Goal: Task Accomplishment & Management: Complete application form

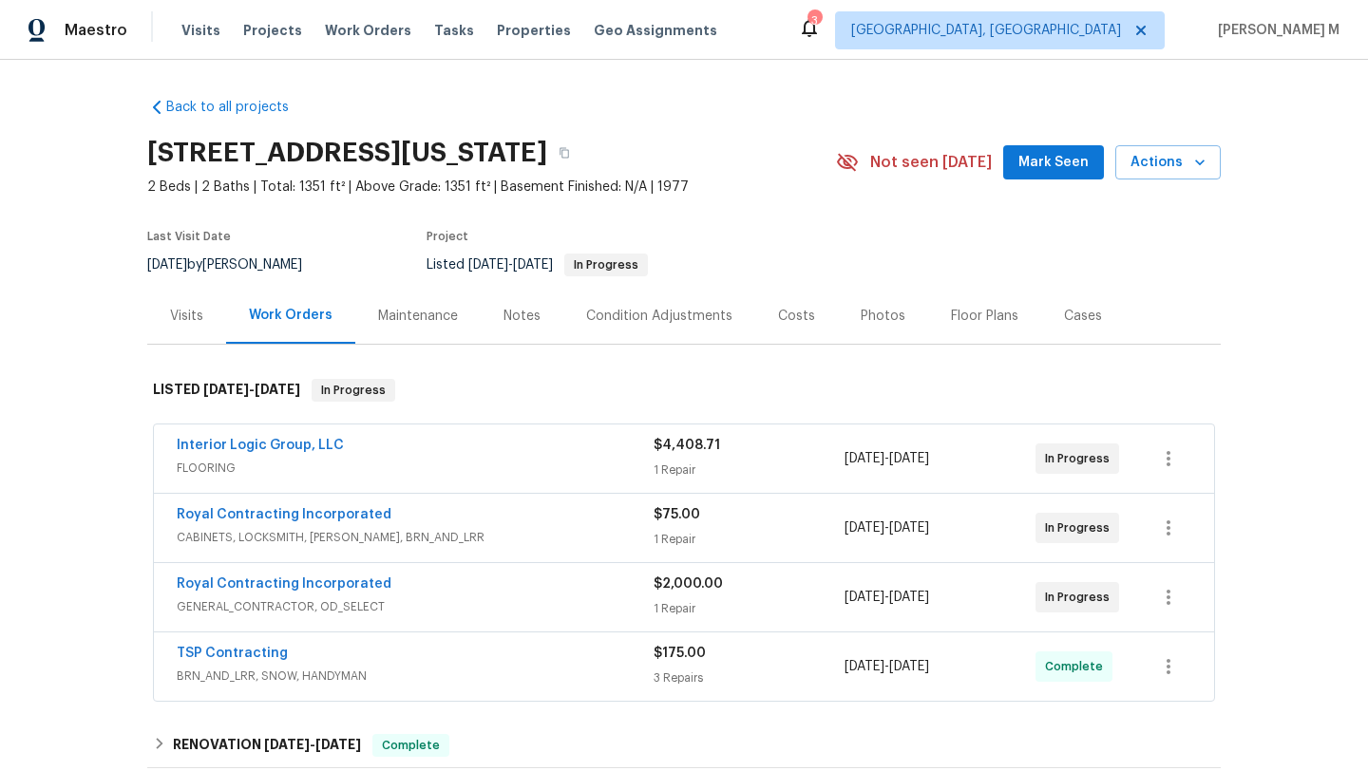
click at [437, 455] on div "Interior Logic Group, LLC" at bounding box center [415, 447] width 477 height 23
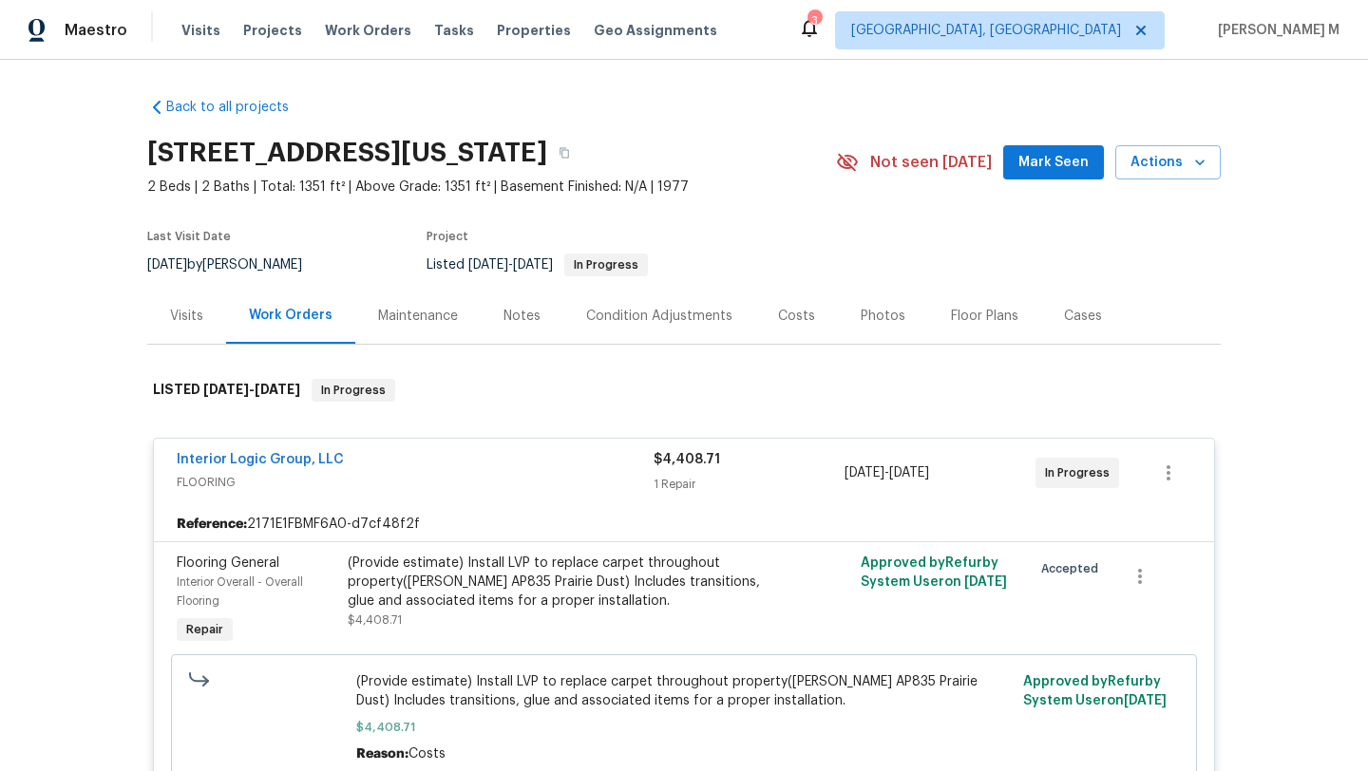
scroll to position [57, 0]
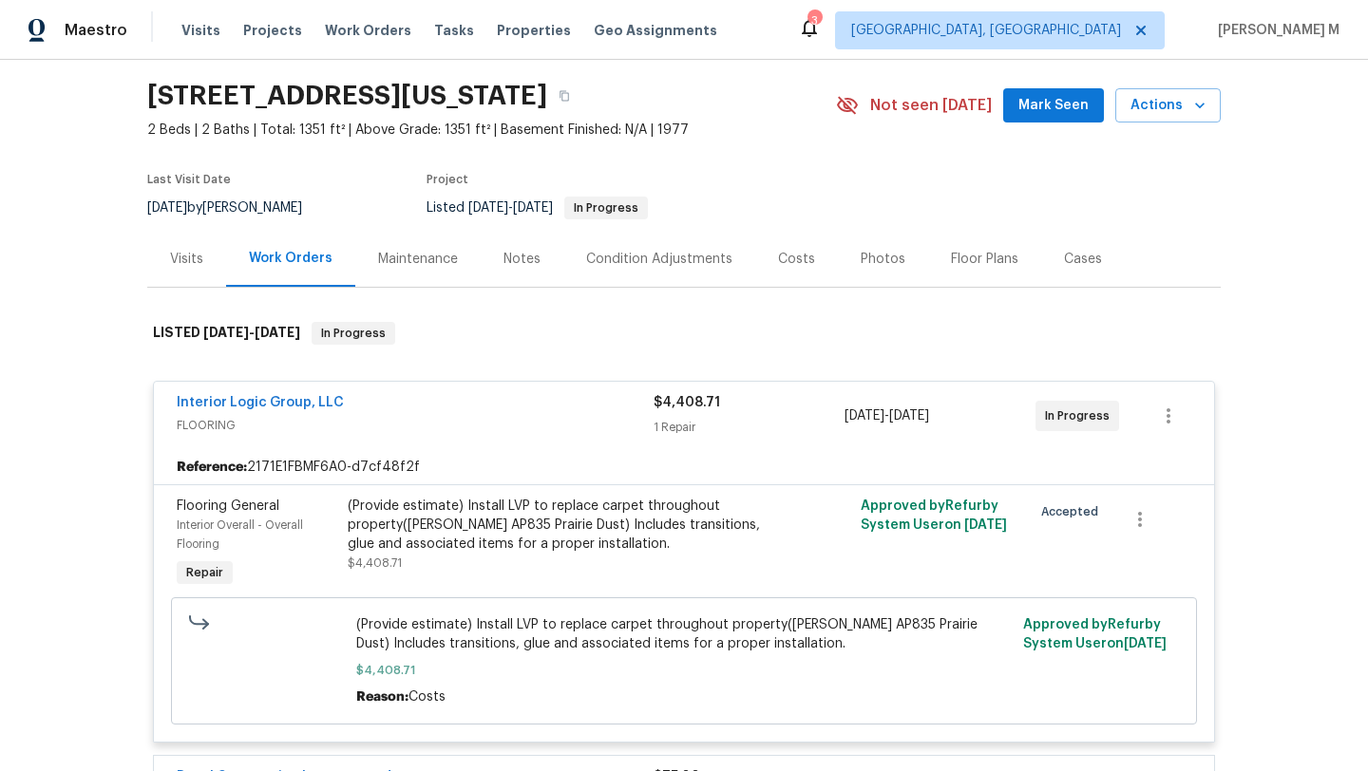
click at [525, 408] on div "Interior Logic Group, LLC" at bounding box center [415, 404] width 477 height 23
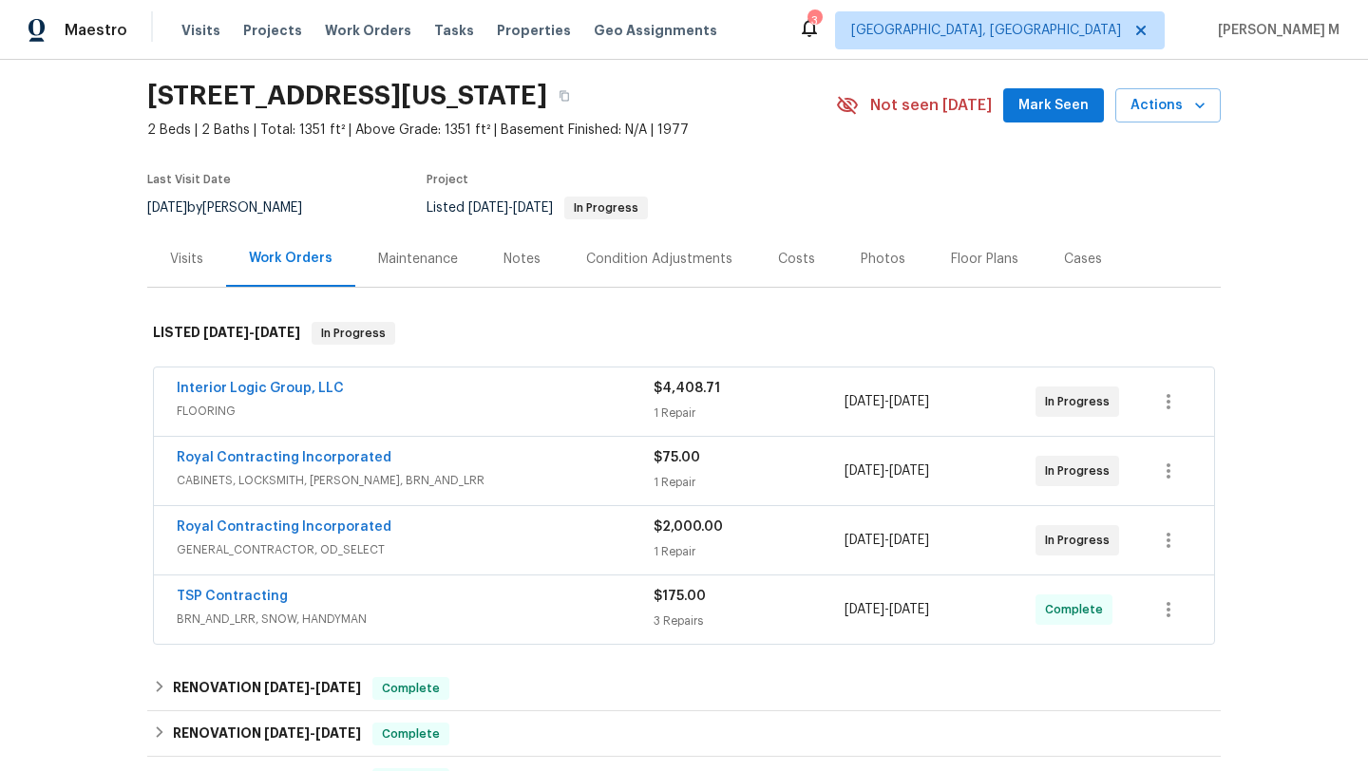
click at [530, 473] on span "CABINETS, LOCKSMITH, HANDYMAN, BRN_AND_LRR" at bounding box center [415, 480] width 477 height 19
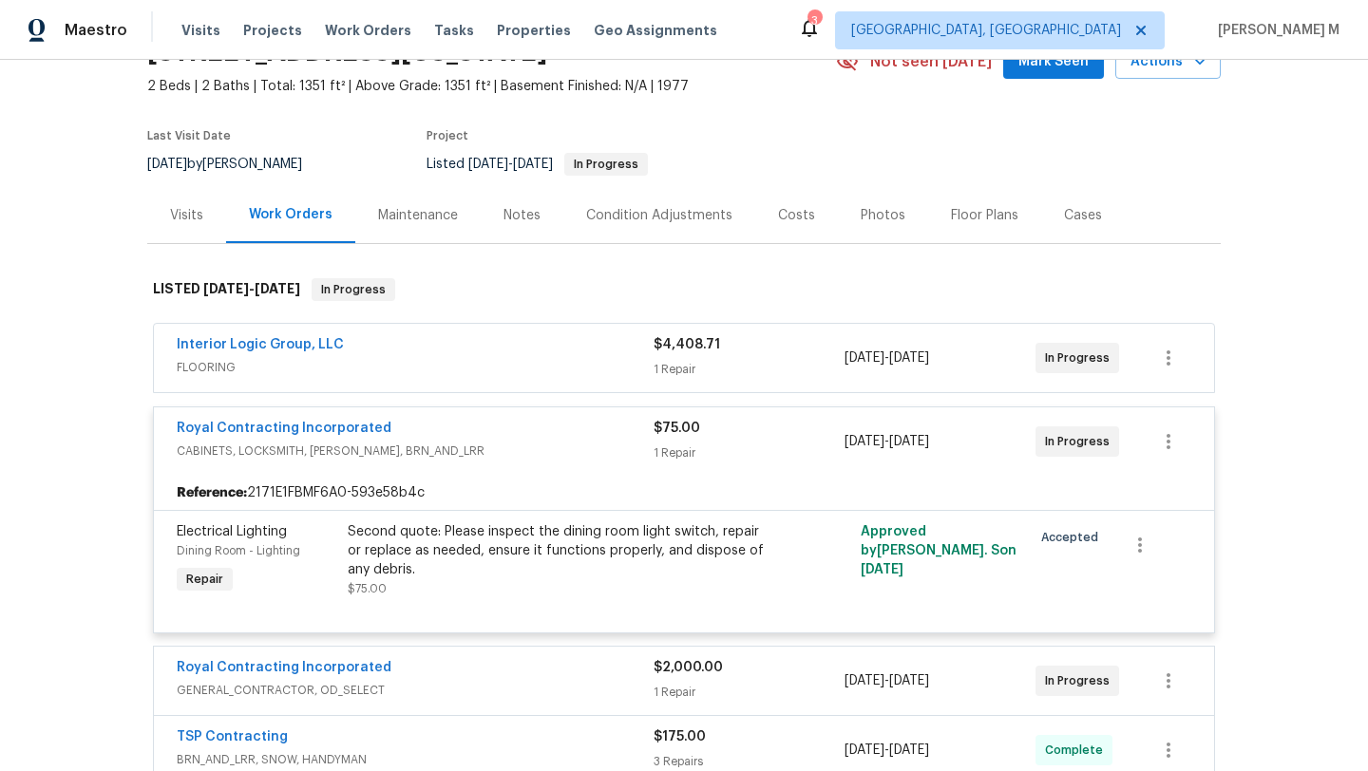
scroll to position [102, 0]
drag, startPoint x: 156, startPoint y: 337, endPoint x: 448, endPoint y: 337, distance: 292.6
click at [449, 337] on div "Interior Logic Group, LLC FLOORING $4,408.71 1 Repair 7/31/2025 - 8/5/2025 In P…" at bounding box center [684, 357] width 1060 height 68
copy link "Interior Logic Group, LLC"
click at [198, 224] on div "Visits" at bounding box center [186, 214] width 79 height 56
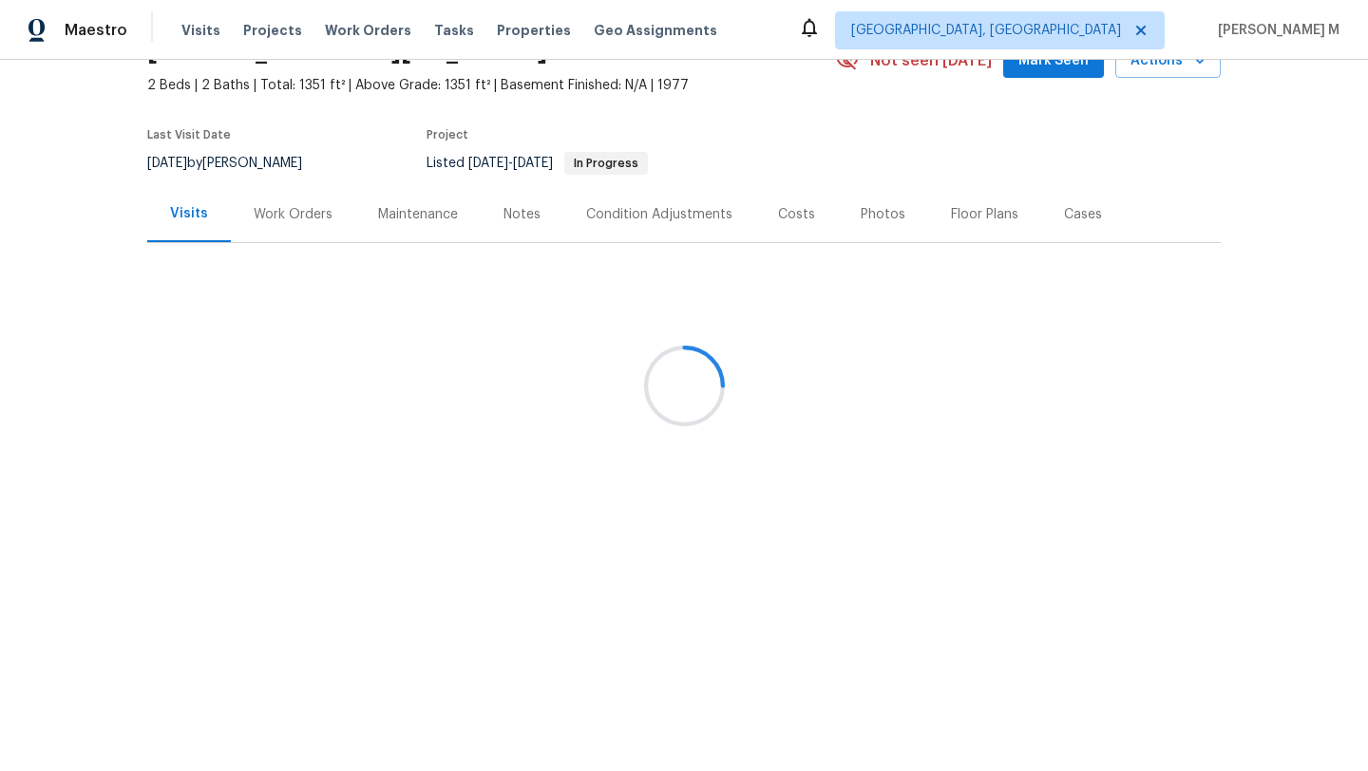
scroll to position [71, 0]
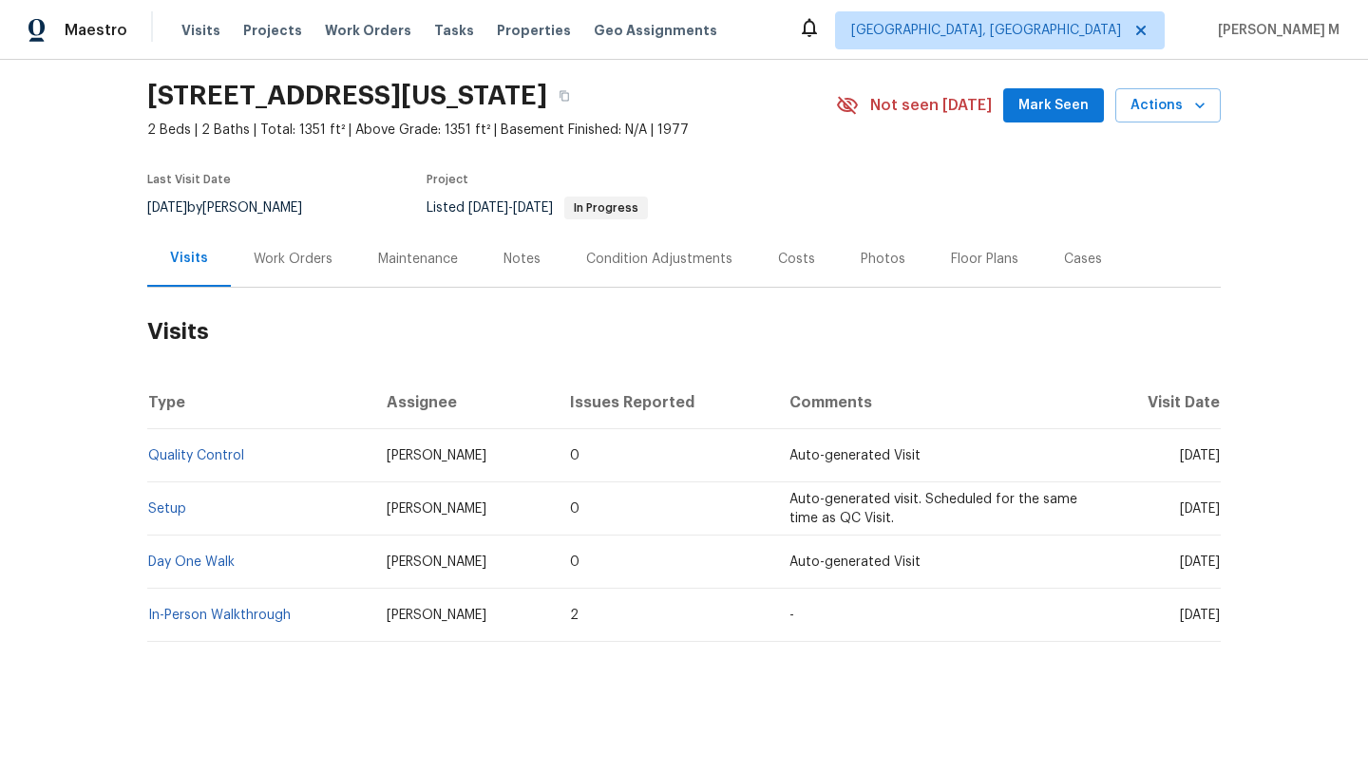
drag, startPoint x: 1131, startPoint y: 436, endPoint x: 1173, endPoint y: 441, distance: 42.1
click at [1180, 449] on span "Mon, Apr 28 2025" at bounding box center [1200, 455] width 40 height 13
drag, startPoint x: 1141, startPoint y: 444, endPoint x: 1180, endPoint y: 442, distance: 39.0
click at [1180, 449] on span "Mon, Apr 28 2025" at bounding box center [1200, 455] width 40 height 13
copy span "Apr 28"
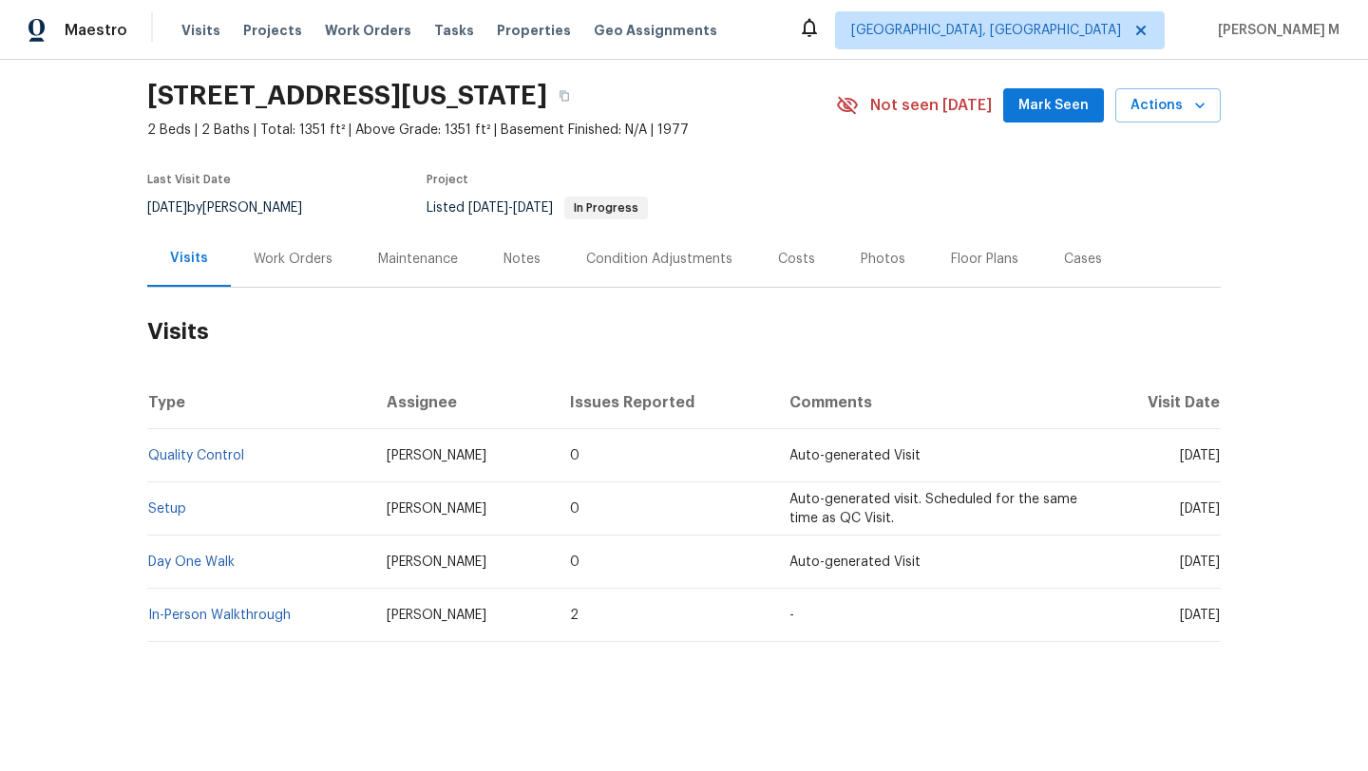
copy span "Apr 28"
click at [290, 250] on div "Work Orders" at bounding box center [293, 259] width 79 height 19
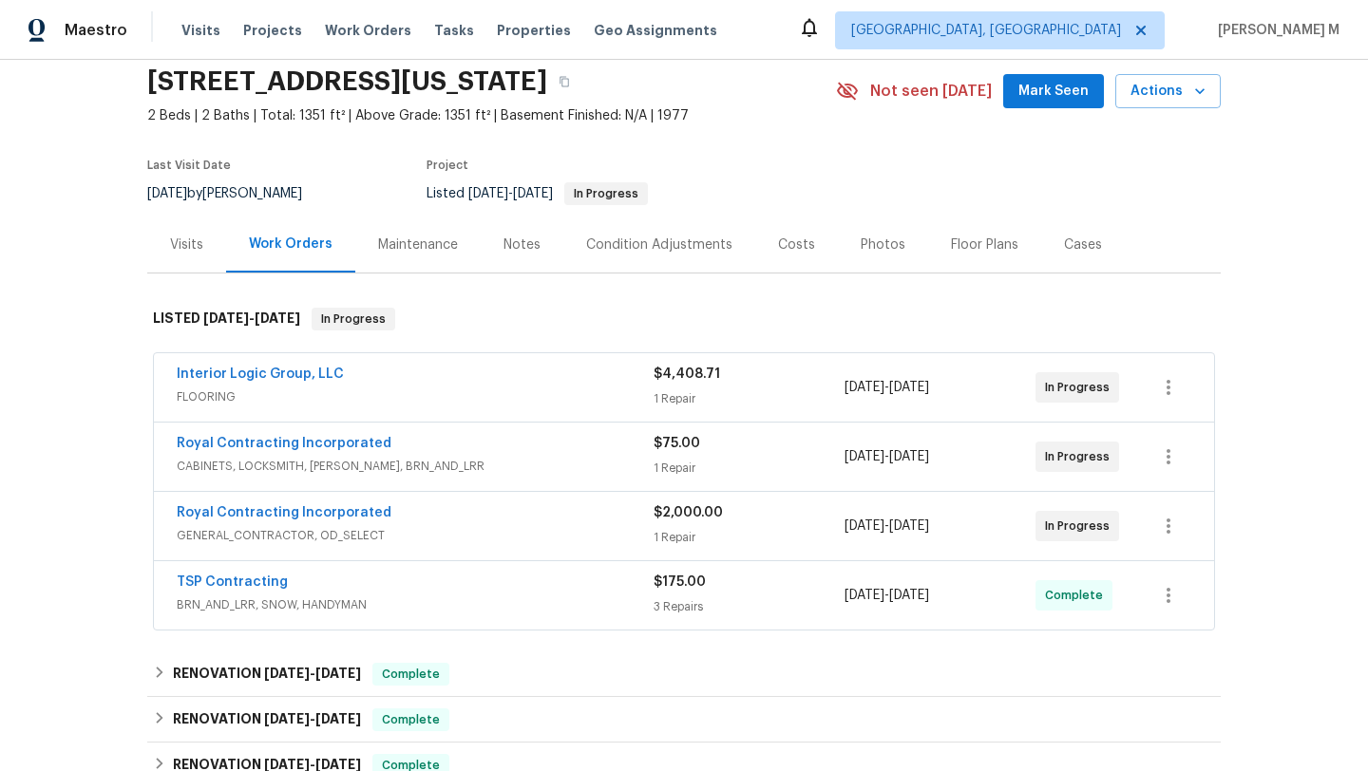
scroll to position [102, 0]
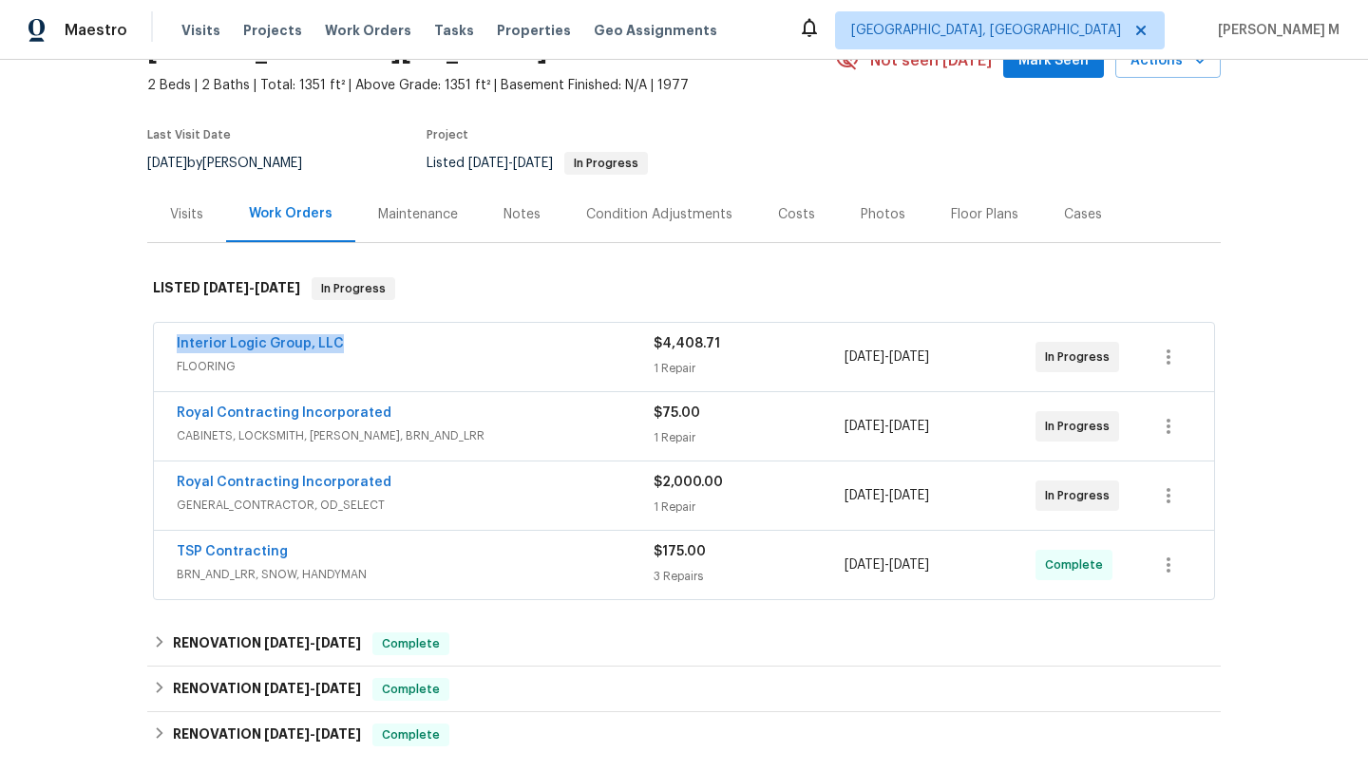
drag, startPoint x: 159, startPoint y: 347, endPoint x: 435, endPoint y: 344, distance: 276.4
click at [435, 344] on div "Interior Logic Group, LLC FLOORING $4,408.71 1 Repair 7/31/2025 - 8/5/2025 In P…" at bounding box center [684, 357] width 1060 height 68
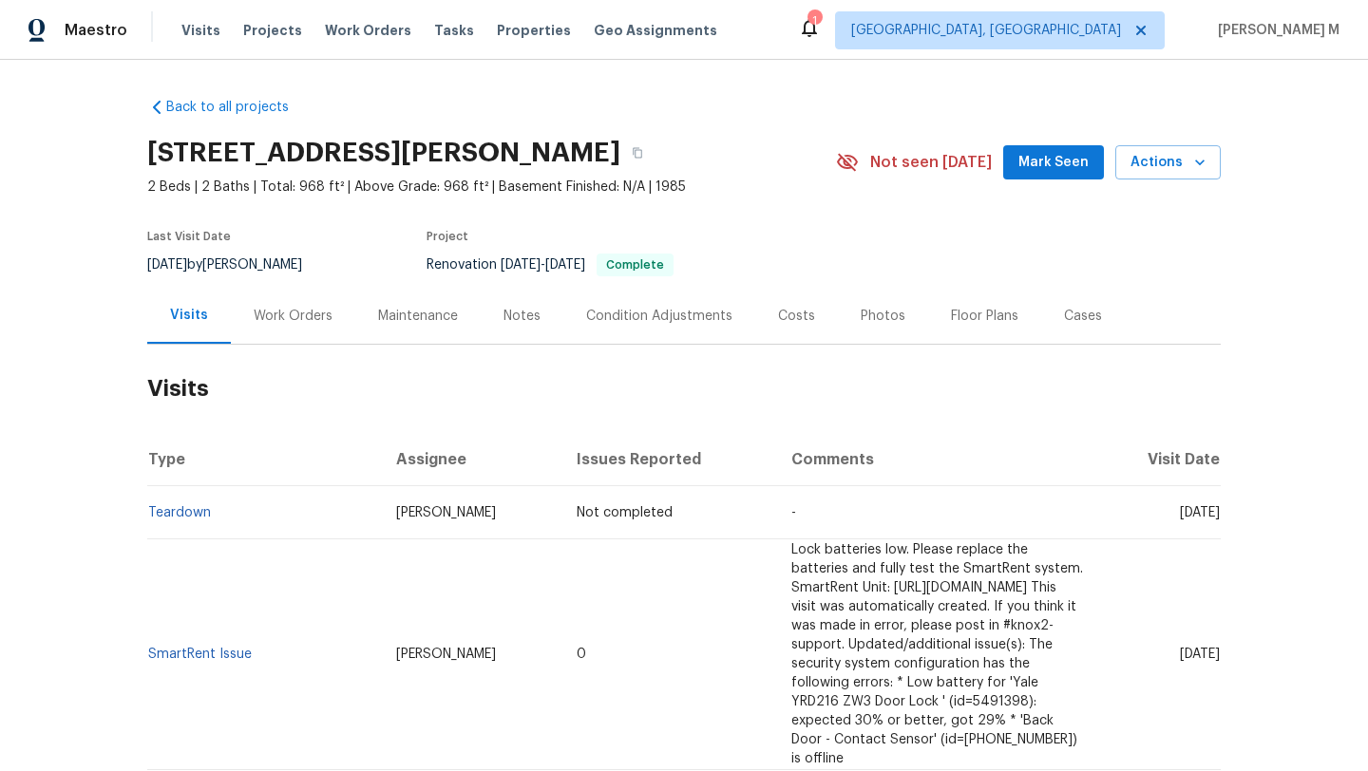
drag, startPoint x: 1136, startPoint y: 516, endPoint x: 1178, endPoint y: 516, distance: 41.8
click at [1180, 516] on span "Sun, Aug 17 2025" at bounding box center [1200, 512] width 40 height 13
copy span "Aug 17"
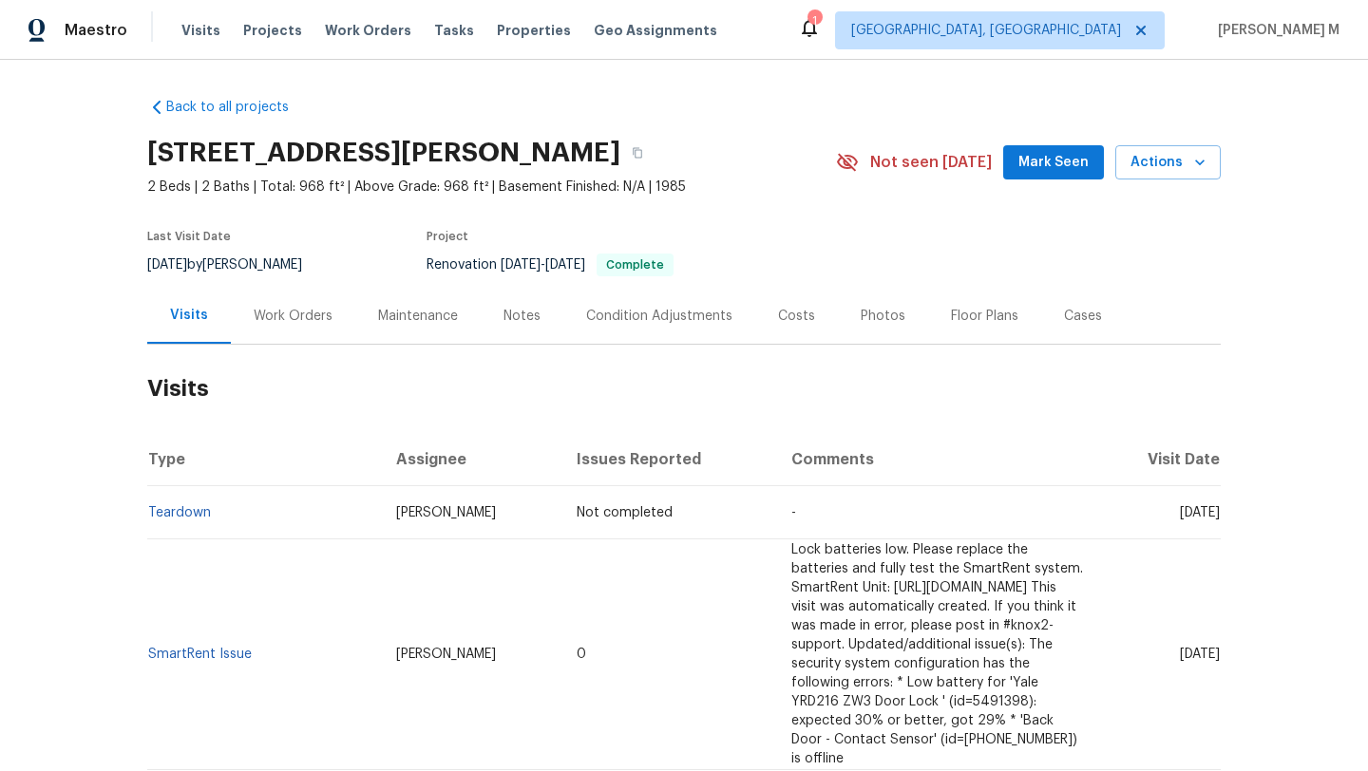
click at [299, 339] on div "Work Orders" at bounding box center [293, 316] width 124 height 56
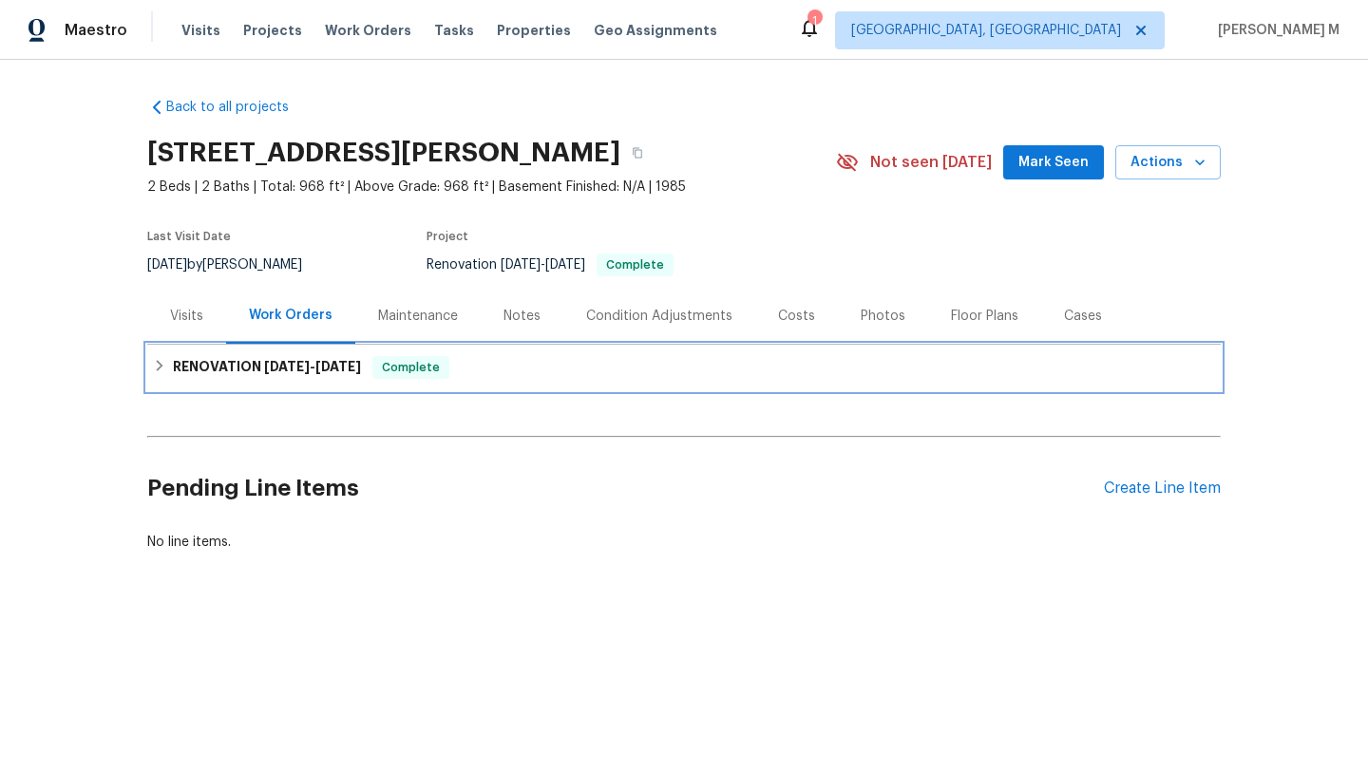
click at [288, 370] on span "9/24/24" at bounding box center [287, 366] width 46 height 13
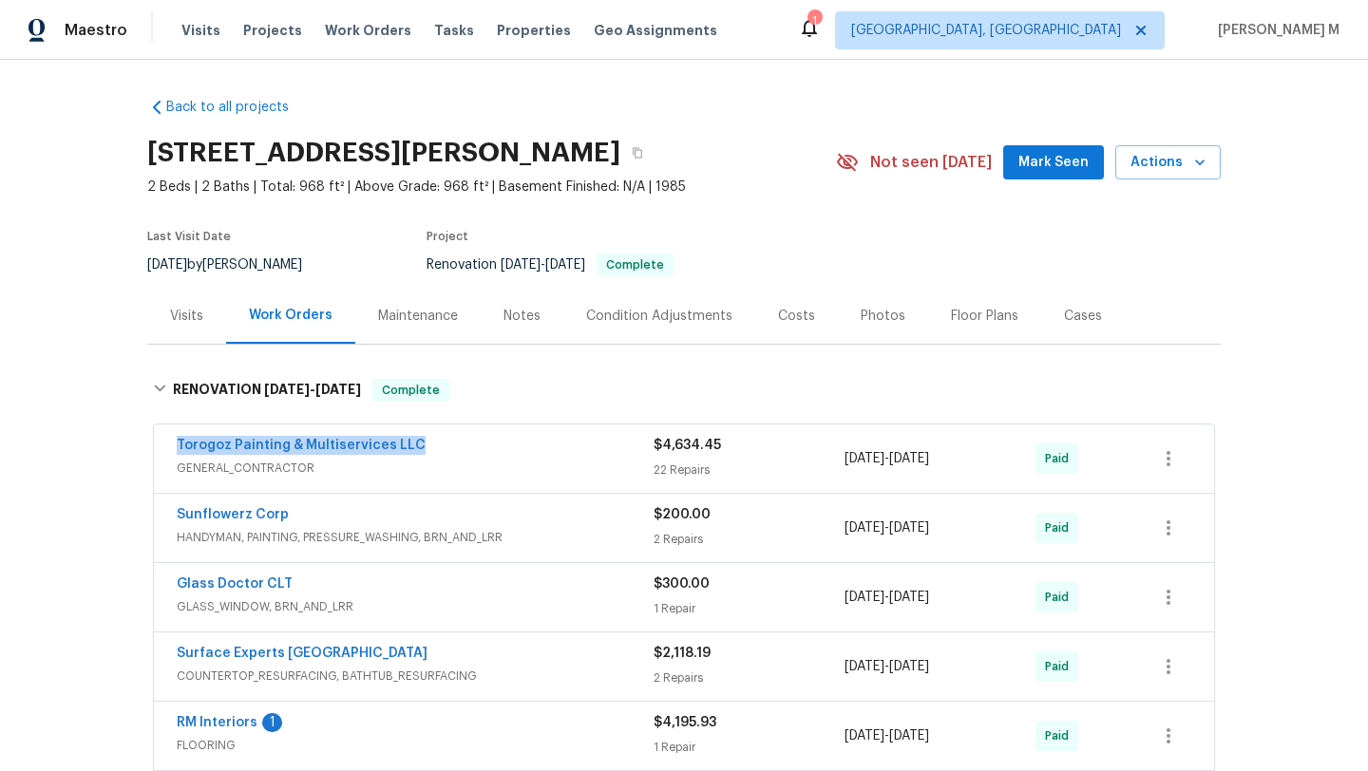
drag, startPoint x: 142, startPoint y: 450, endPoint x: 444, endPoint y: 451, distance: 301.1
click at [443, 450] on div "Torogoz Painting & Multiservices LLC GENERAL_CONTRACTOR $4,634.45 22 Repairs 9/…" at bounding box center [683, 668] width 1073 height 495
copy link "Torogoz Painting & Multiservices LLC"
click at [215, 312] on div "Visits" at bounding box center [186, 316] width 79 height 56
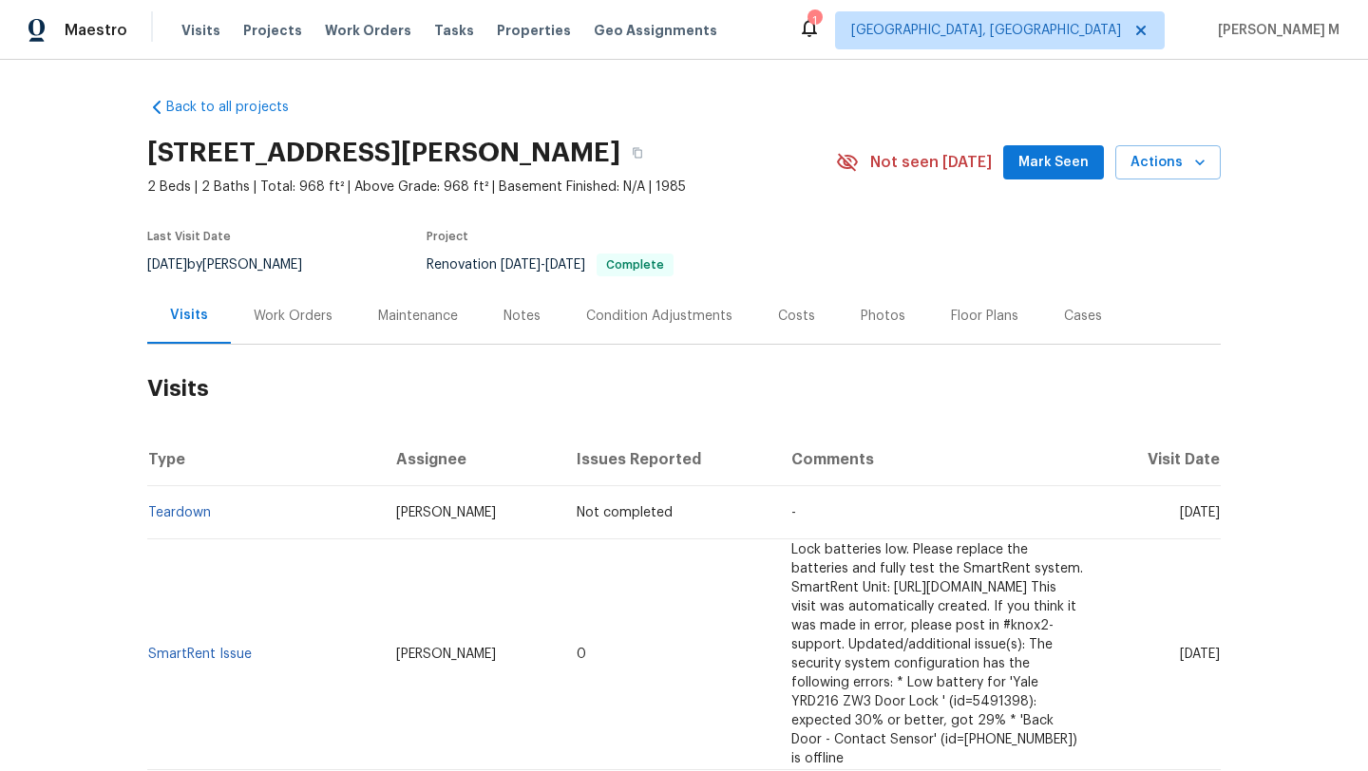
click at [1053, 328] on div "Cases" at bounding box center [1083, 316] width 84 height 56
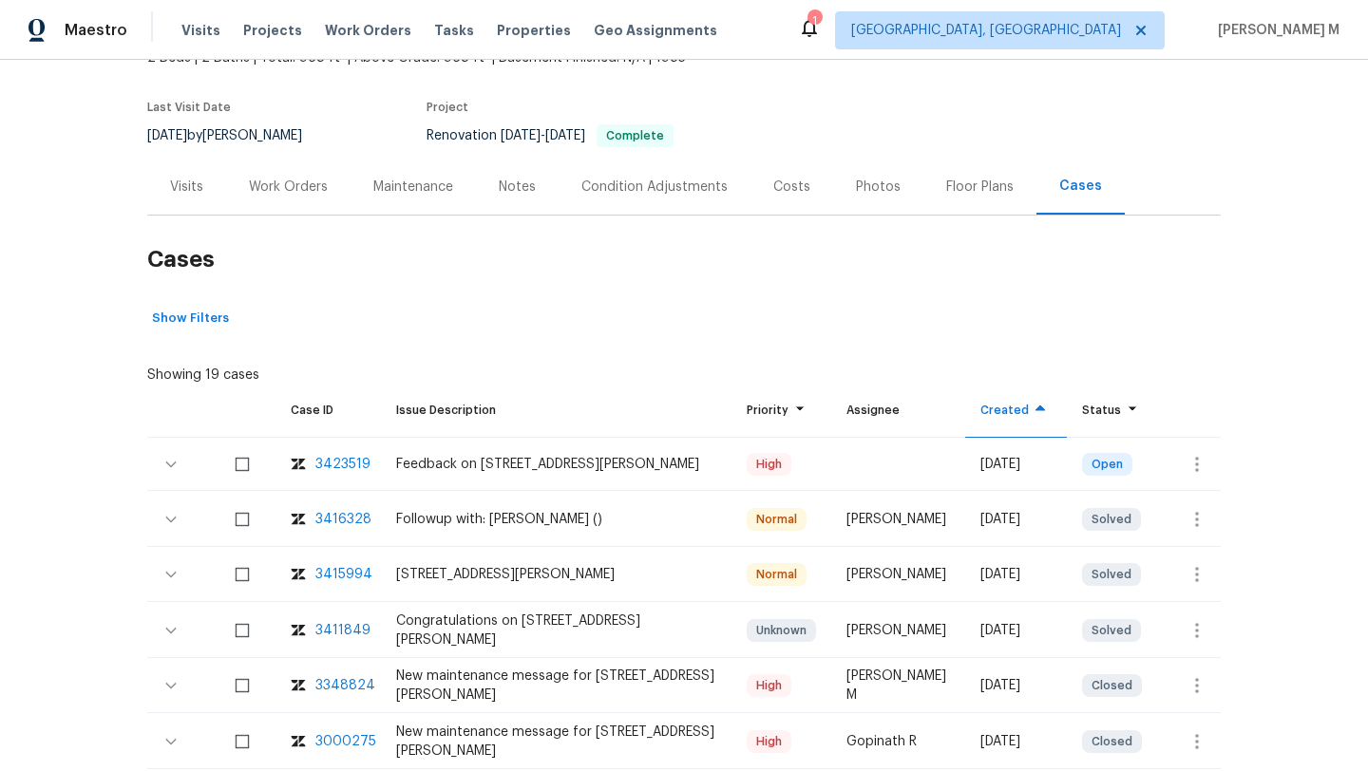
scroll to position [130, 0]
click at [1197, 464] on icon "button" at bounding box center [1196, 463] width 23 height 23
click at [1197, 464] on li "Create a visit" at bounding box center [1256, 462] width 197 height 31
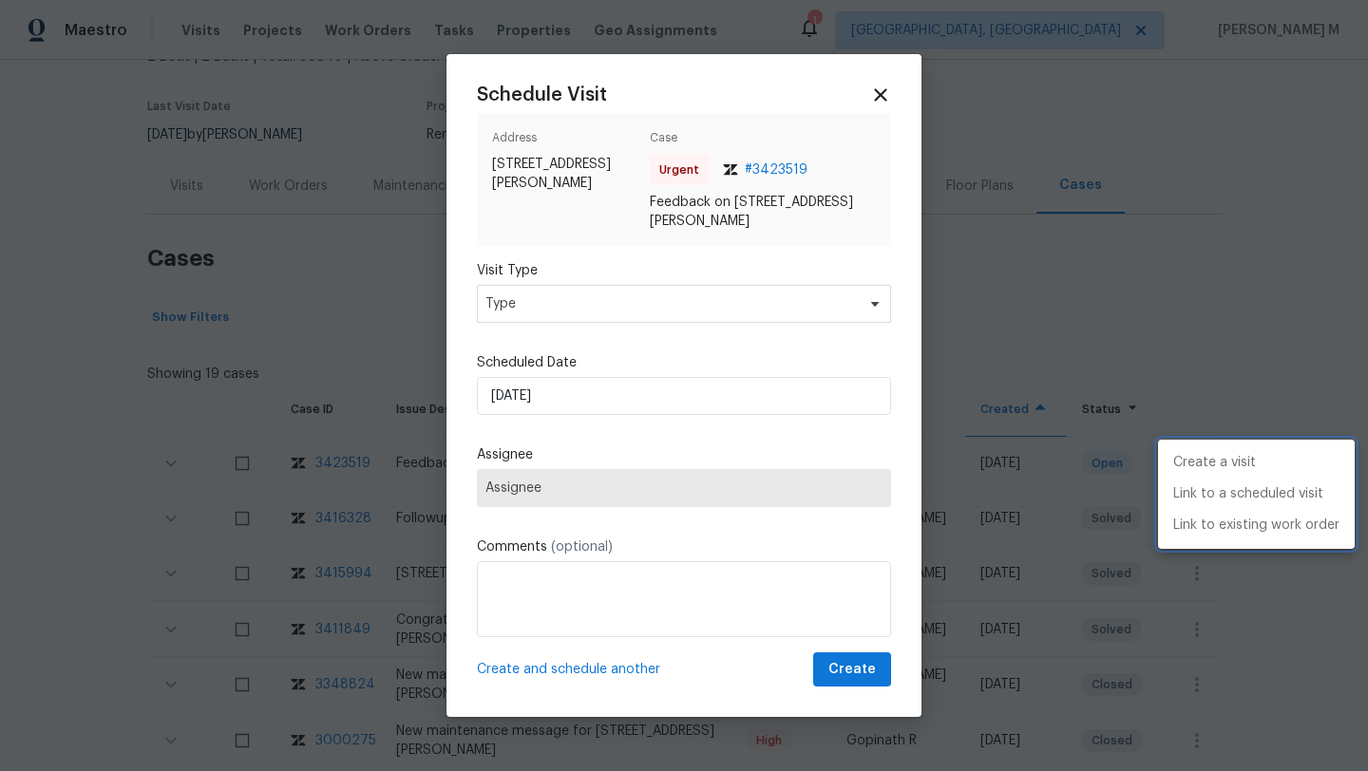
click at [704, 308] on div at bounding box center [684, 385] width 1368 height 771
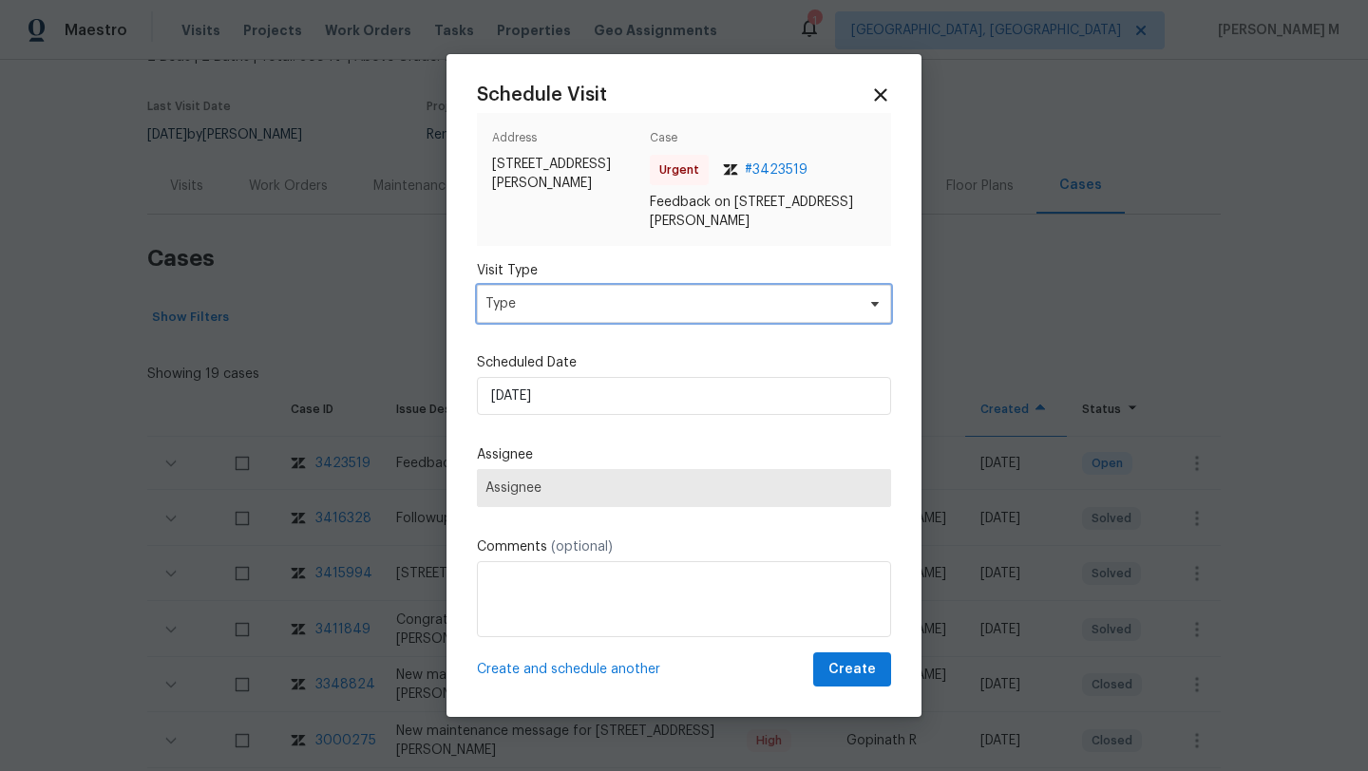
click at [704, 308] on span "Type" at bounding box center [670, 303] width 370 height 19
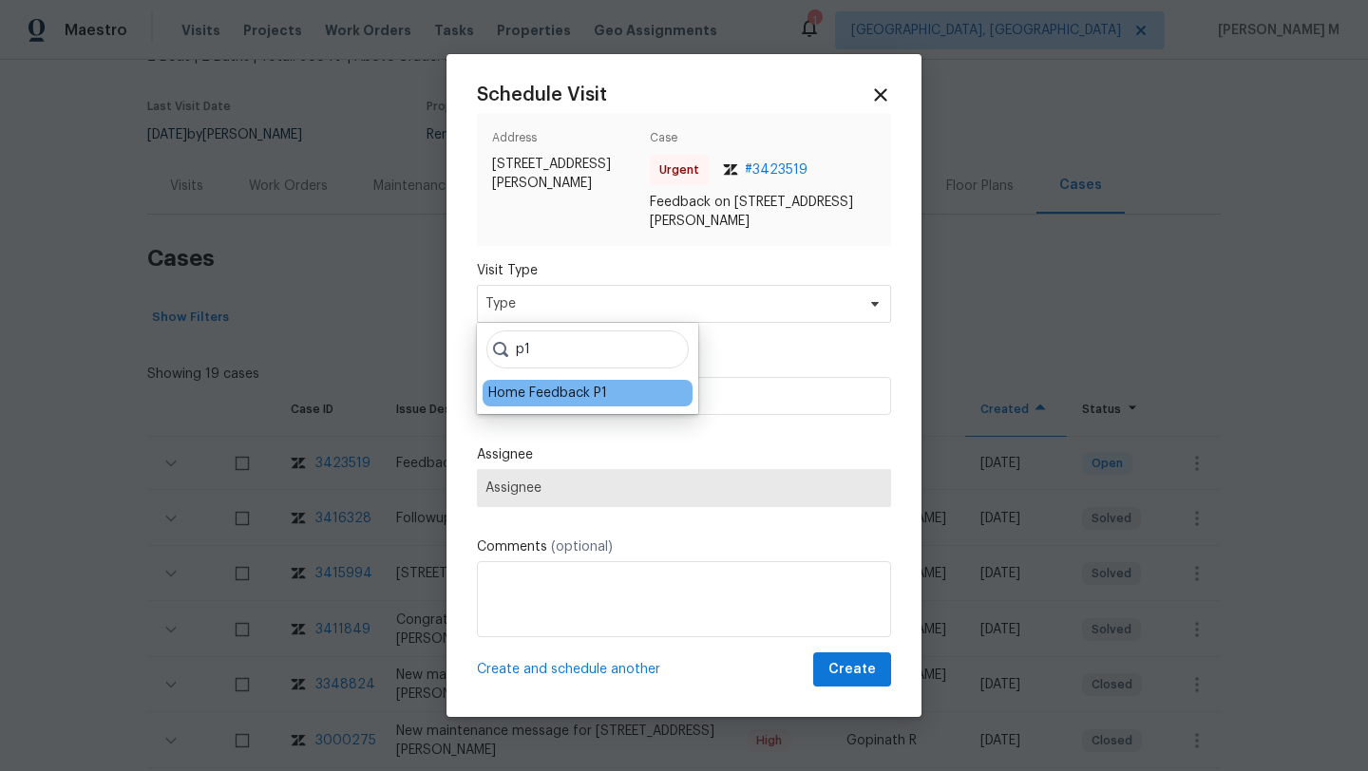
type input "p1"
click at [565, 390] on div "Home Feedback P1" at bounding box center [547, 393] width 119 height 19
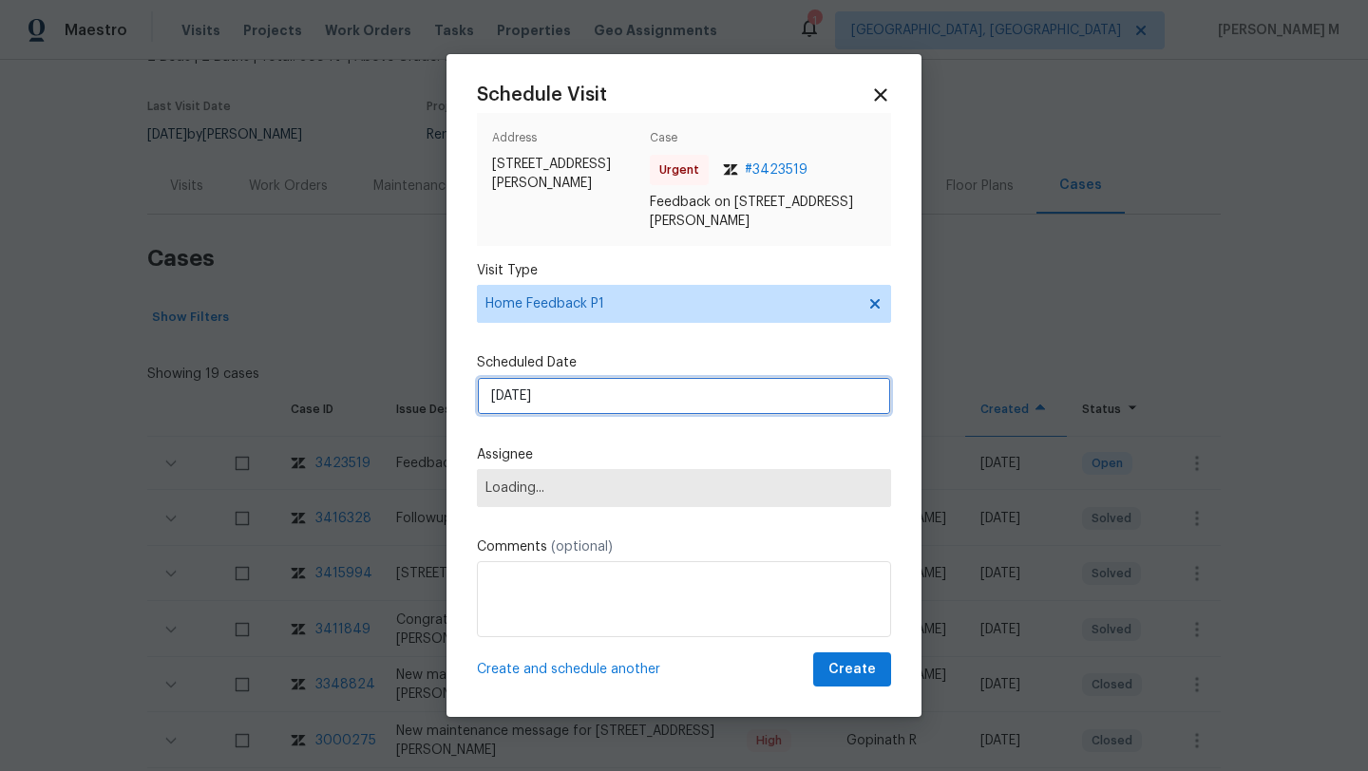
click at [565, 390] on input "18/08/2025" at bounding box center [684, 396] width 414 height 38
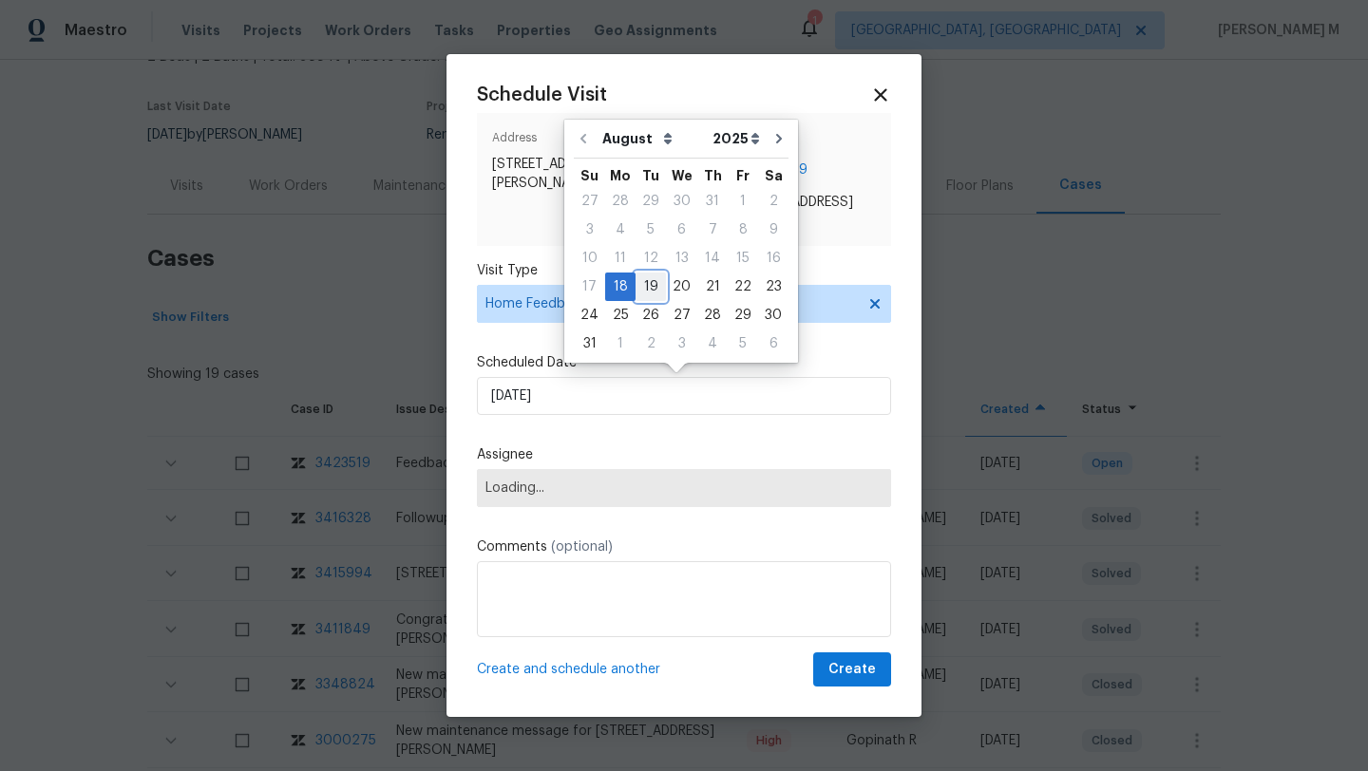
click at [644, 293] on div "19" at bounding box center [650, 287] width 30 height 27
type input "19/08/2025"
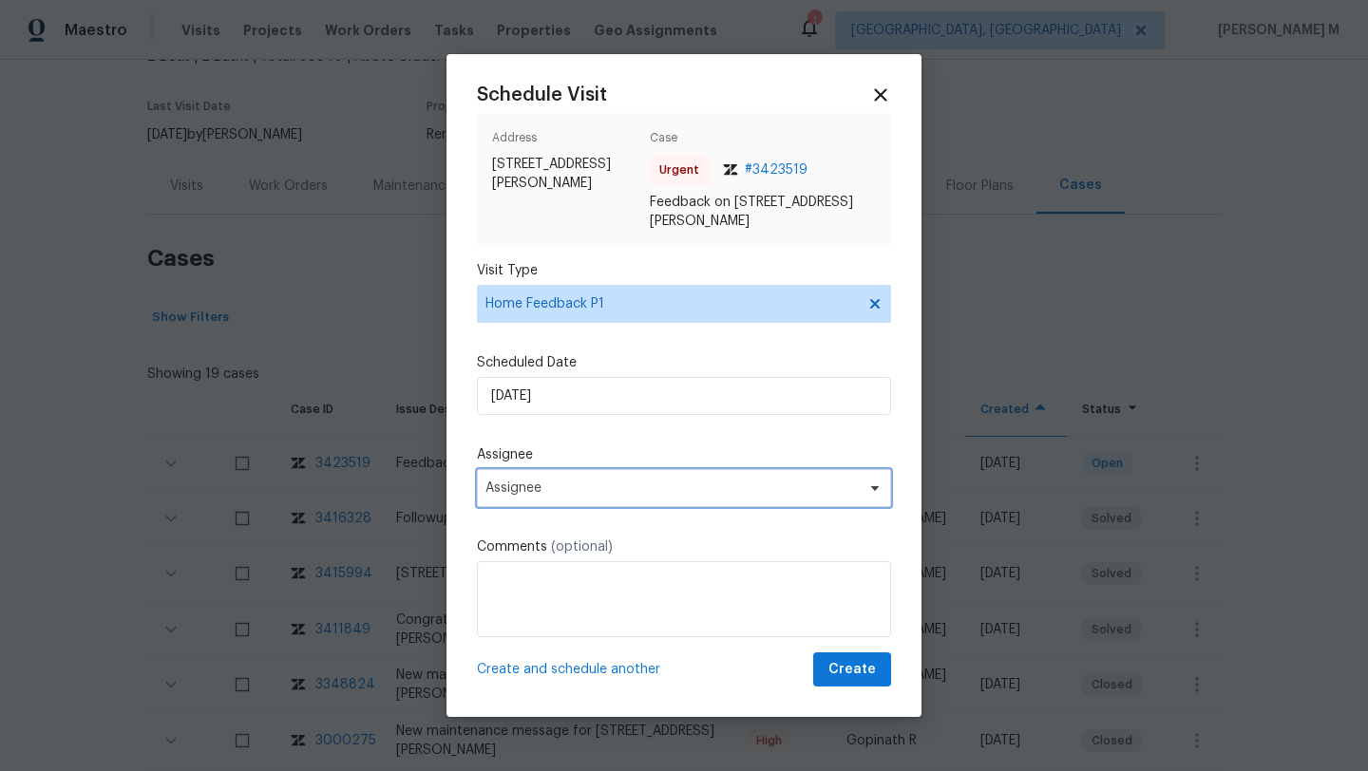
click at [595, 496] on span "Assignee" at bounding box center [684, 488] width 414 height 38
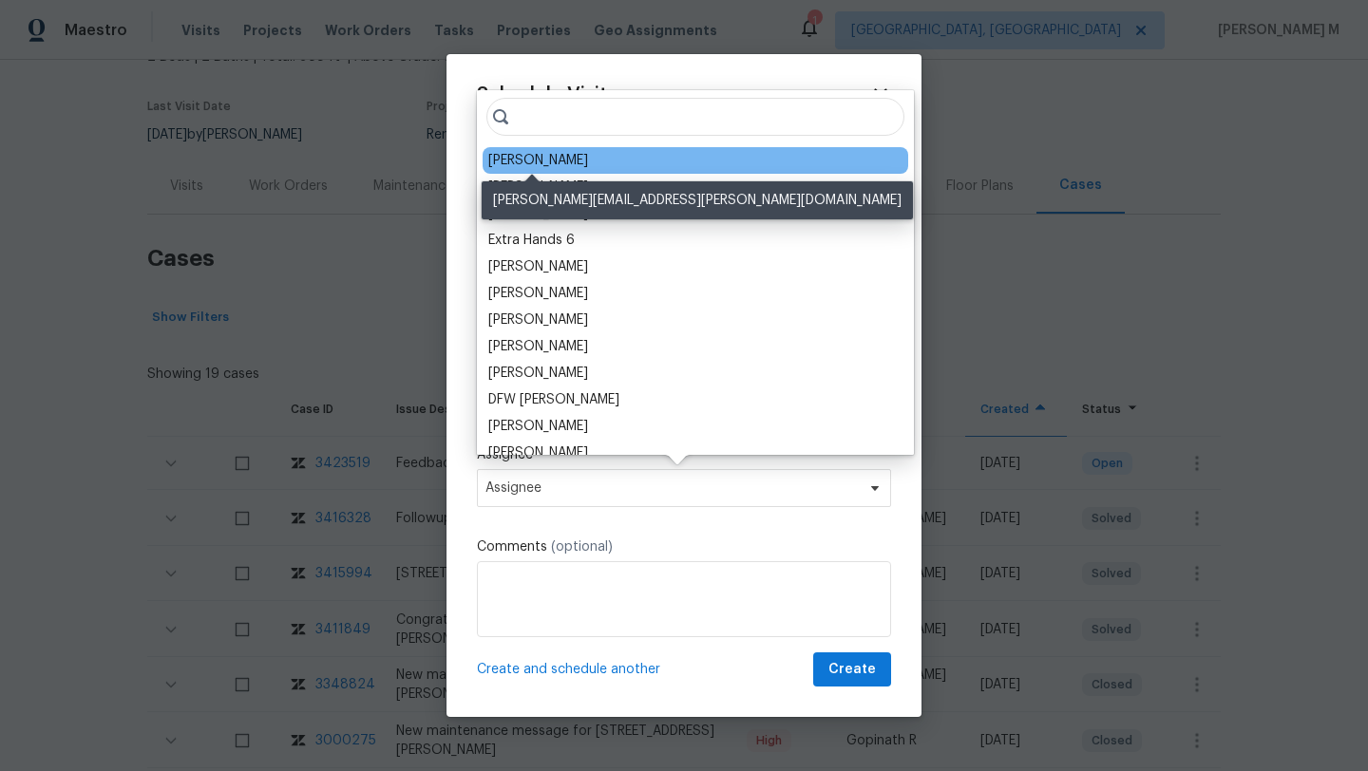
click at [544, 159] on div "Jason Bouque" at bounding box center [538, 160] width 100 height 19
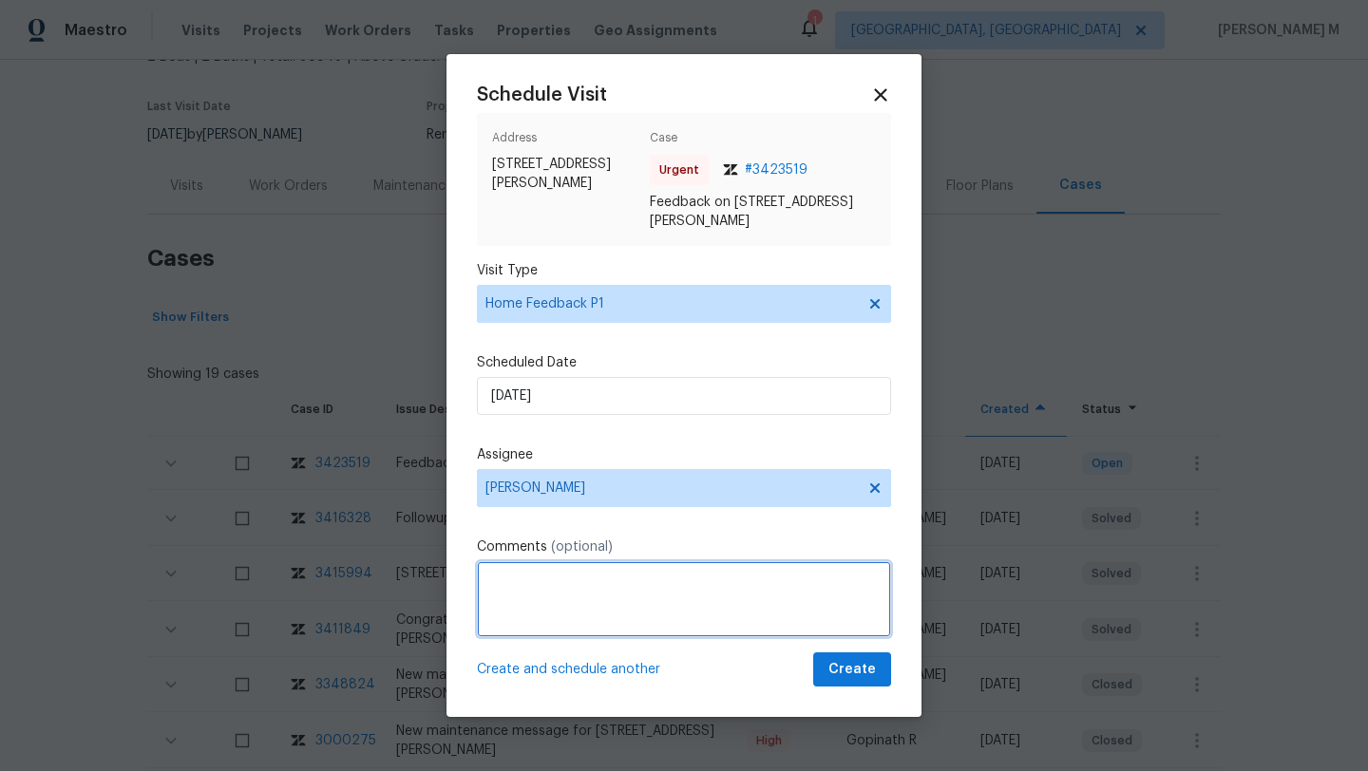
click at [581, 576] on textarea at bounding box center [684, 599] width 414 height 76
paste textarea "The agent couldn't access the garage with the lb keys and there is no informati…"
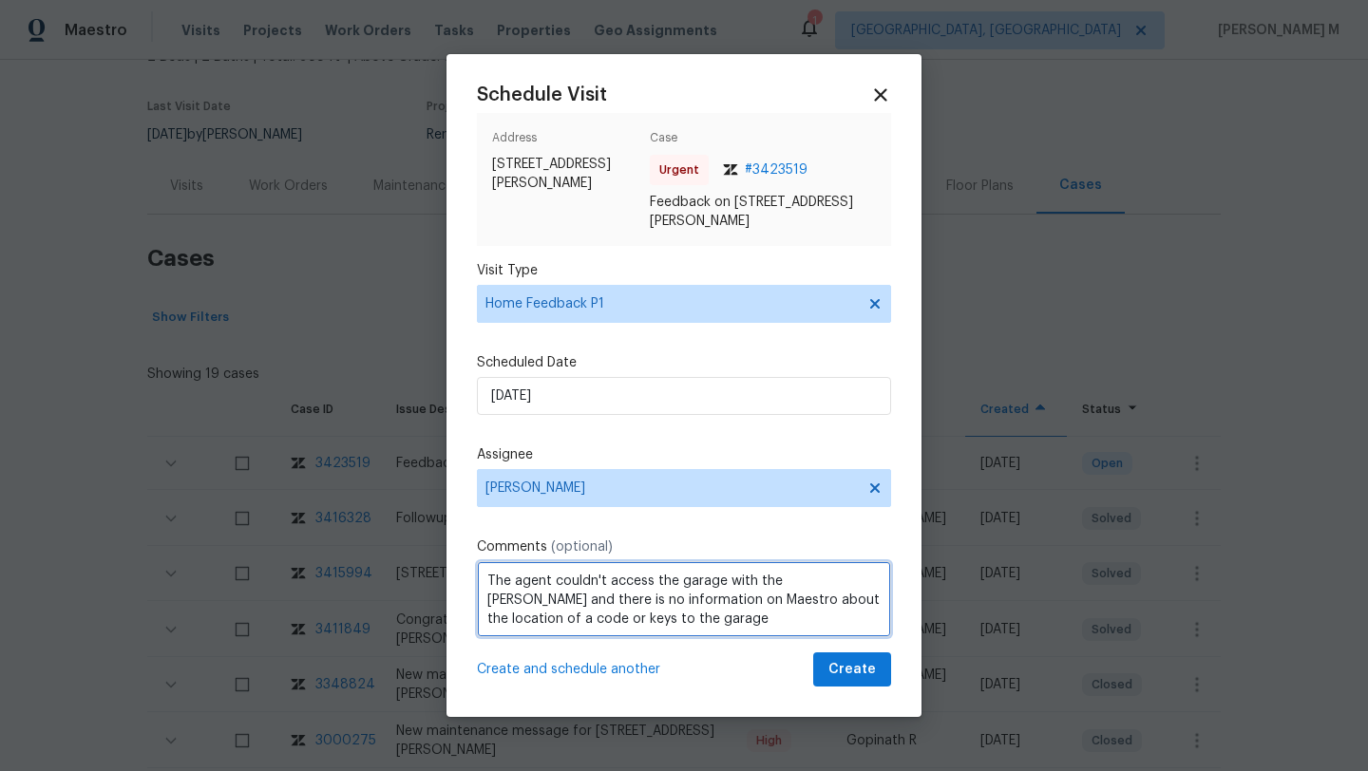
click at [695, 624] on textarea "The agent couldn't access the garage with the lb keys and there is no informati…" at bounding box center [684, 599] width 414 height 76
click at [591, 615] on textarea "The agent couldn't access the garage with the lb keys and there is no informati…" at bounding box center [684, 599] width 414 height 76
type textarea "The agent couldn't access the garage with the lb keys and there is no informati…"
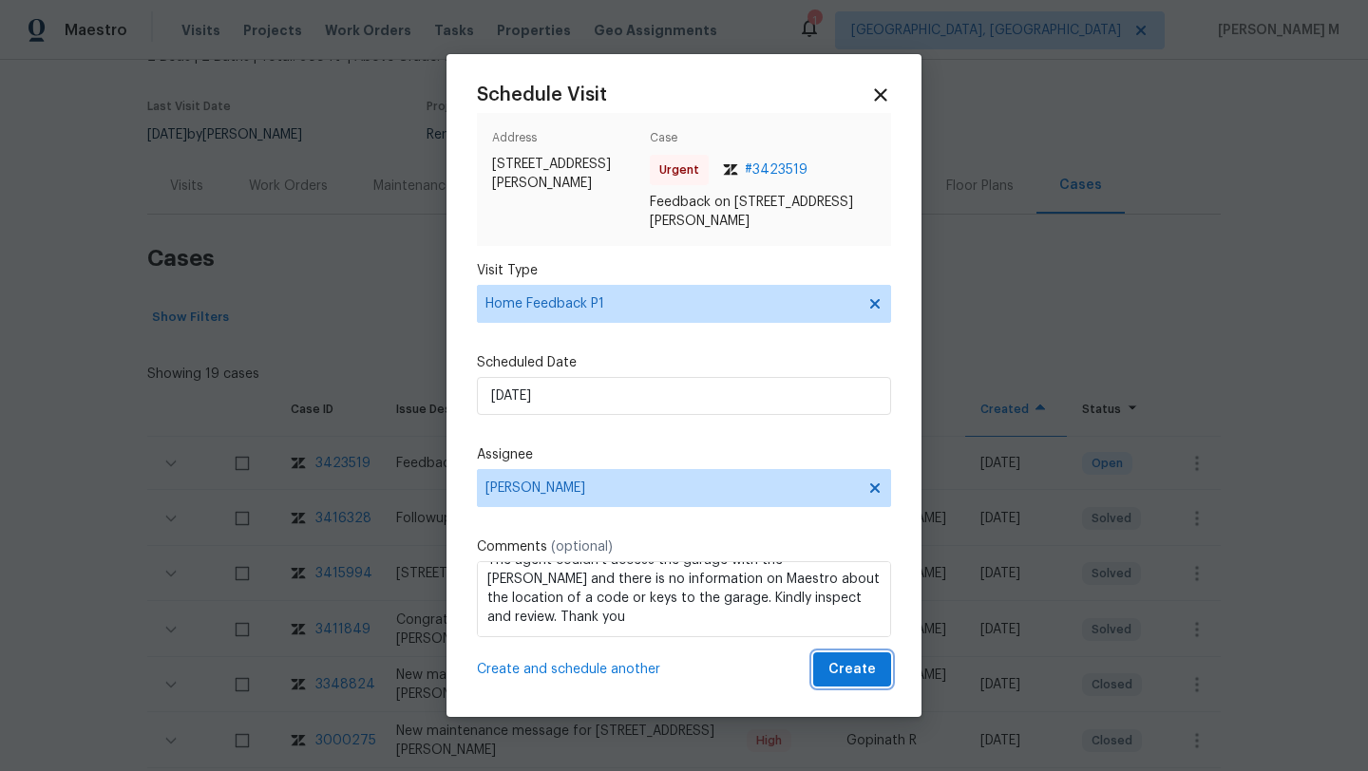
click at [850, 670] on span "Create" at bounding box center [851, 670] width 47 height 24
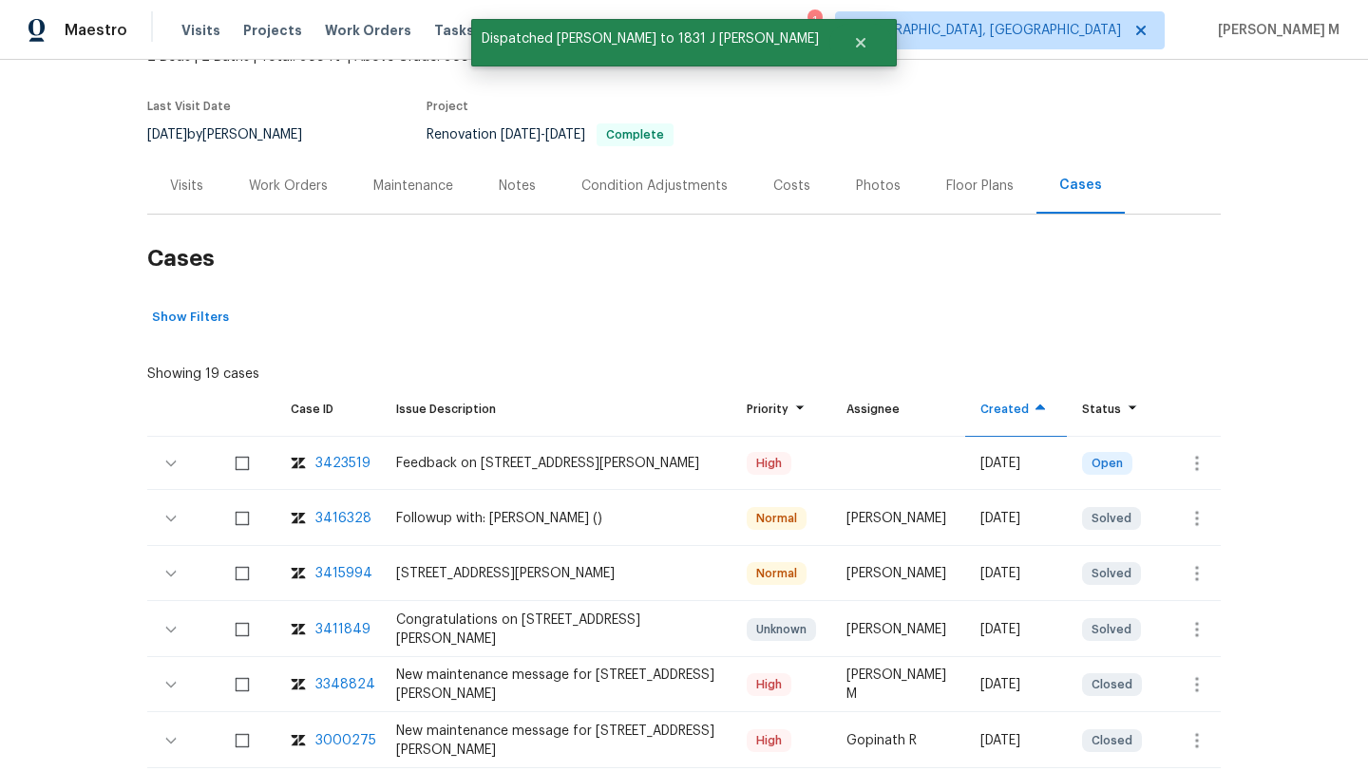
click at [170, 190] on div "Visits" at bounding box center [186, 186] width 33 height 19
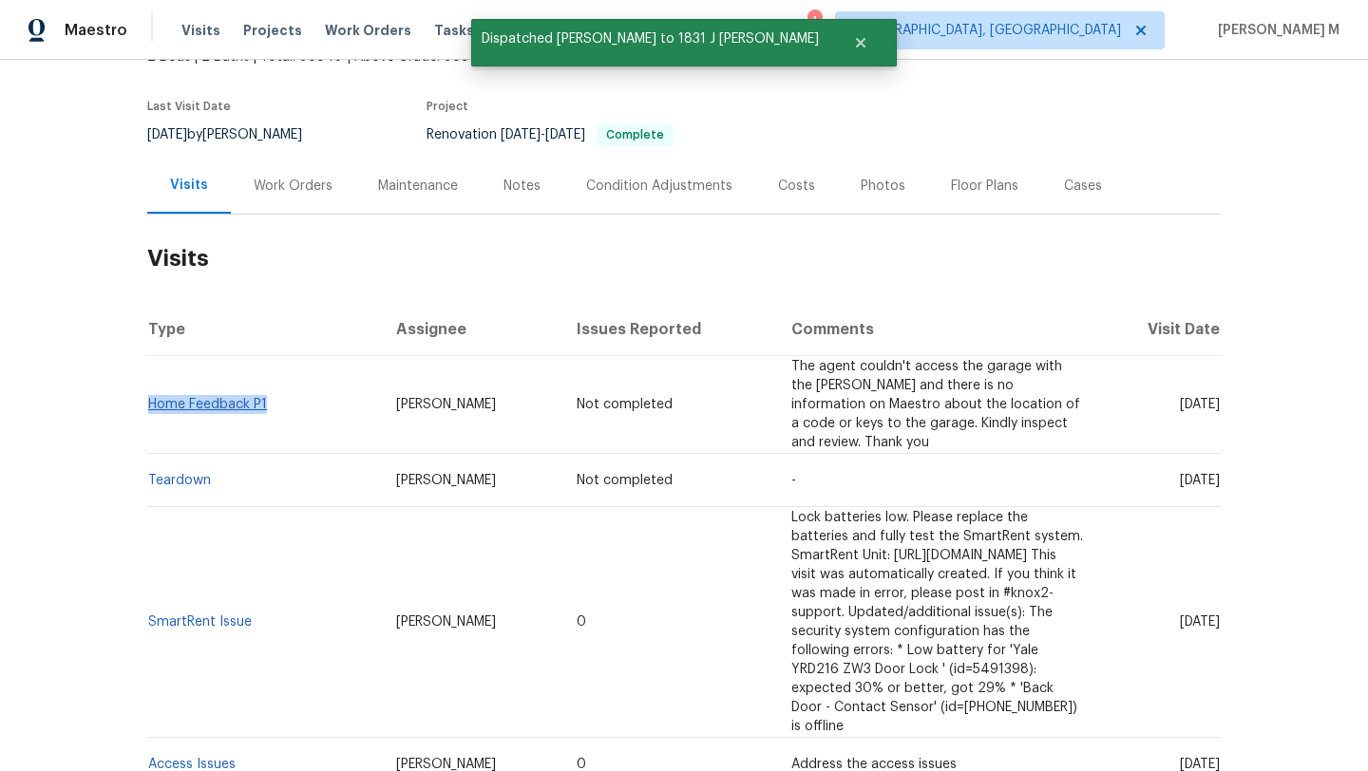
drag, startPoint x: 241, startPoint y: 382, endPoint x: 145, endPoint y: 380, distance: 96.0
click at [147, 380] on td "Home Feedback P1" at bounding box center [264, 405] width 234 height 98
copy link "Home Feedback P1"
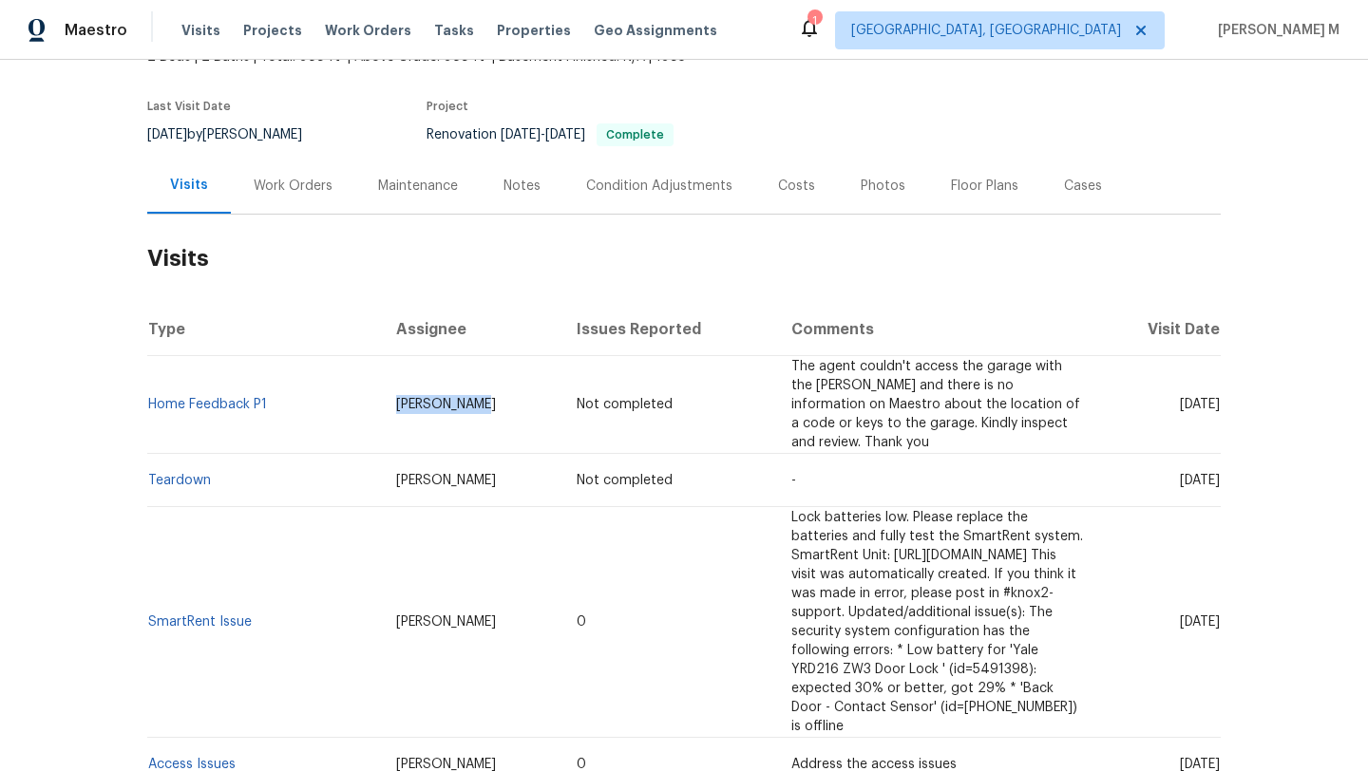
drag, startPoint x: 343, startPoint y: 388, endPoint x: 451, endPoint y: 388, distance: 108.3
click at [451, 388] on td "Jason Bouque" at bounding box center [471, 405] width 180 height 98
copy span "Jason Bouque"
drag, startPoint x: 1135, startPoint y: 388, endPoint x: 1180, endPoint y: 385, distance: 44.7
click at [1180, 398] on span "Tue, Aug 19 2025" at bounding box center [1200, 404] width 40 height 13
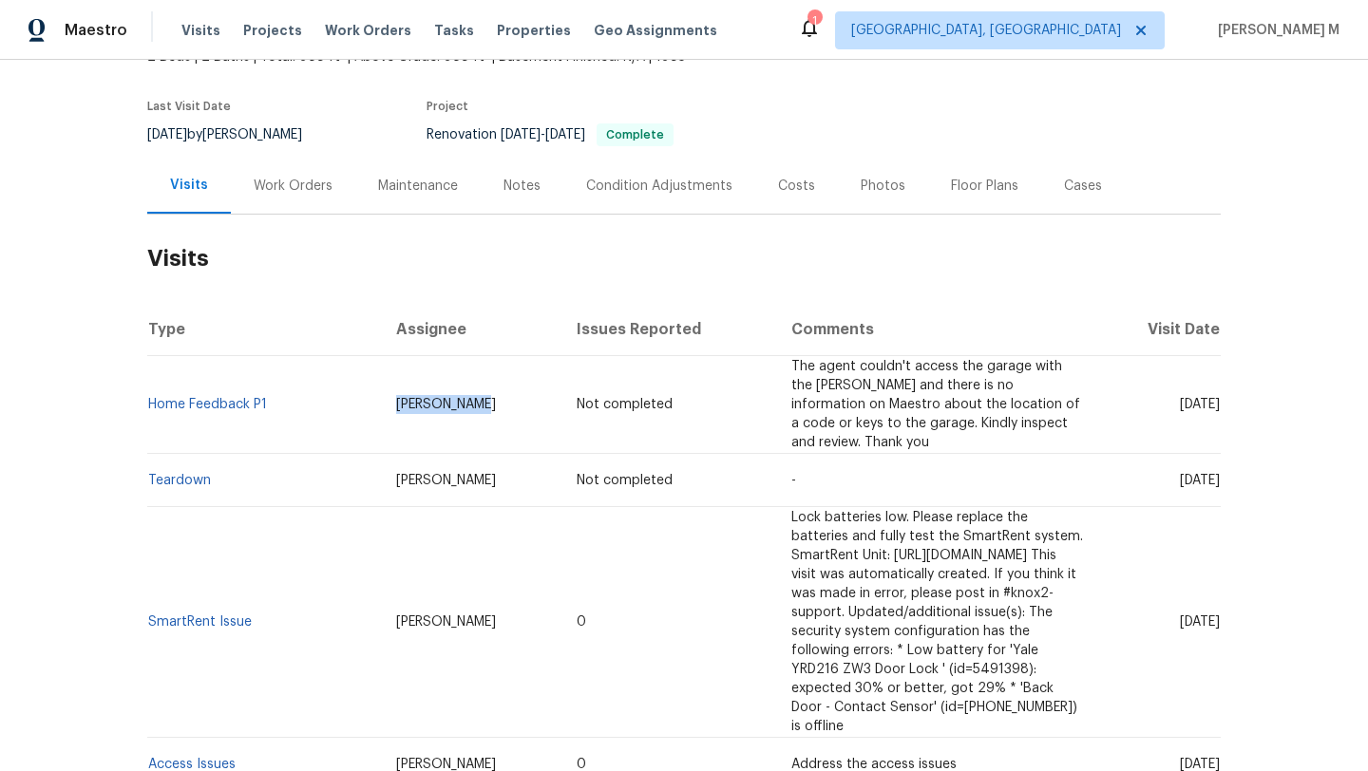
copy span "Aug 19"
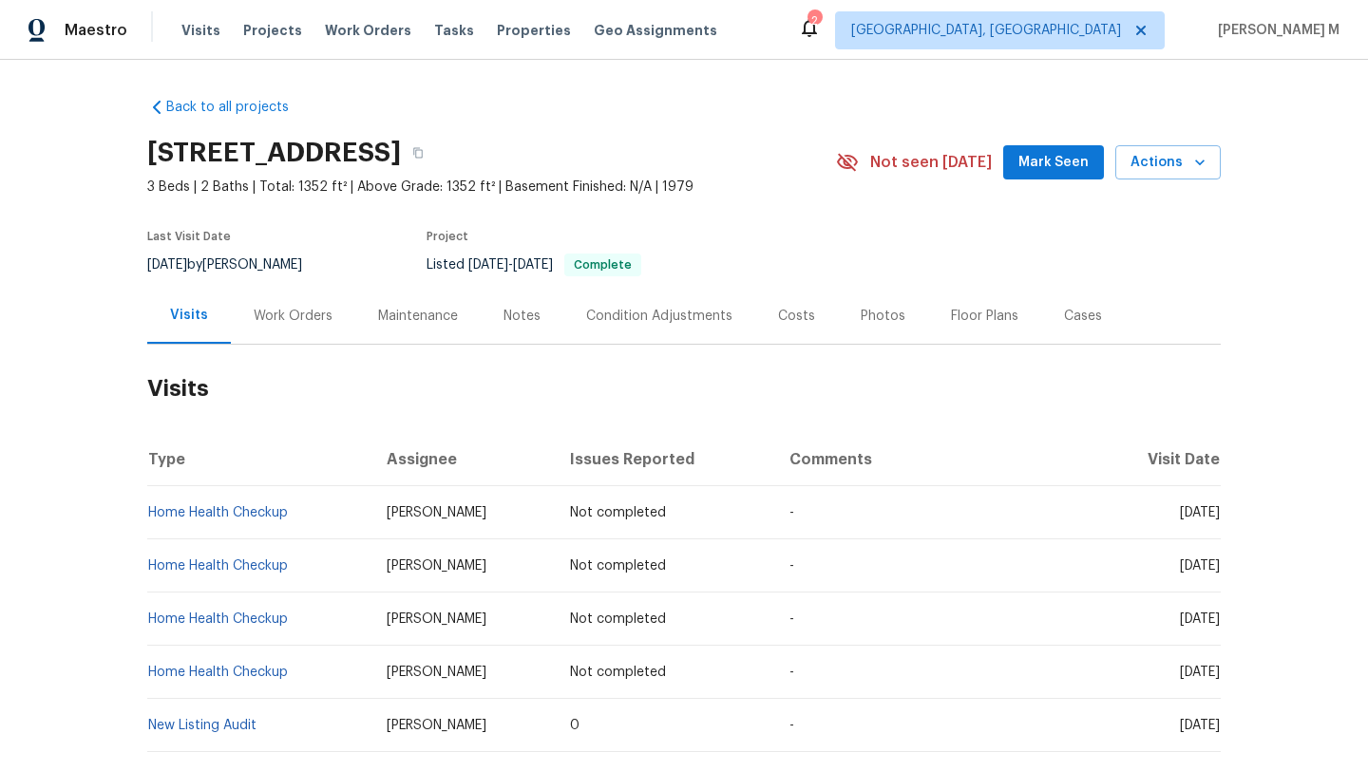
scroll to position [19, 0]
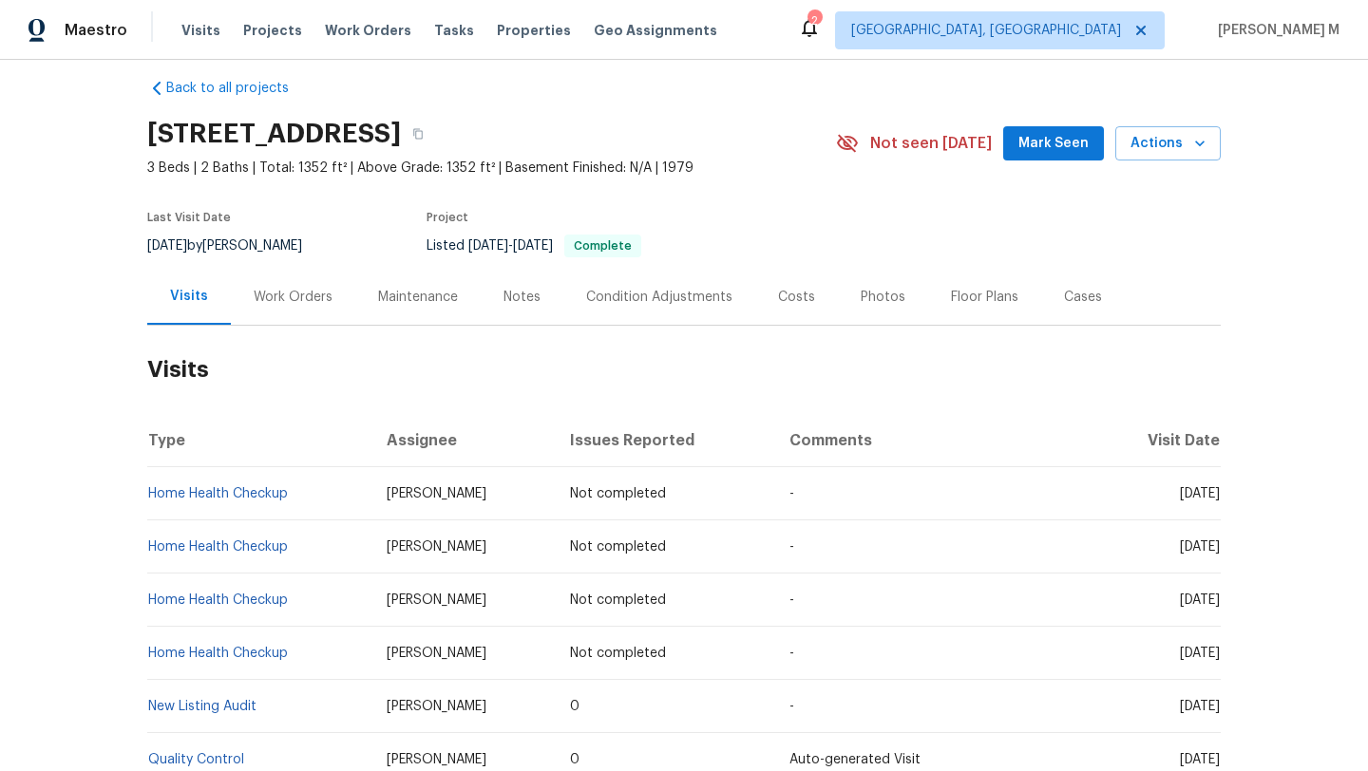
click at [280, 290] on div "Work Orders" at bounding box center [293, 297] width 79 height 19
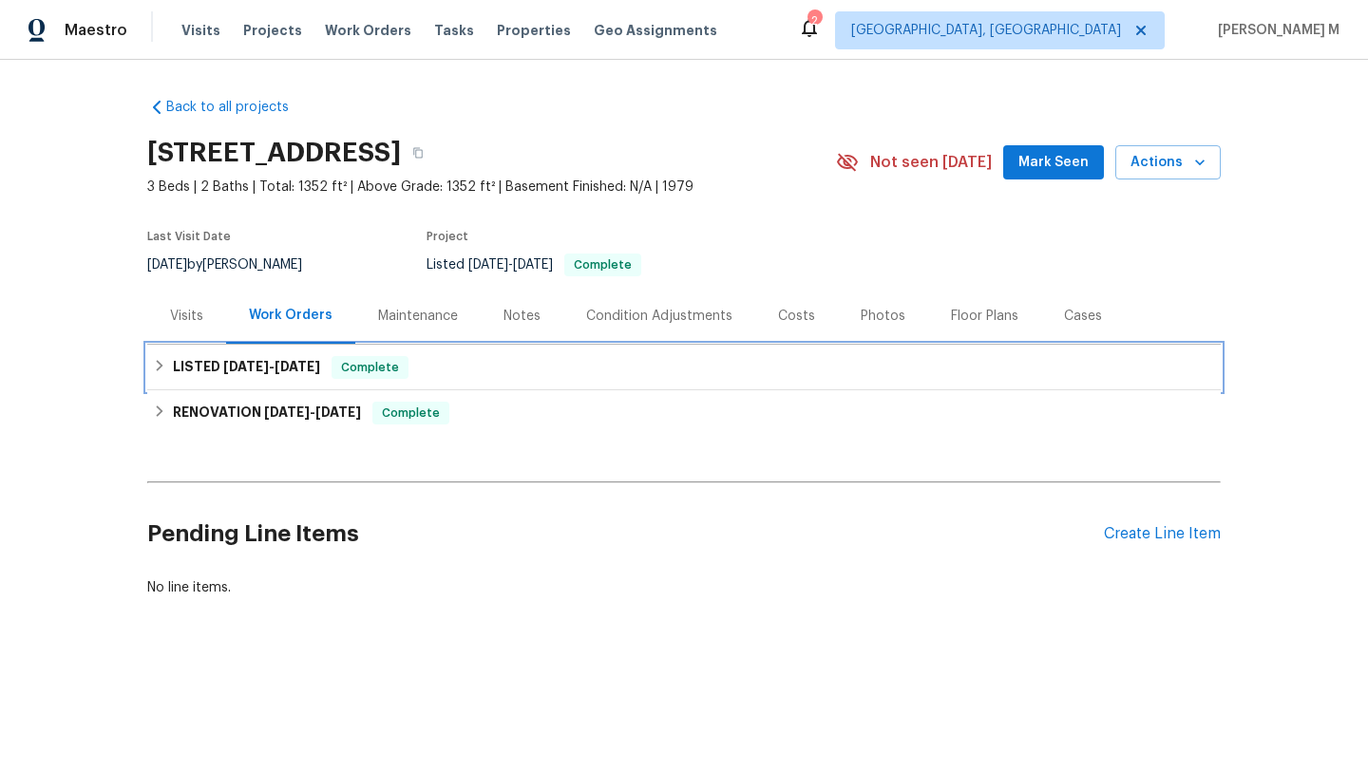
click at [291, 349] on div "LISTED [DATE] - [DATE] Complete" at bounding box center [683, 368] width 1073 height 46
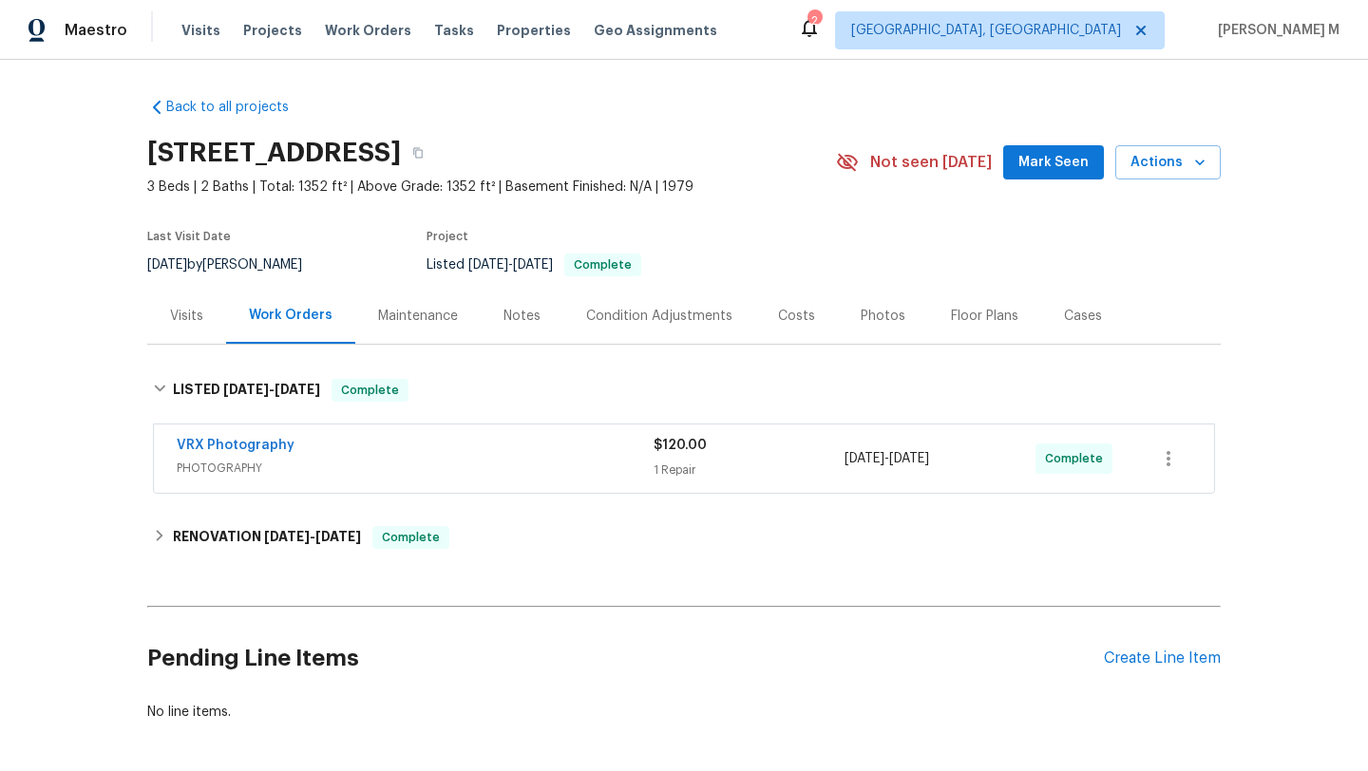
click at [186, 316] on div "Visits" at bounding box center [186, 316] width 33 height 19
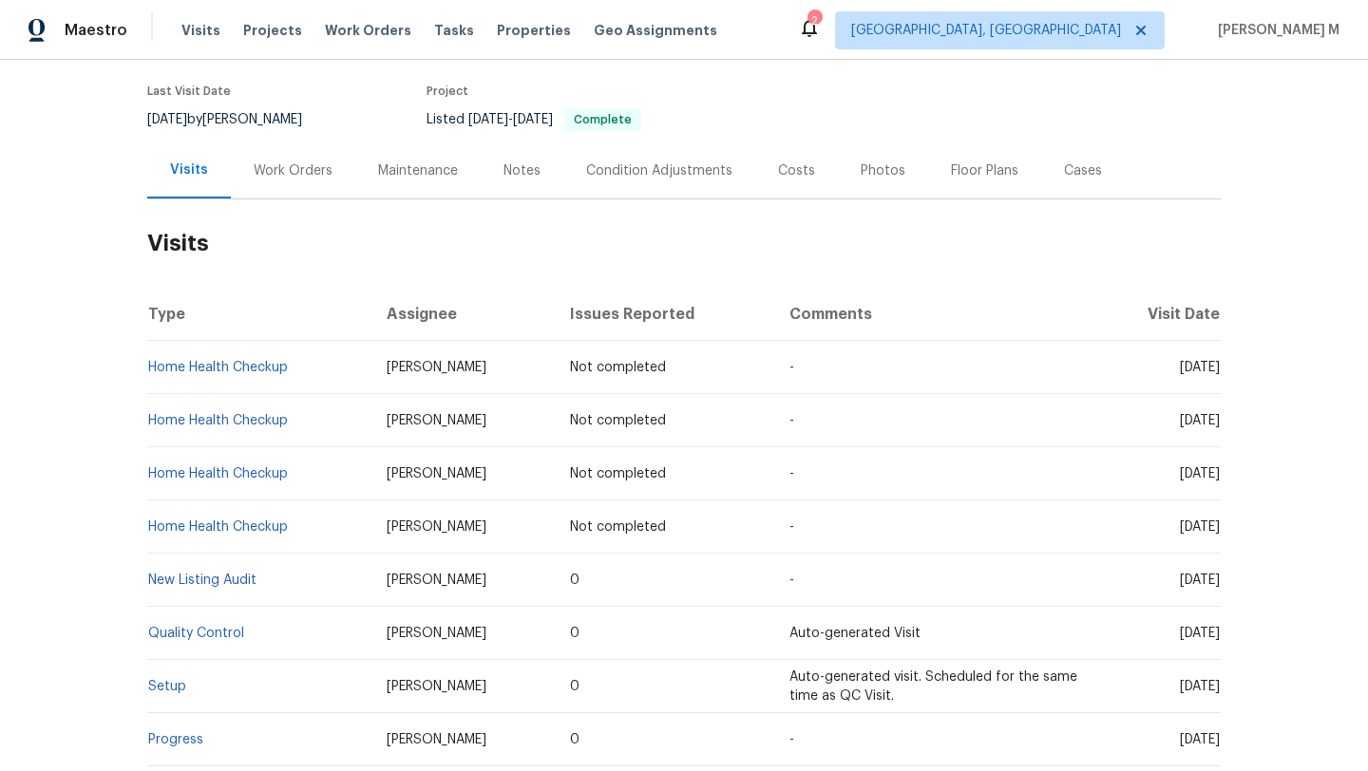
scroll to position [167, 0]
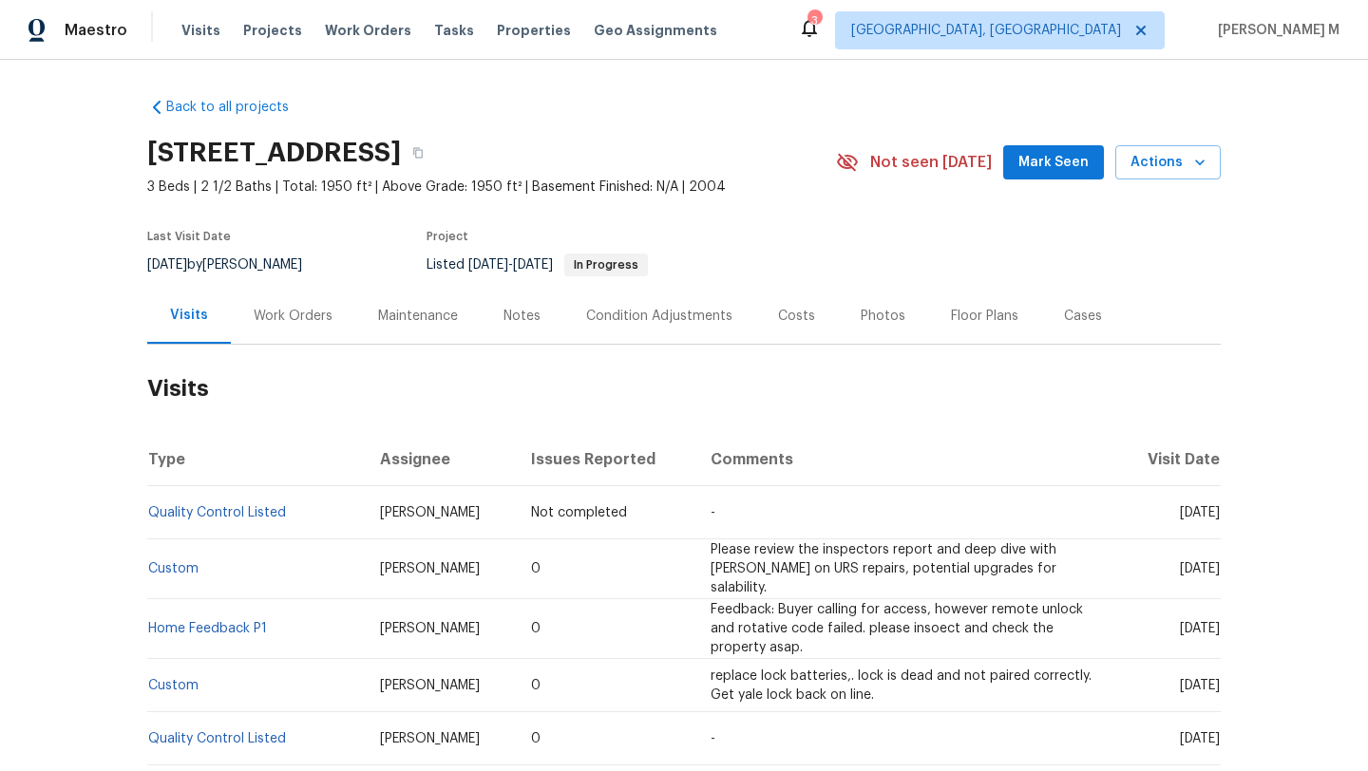
drag, startPoint x: 1136, startPoint y: 515, endPoint x: 1178, endPoint y: 515, distance: 41.8
click at [1180, 515] on span "Tue, Aug 19 2025" at bounding box center [1200, 512] width 40 height 13
copy span "Aug 19"
click at [272, 323] on div "Work Orders" at bounding box center [293, 316] width 79 height 19
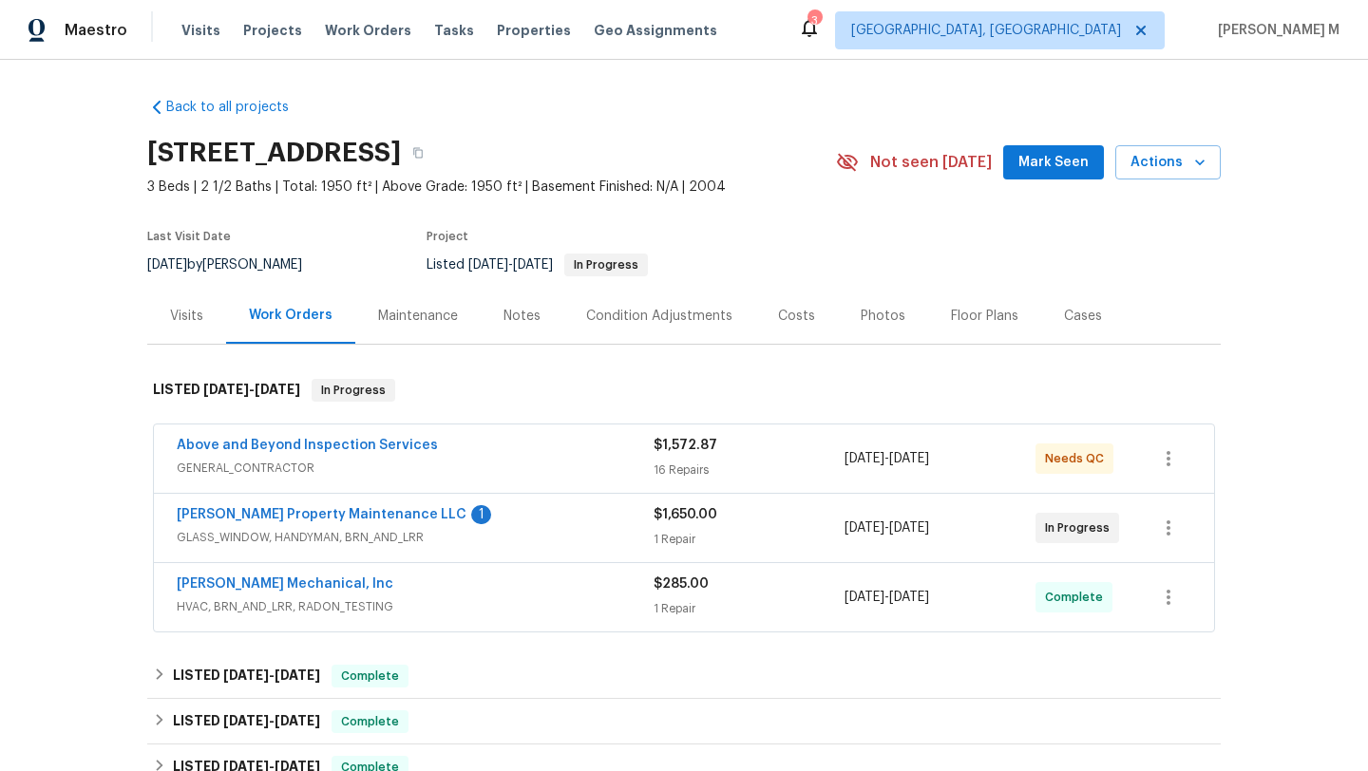
click at [465, 458] on div "Above and Beyond Inspection Services" at bounding box center [415, 447] width 477 height 23
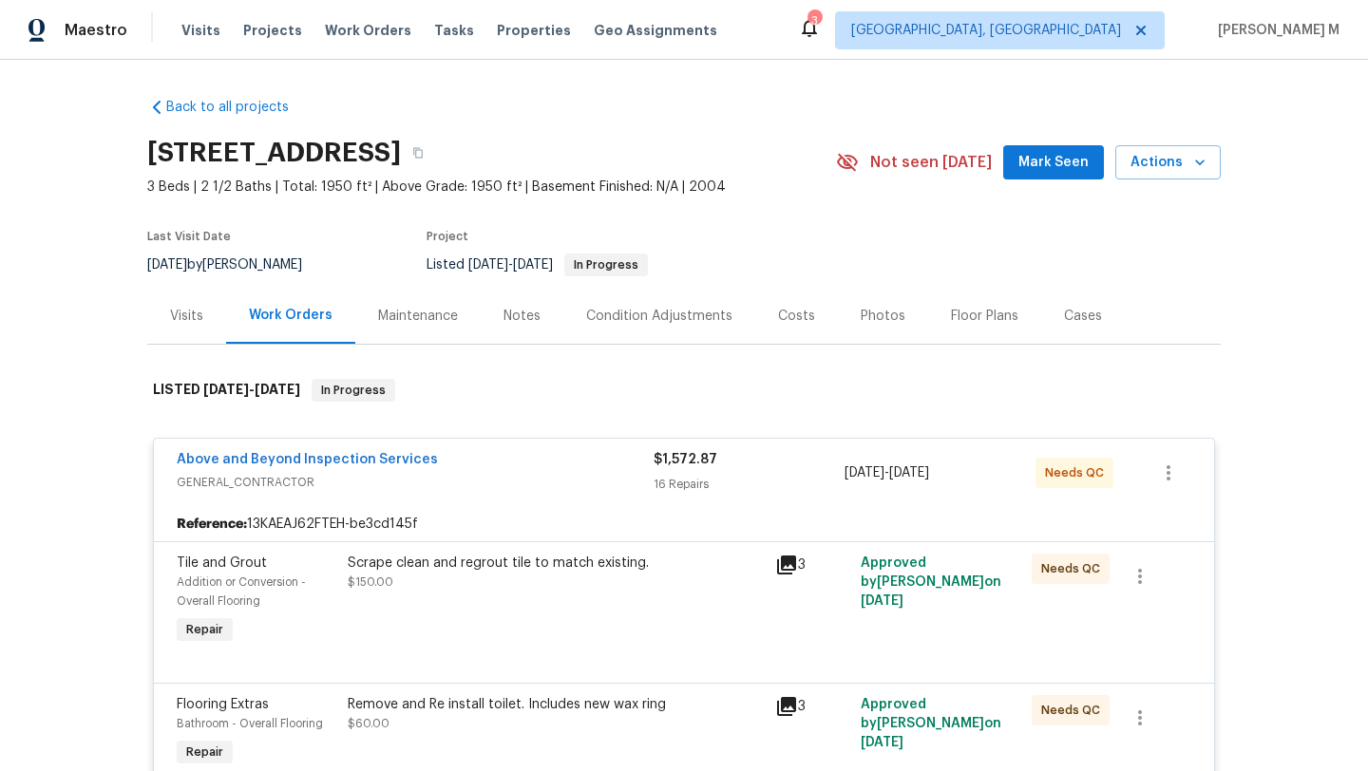
click at [611, 466] on div "Above and Beyond Inspection Services" at bounding box center [415, 461] width 477 height 23
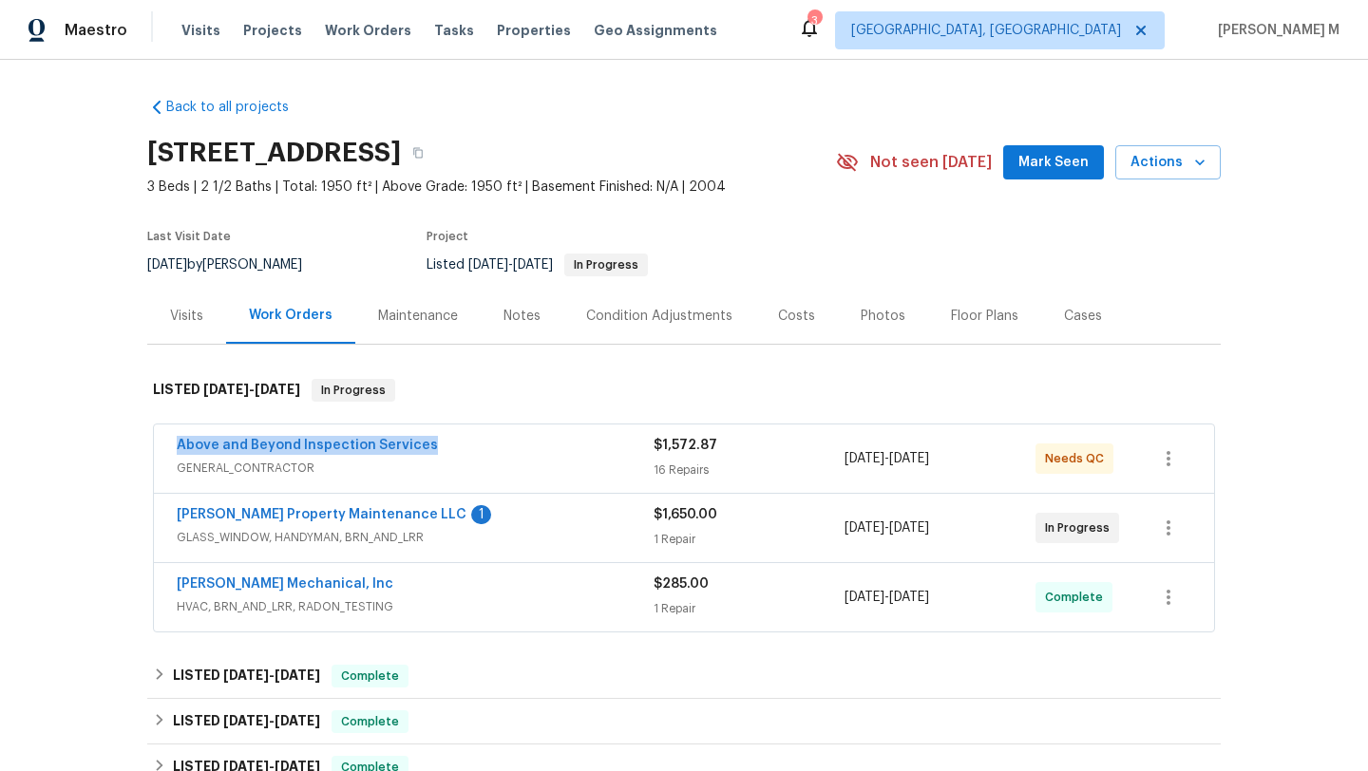
drag, startPoint x: 153, startPoint y: 450, endPoint x: 426, endPoint y: 450, distance: 272.6
click at [426, 450] on div "Above and Beyond Inspection Services GENERAL_CONTRACTOR $1,572.87 16 Repairs 8/…" at bounding box center [684, 459] width 1060 height 68
copy link "Above and Beyond Inspection Services"
drag, startPoint x: 1033, startPoint y: 461, endPoint x: 1103, endPoint y: 465, distance: 70.5
click at [1103, 465] on div "Needs QC" at bounding box center [1082, 459] width 95 height 46
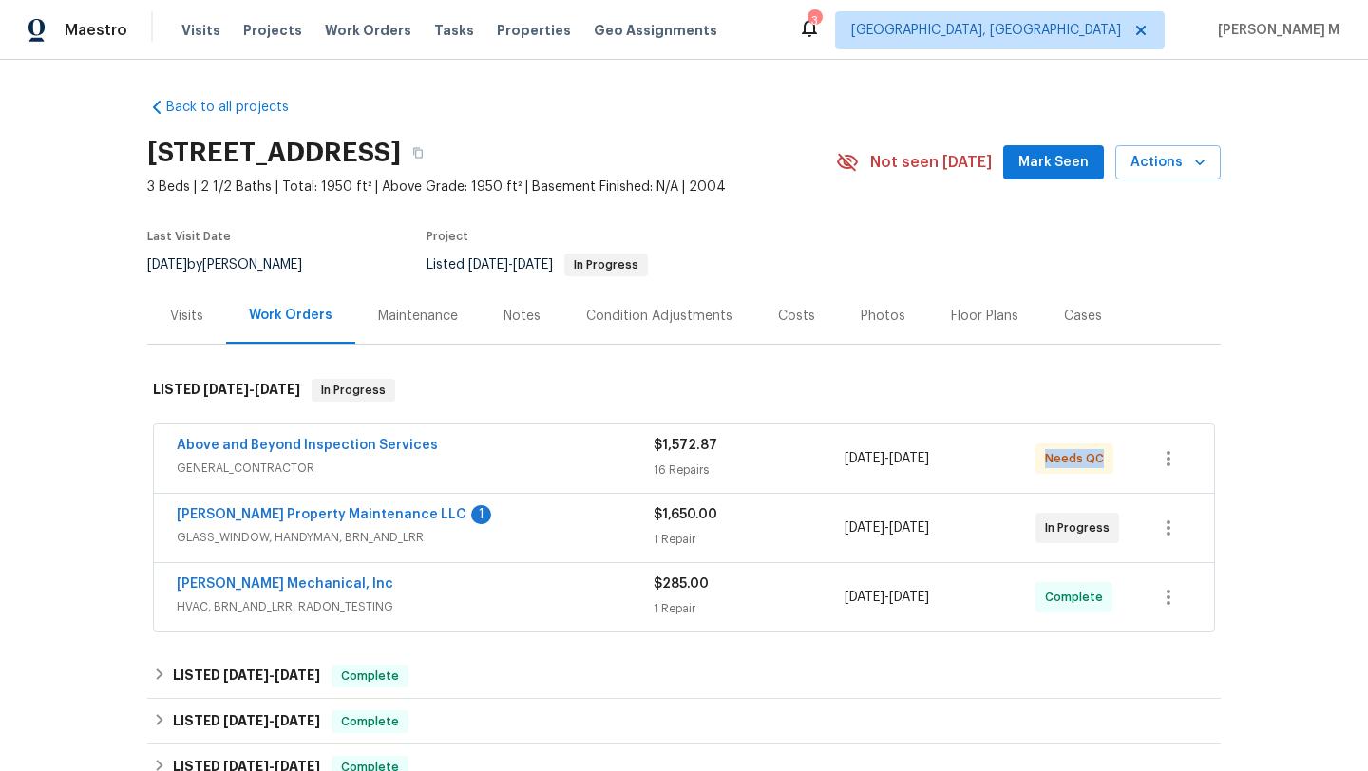
copy span "Needs QC"
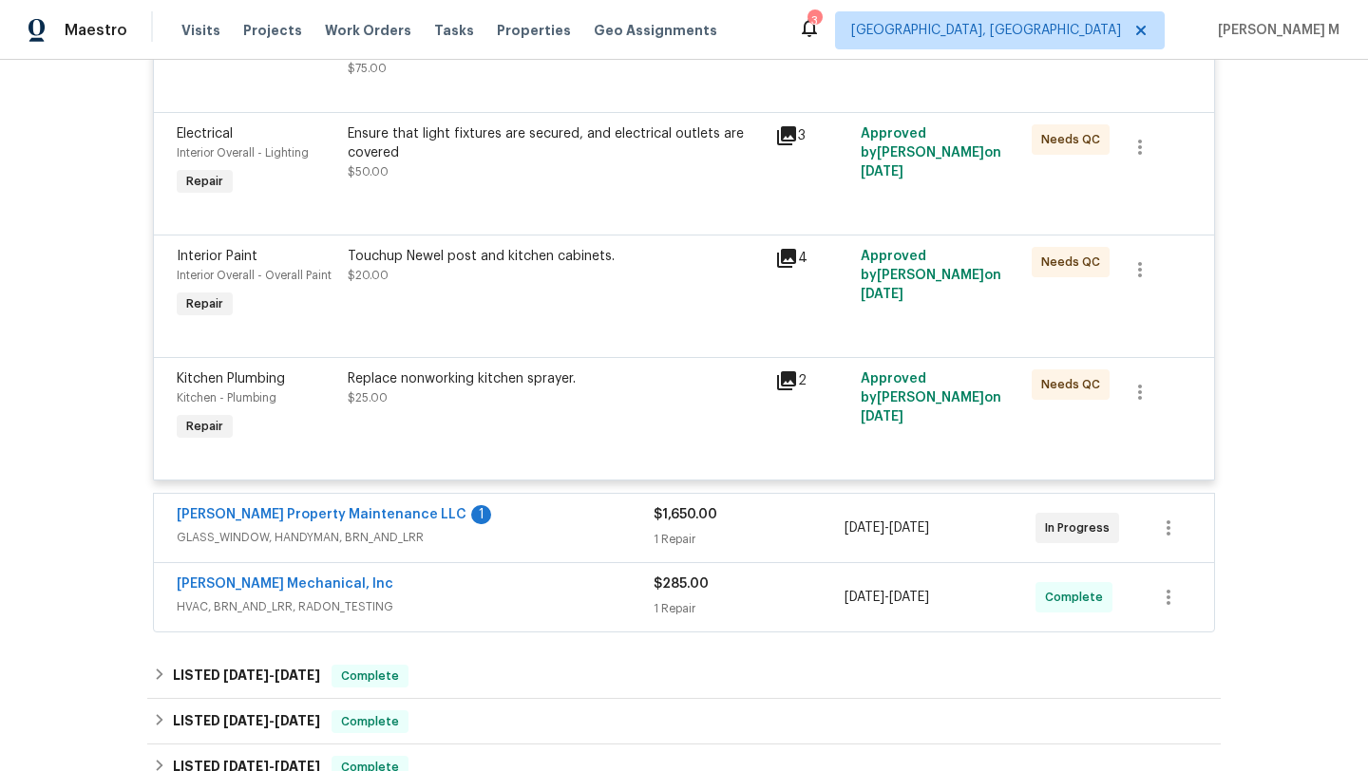
scroll to position [2197, 0]
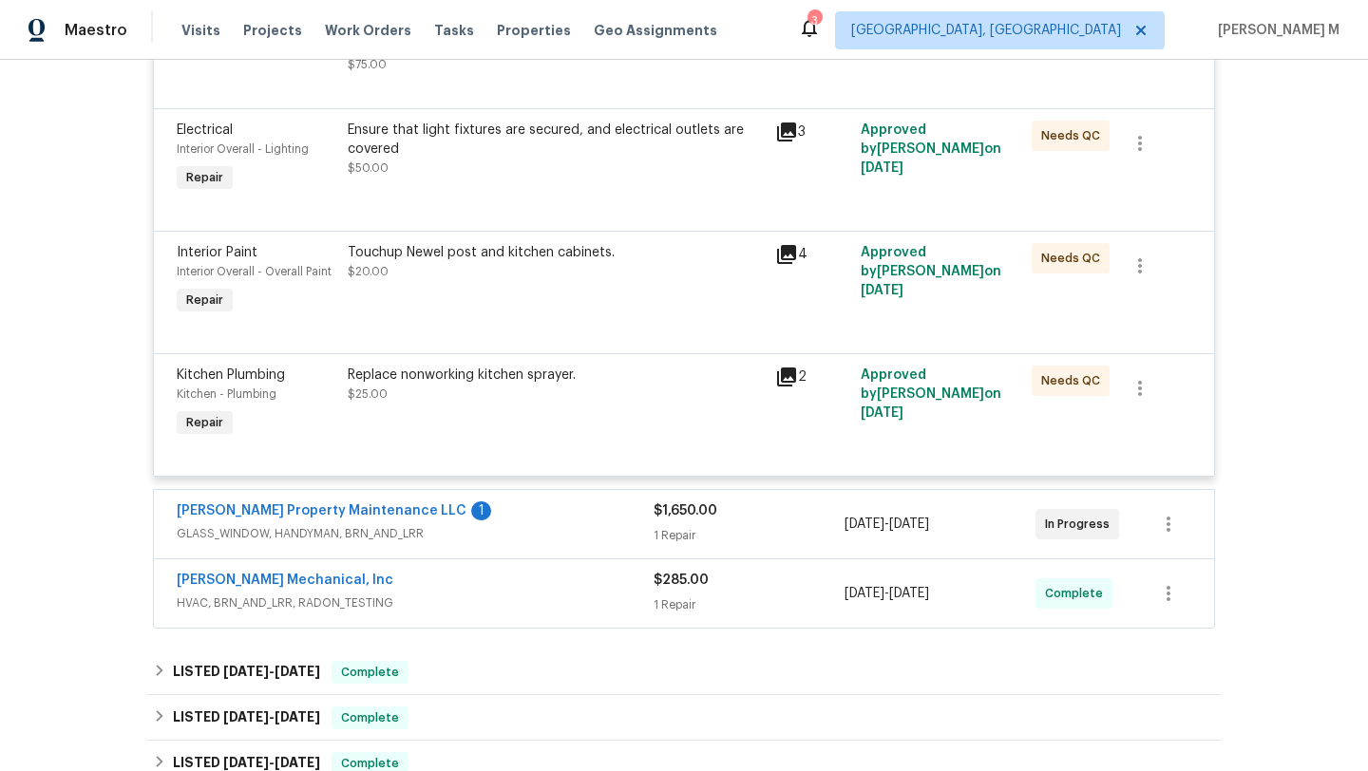
click at [511, 543] on span "GLASS_WINDOW, HANDYMAN, BRN_AND_LRR" at bounding box center [415, 533] width 477 height 19
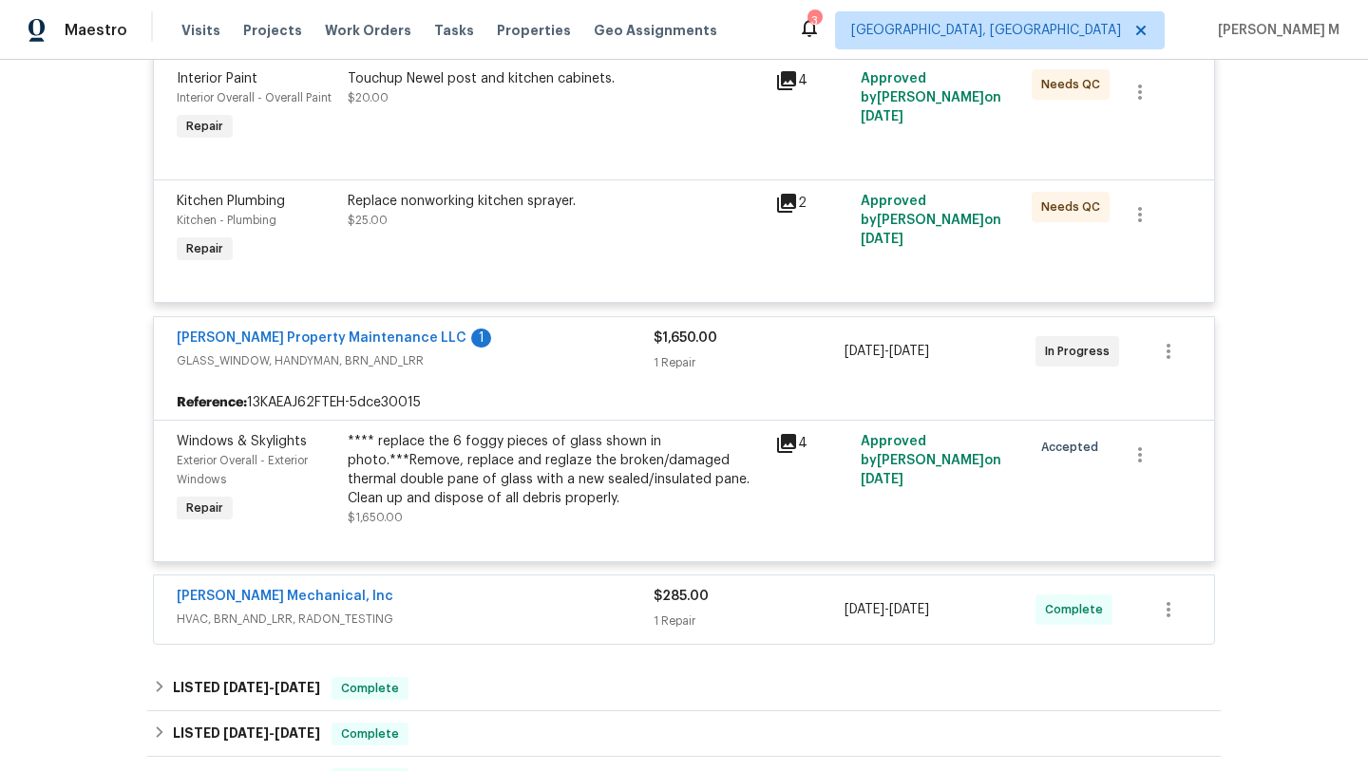
scroll to position [2373, 0]
click at [586, 369] on span "GLASS_WINDOW, HANDYMAN, BRN_AND_LRR" at bounding box center [415, 359] width 477 height 19
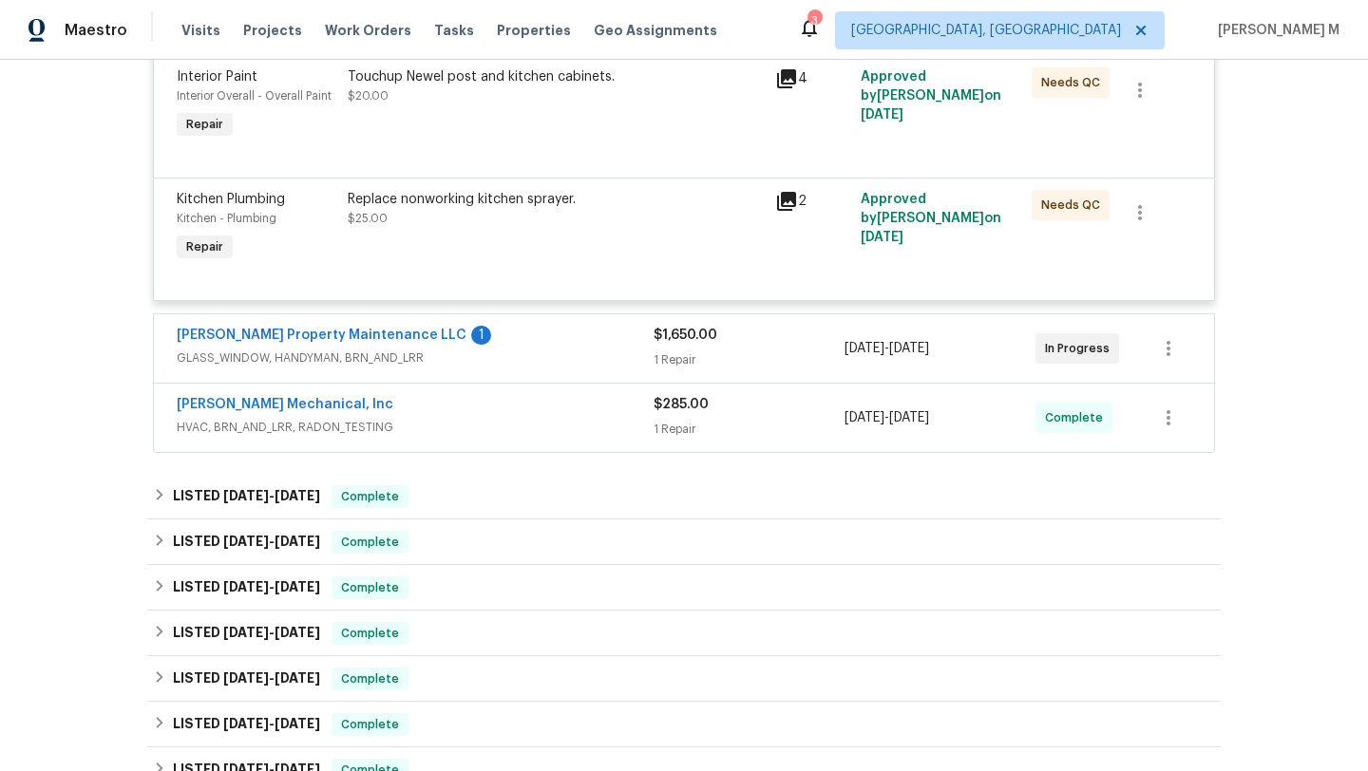
scroll to position [2413, 0]
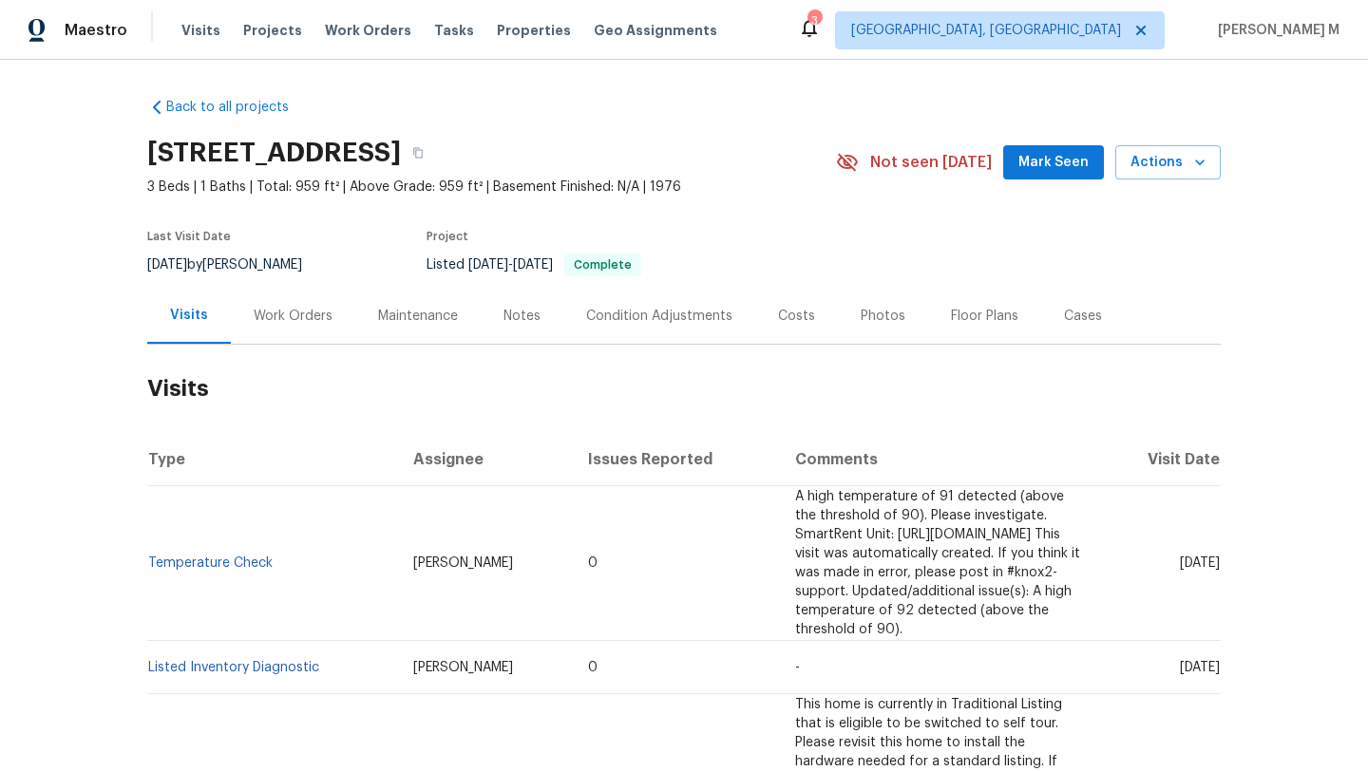
drag, startPoint x: 1140, startPoint y: 556, endPoint x: 1174, endPoint y: 555, distance: 34.2
click at [1180, 557] on span "[DATE]" at bounding box center [1200, 563] width 40 height 13
copy span "[DATE]"
click at [284, 338] on div "Work Orders" at bounding box center [293, 316] width 124 height 56
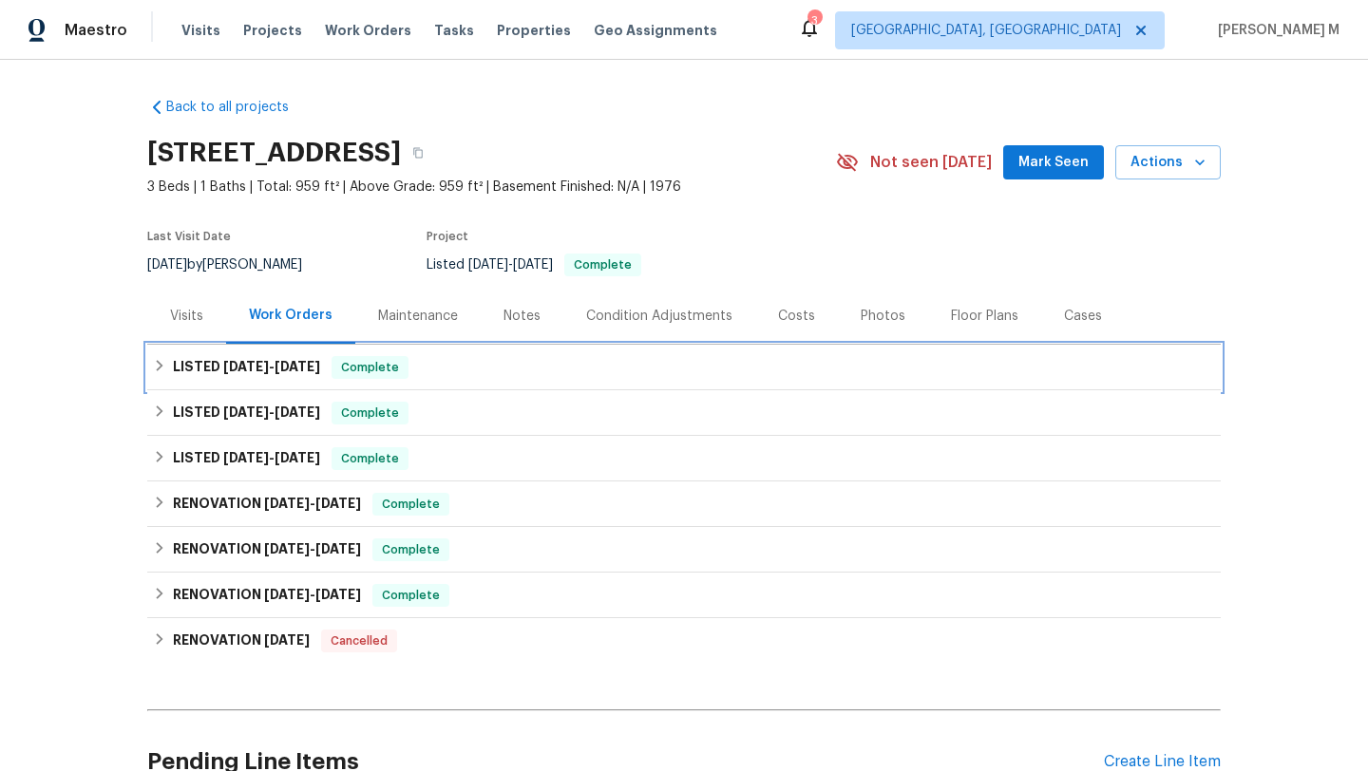
click at [270, 370] on span "7/10/25 - 7/14/25" at bounding box center [271, 366] width 97 height 13
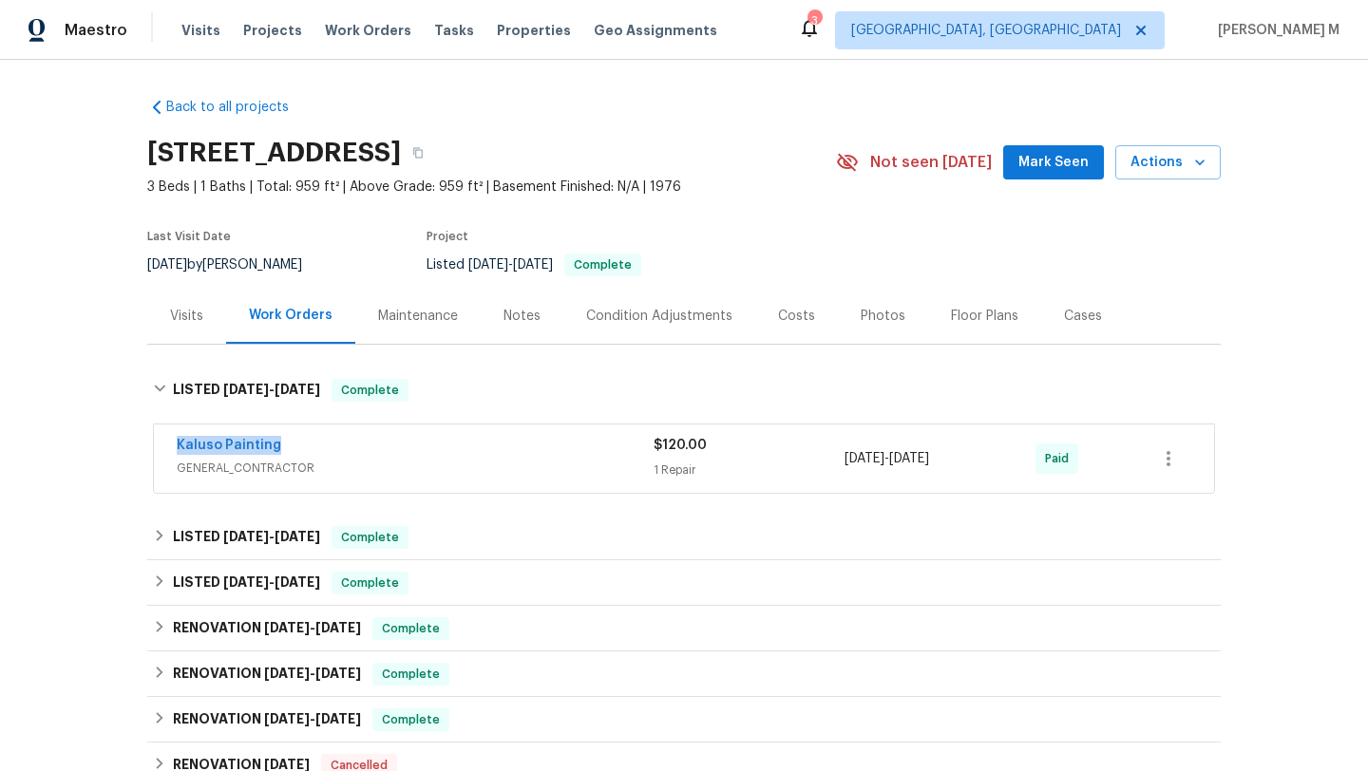
drag, startPoint x: 156, startPoint y: 446, endPoint x: 294, endPoint y: 446, distance: 138.7
click at [294, 446] on div "Kaluso Painting GENERAL_CONTRACTOR $120.00 1 Repair 7/10/2025 - 7/14/2025 Paid" at bounding box center [684, 459] width 1060 height 68
copy link "Kaluso Painting"
click at [623, 471] on span "GENERAL_CONTRACTOR" at bounding box center [415, 468] width 477 height 19
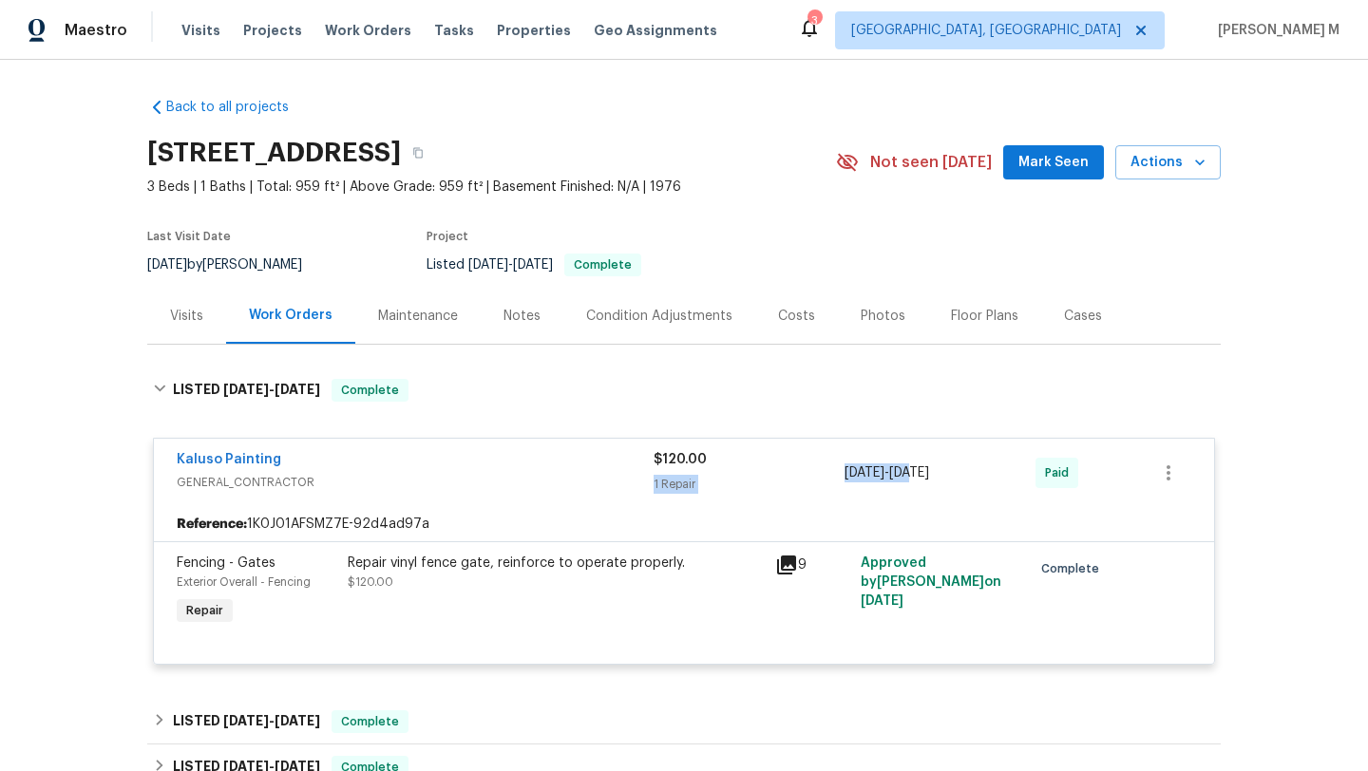
drag, startPoint x: 835, startPoint y: 473, endPoint x: 927, endPoint y: 473, distance: 92.1
click at [928, 473] on div "Kaluso Painting GENERAL_CONTRACTOR $120.00 1 Repair 7/10/2025 - 7/14/2025 Paid" at bounding box center [661, 473] width 969 height 46
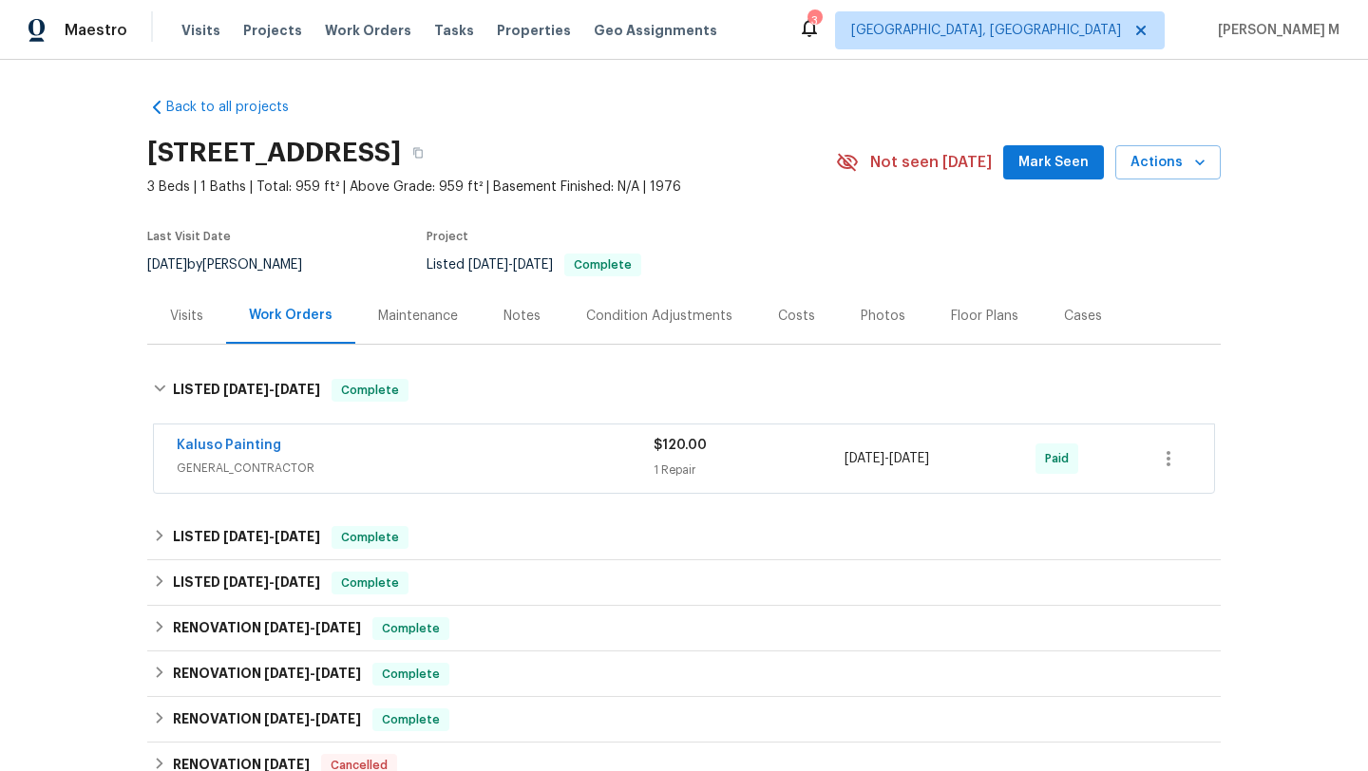
click at [890, 476] on div "7/10/2025 - 7/14/2025" at bounding box center [939, 459] width 191 height 46
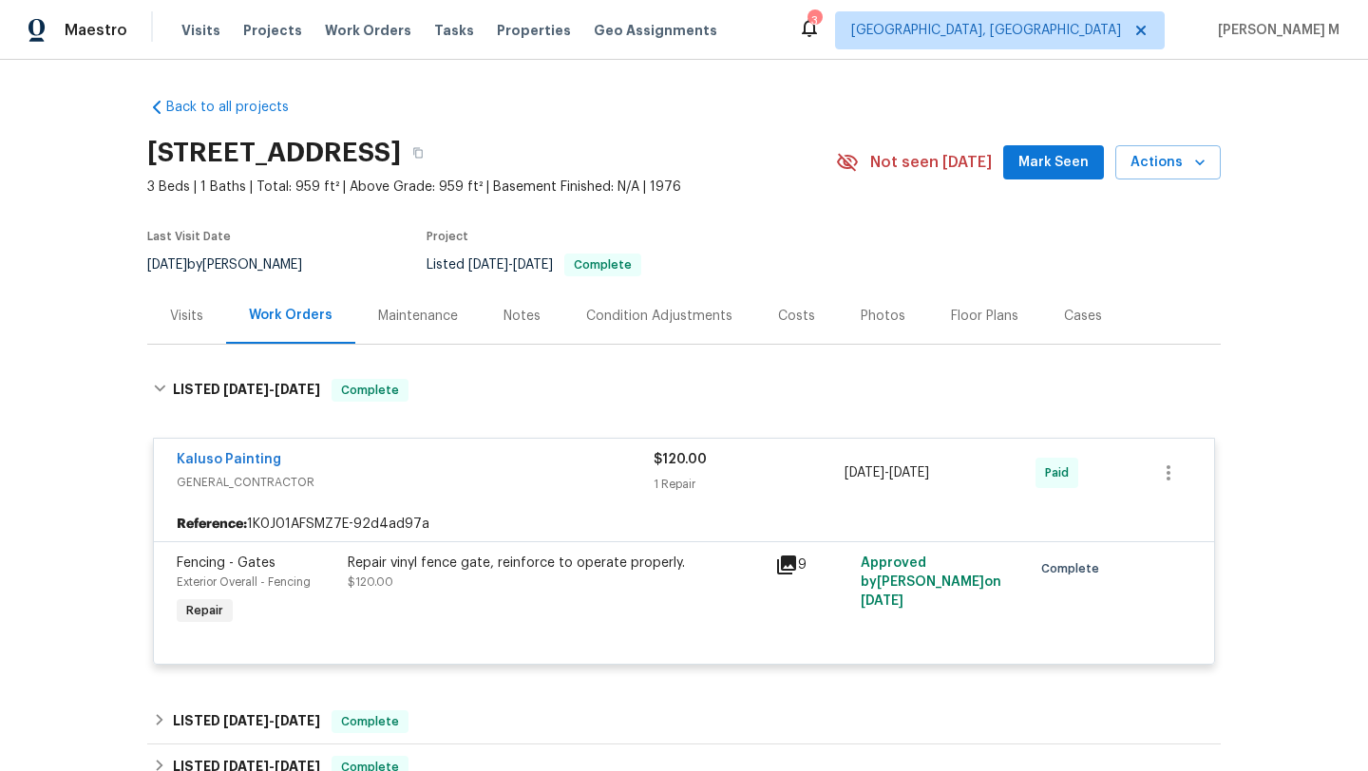
copy span "7/10/2025 - 7/14/2025"
drag, startPoint x: 839, startPoint y: 471, endPoint x: 972, endPoint y: 469, distance: 133.0
click at [972, 469] on div "7/10/2025 - 7/14/2025" at bounding box center [939, 473] width 191 height 46
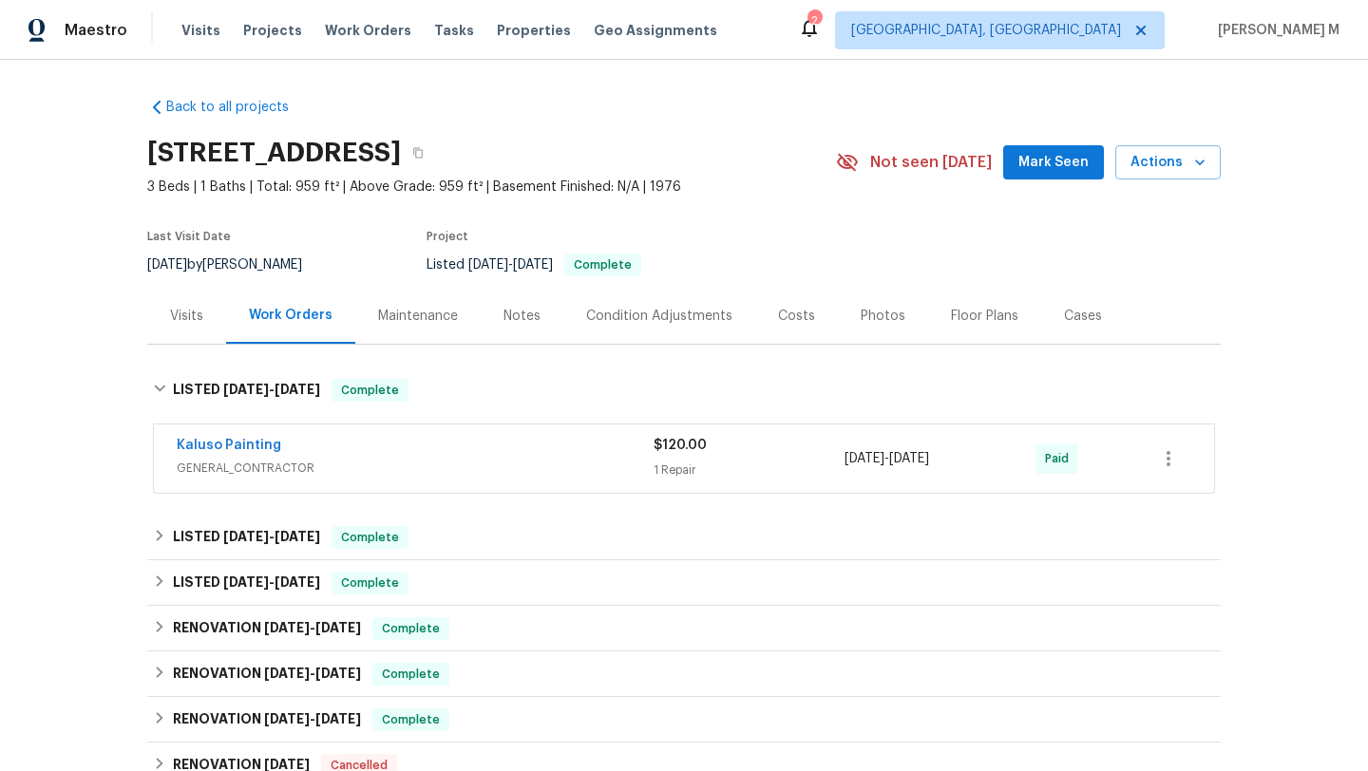
scroll to position [8, 0]
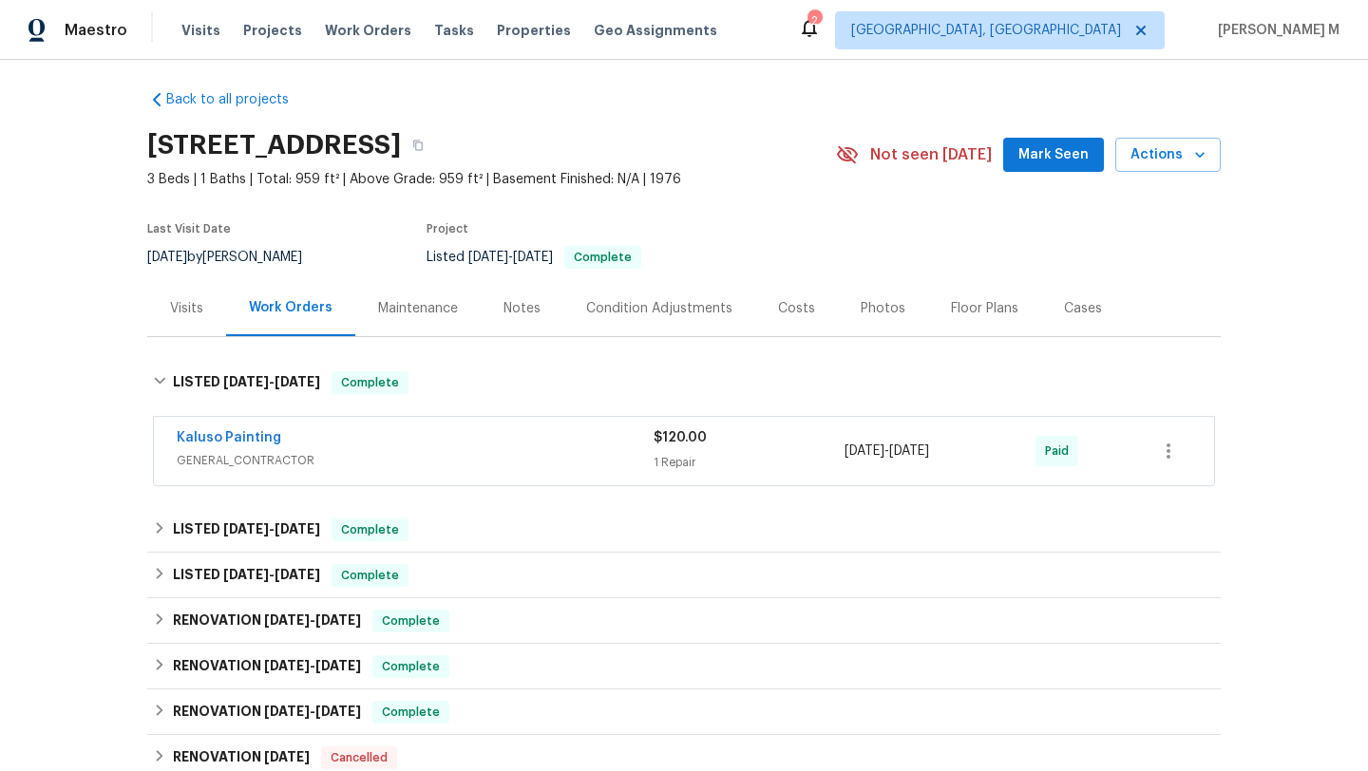
click at [1062, 324] on div "Cases" at bounding box center [1083, 308] width 84 height 56
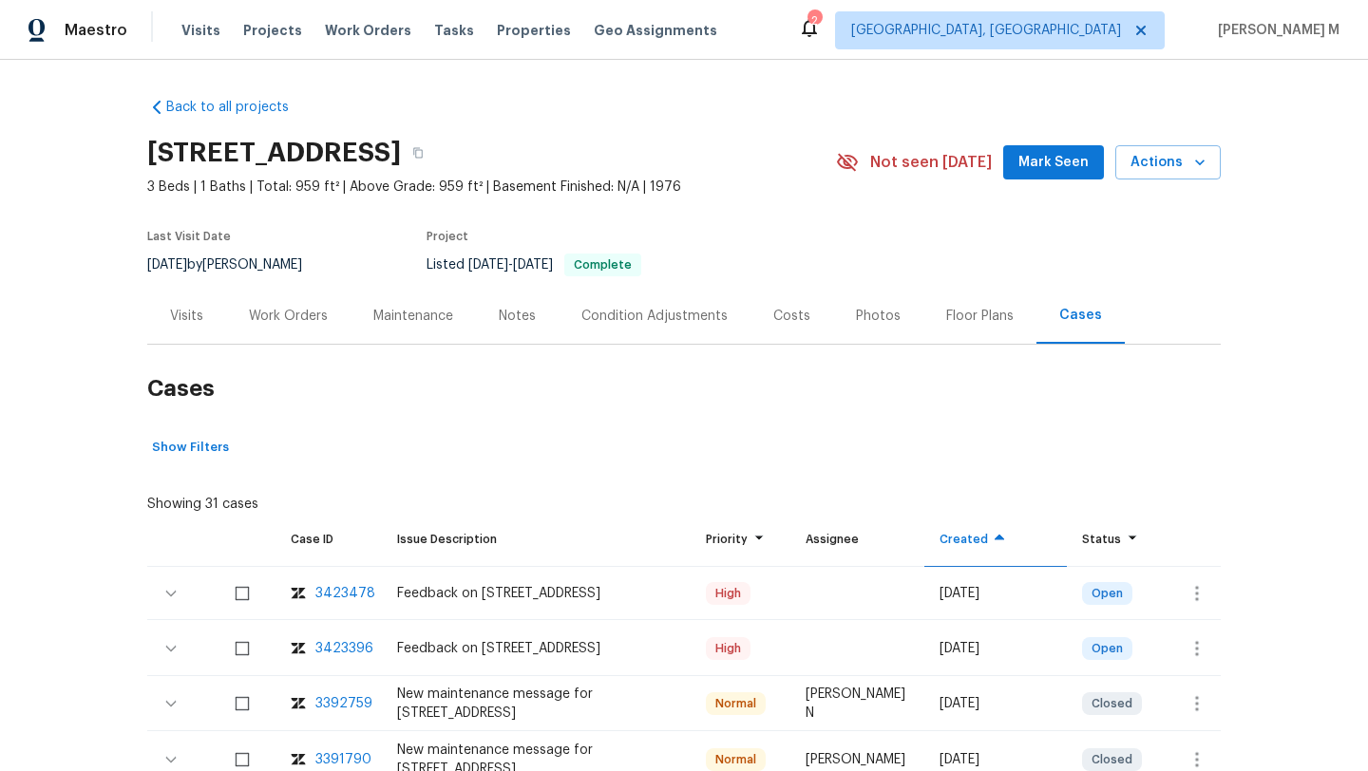
scroll to position [114, 0]
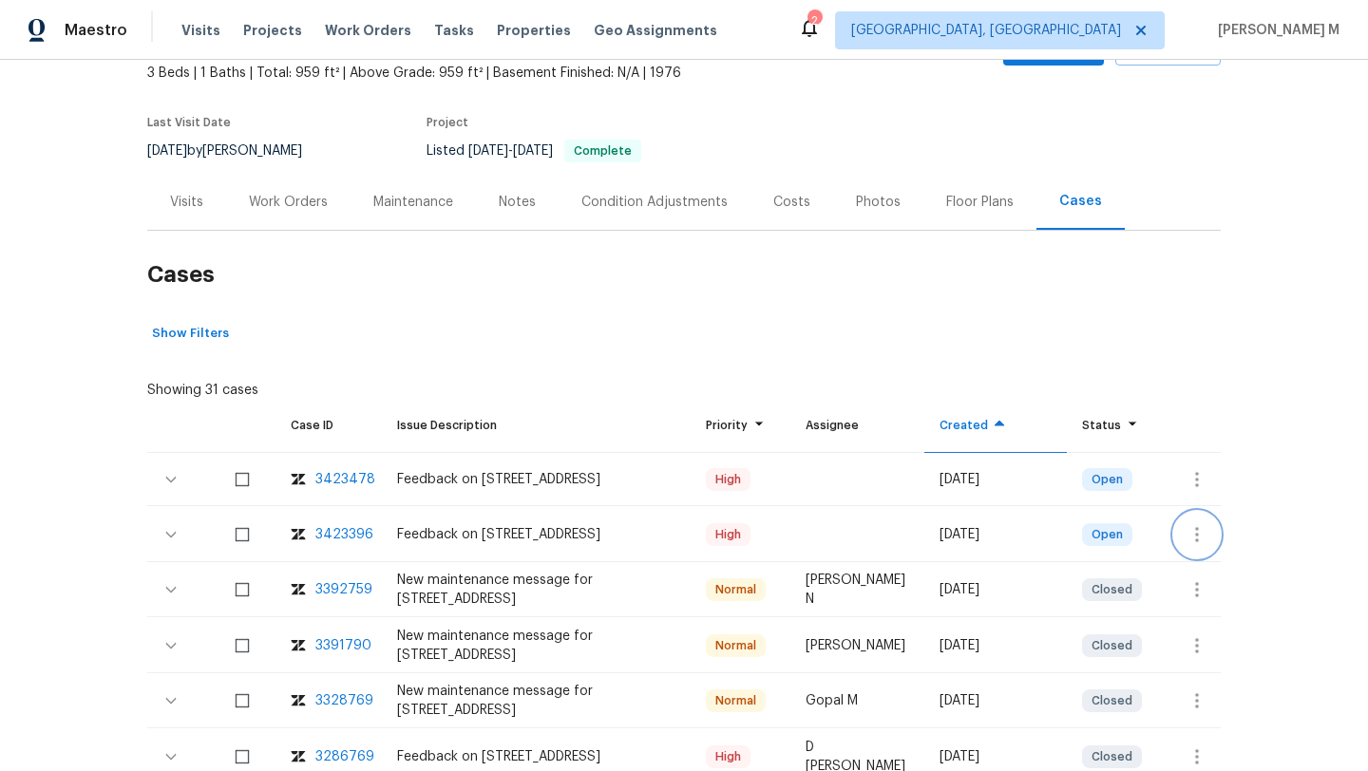
click at [1187, 533] on icon "button" at bounding box center [1196, 534] width 23 height 23
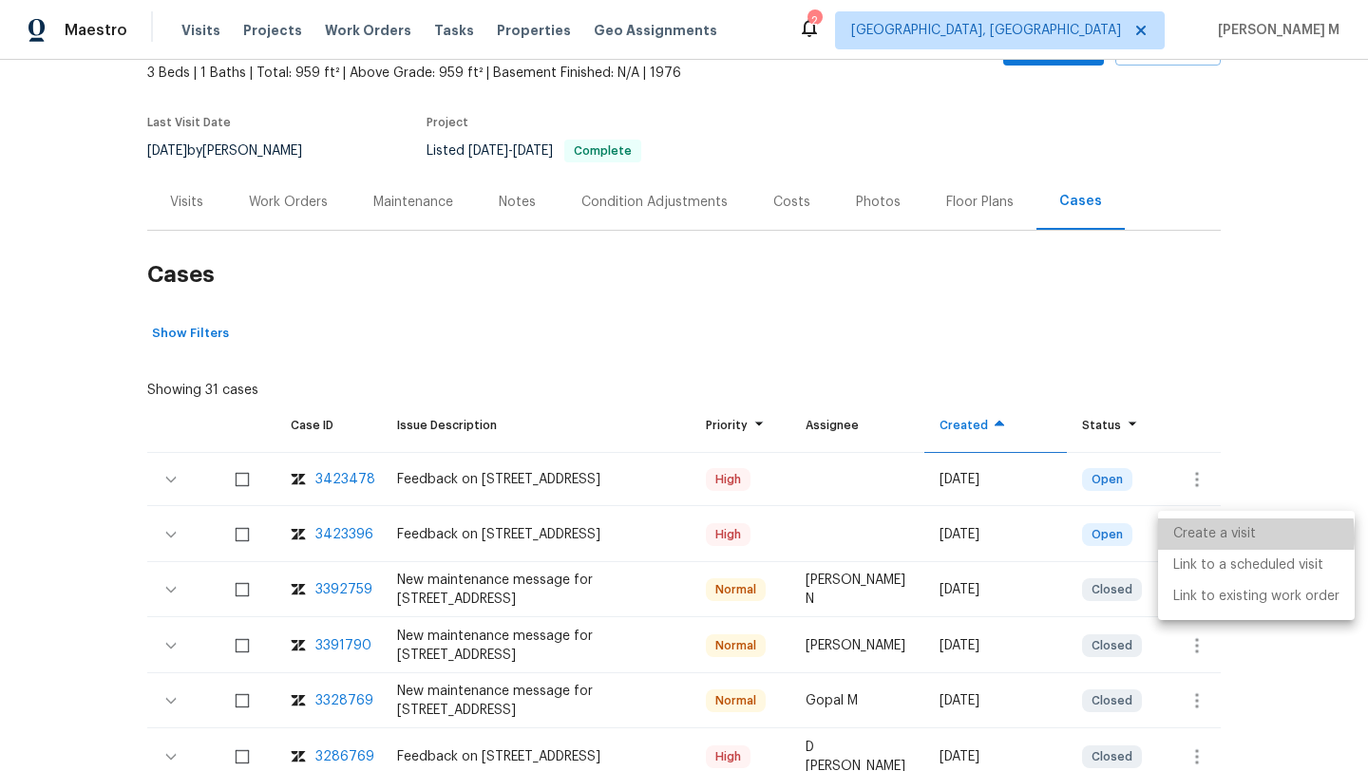
click at [1212, 538] on li "Create a visit" at bounding box center [1256, 534] width 197 height 31
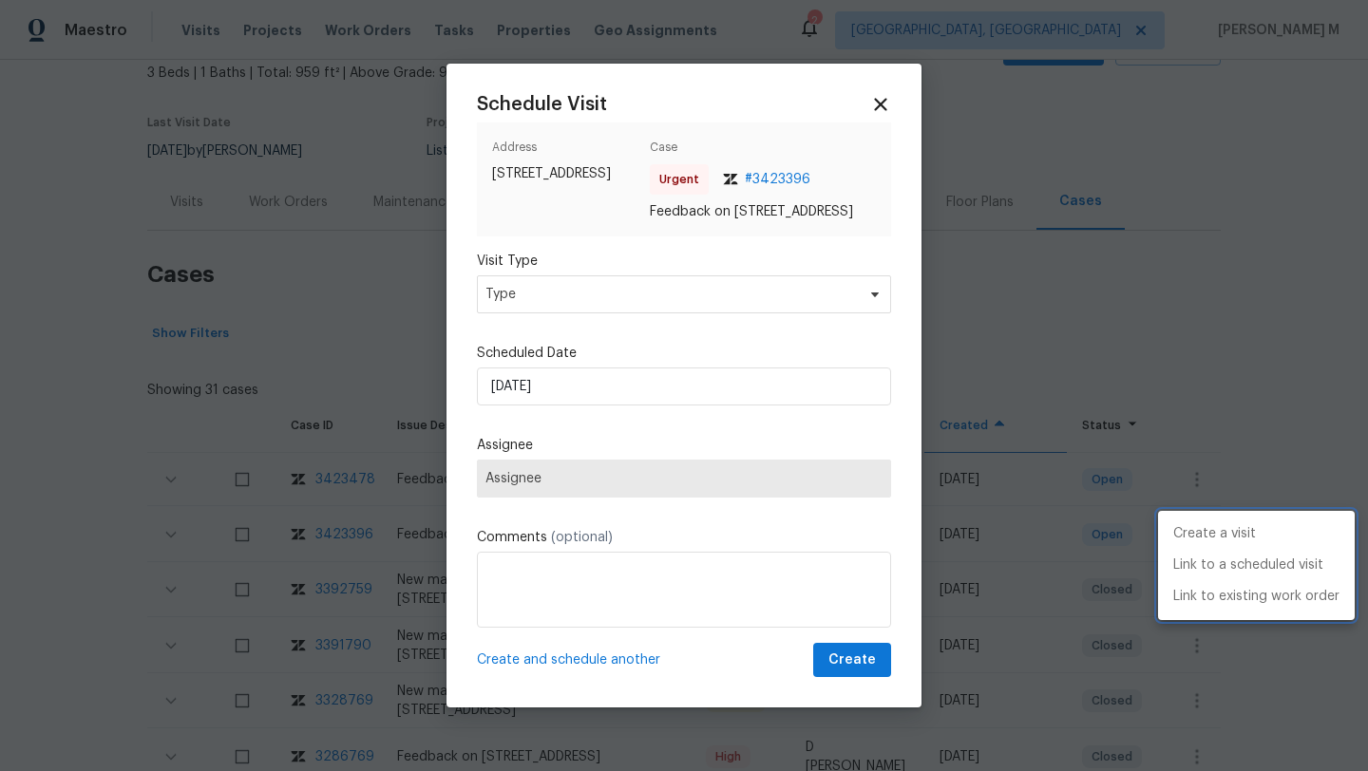
click at [782, 316] on div at bounding box center [684, 385] width 1368 height 771
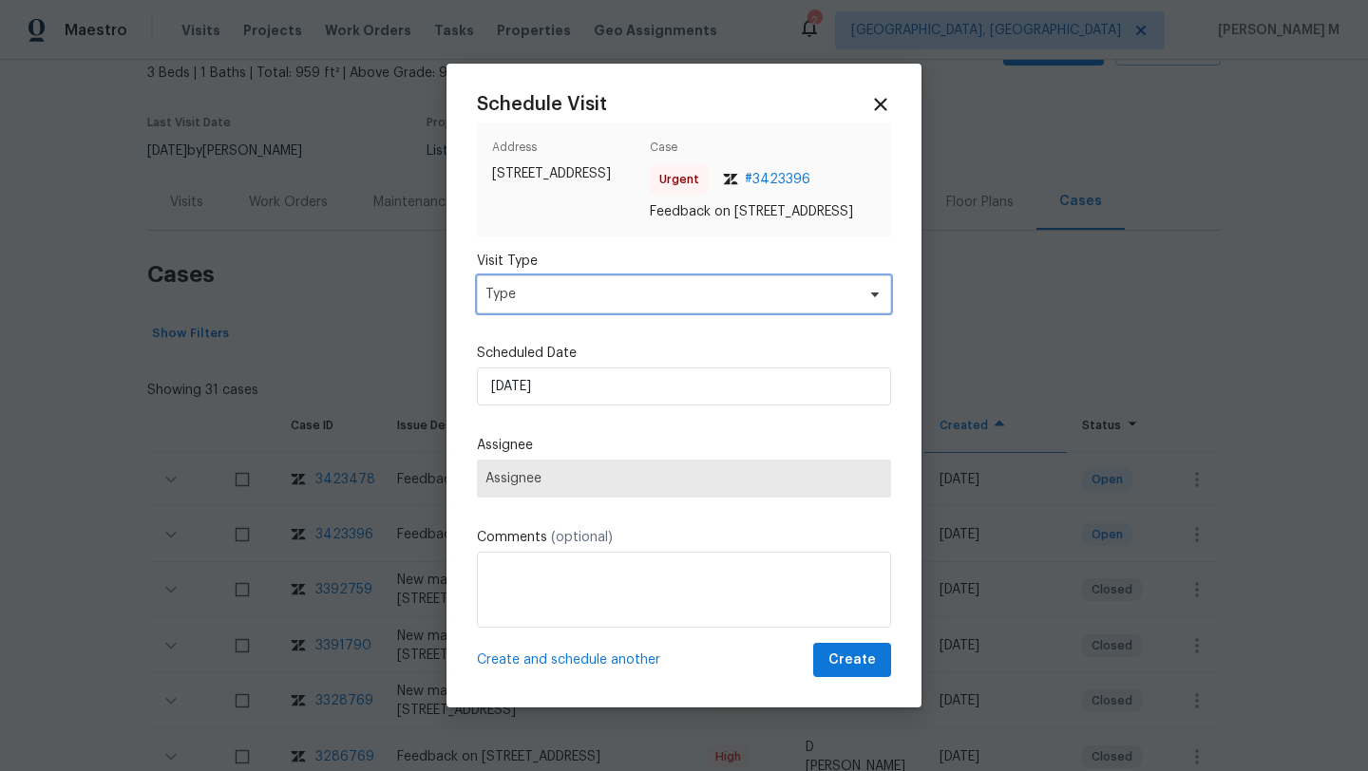
click at [782, 304] on span "Type" at bounding box center [670, 294] width 370 height 19
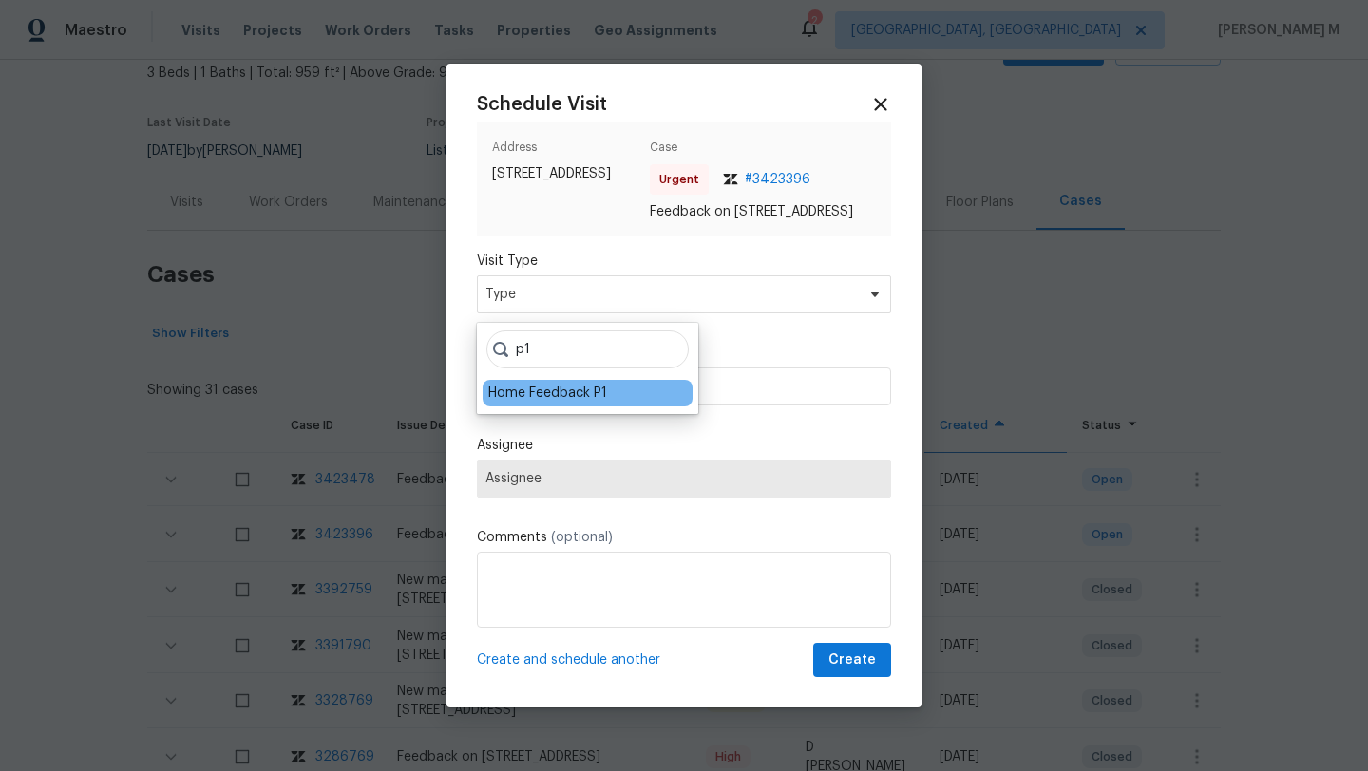
type input "p1"
click at [567, 394] on div "Home Feedback P1" at bounding box center [547, 393] width 119 height 19
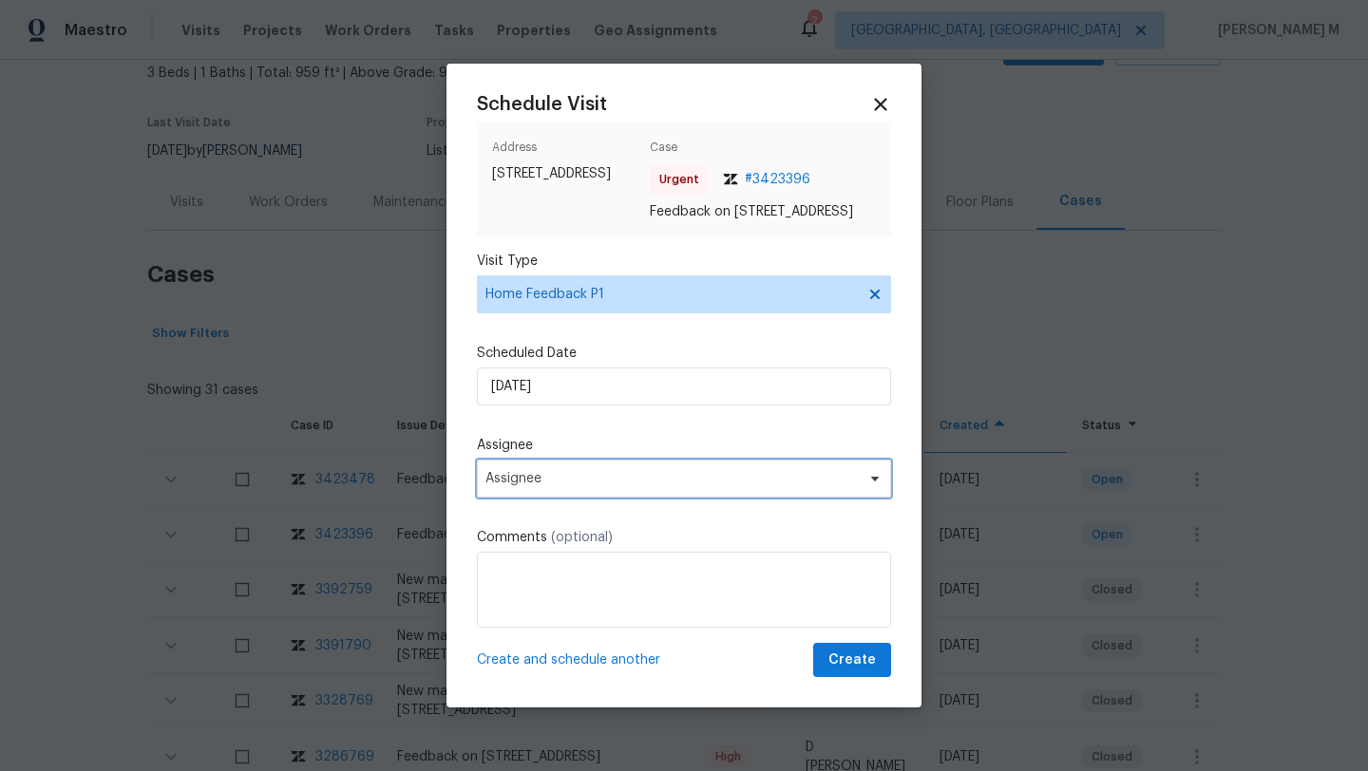
click at [551, 477] on span "Assignee" at bounding box center [684, 479] width 414 height 38
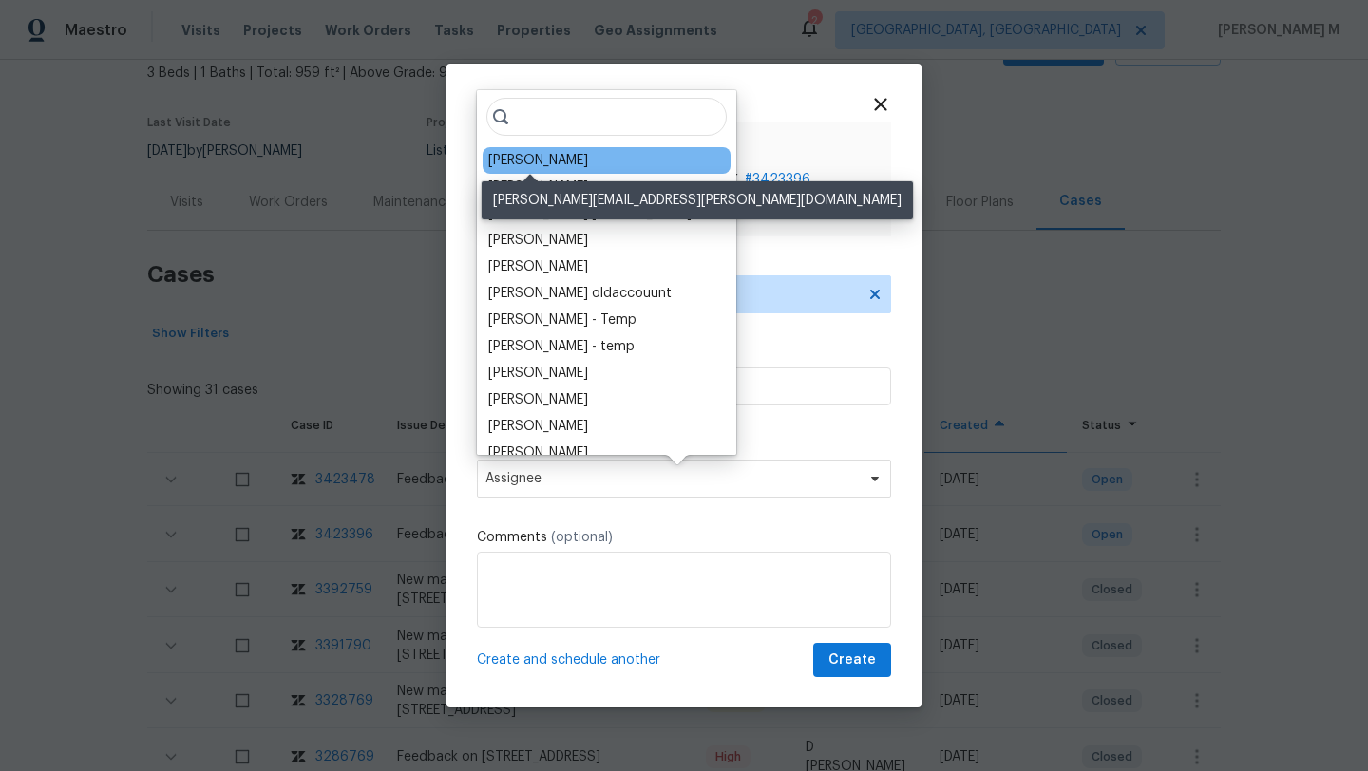
click at [545, 160] on div "Jaime Angulo" at bounding box center [538, 160] width 100 height 19
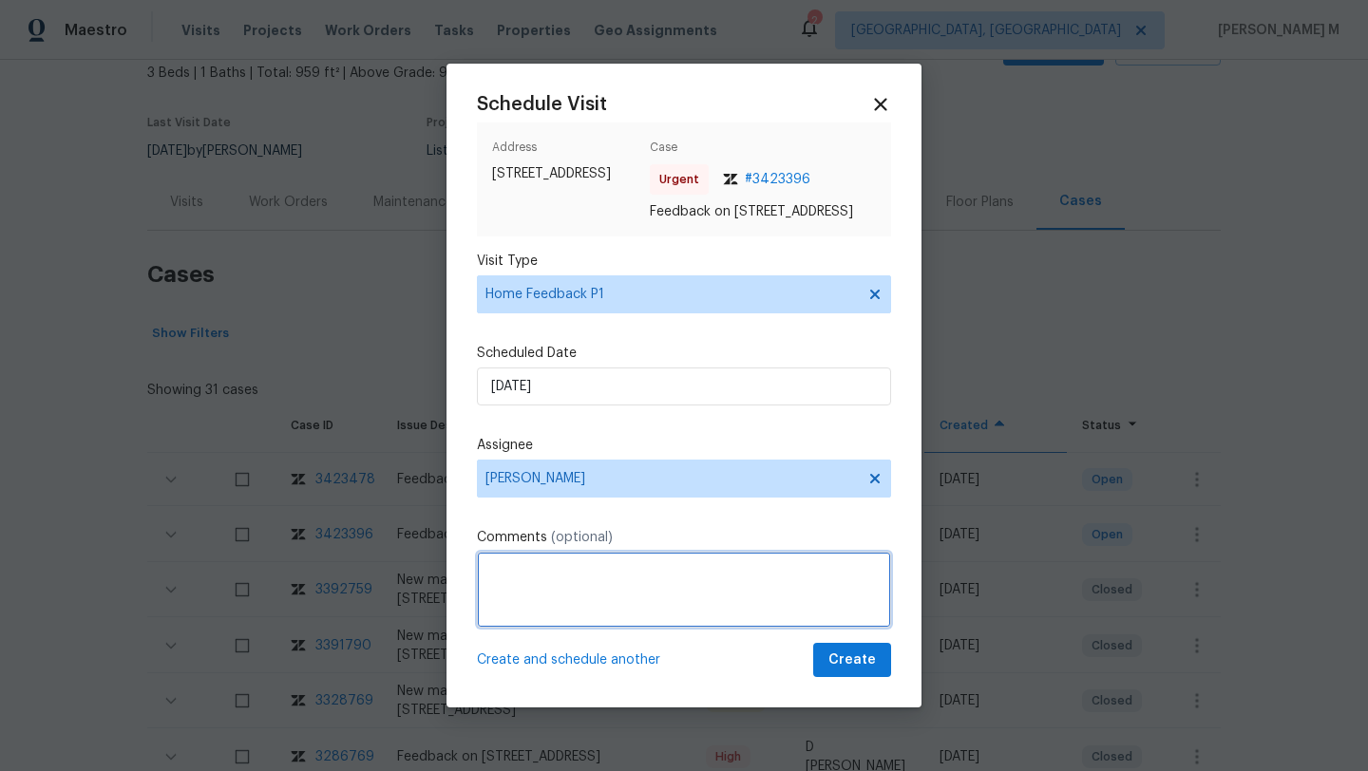
click at [548, 584] on textarea at bounding box center [684, 590] width 414 height 76
click at [508, 591] on textarea at bounding box center [684, 590] width 414 height 76
paste textarea "The bottom knob is locked and the caller is unable to open the door"
click at [764, 602] on textarea "We received a message stating "The bottom knob is locked and the caller is unab…" at bounding box center [684, 590] width 414 height 76
click at [699, 605] on textarea "We received a message stating "The bottom knob is locked and the caller is unab…" at bounding box center [684, 590] width 414 height 76
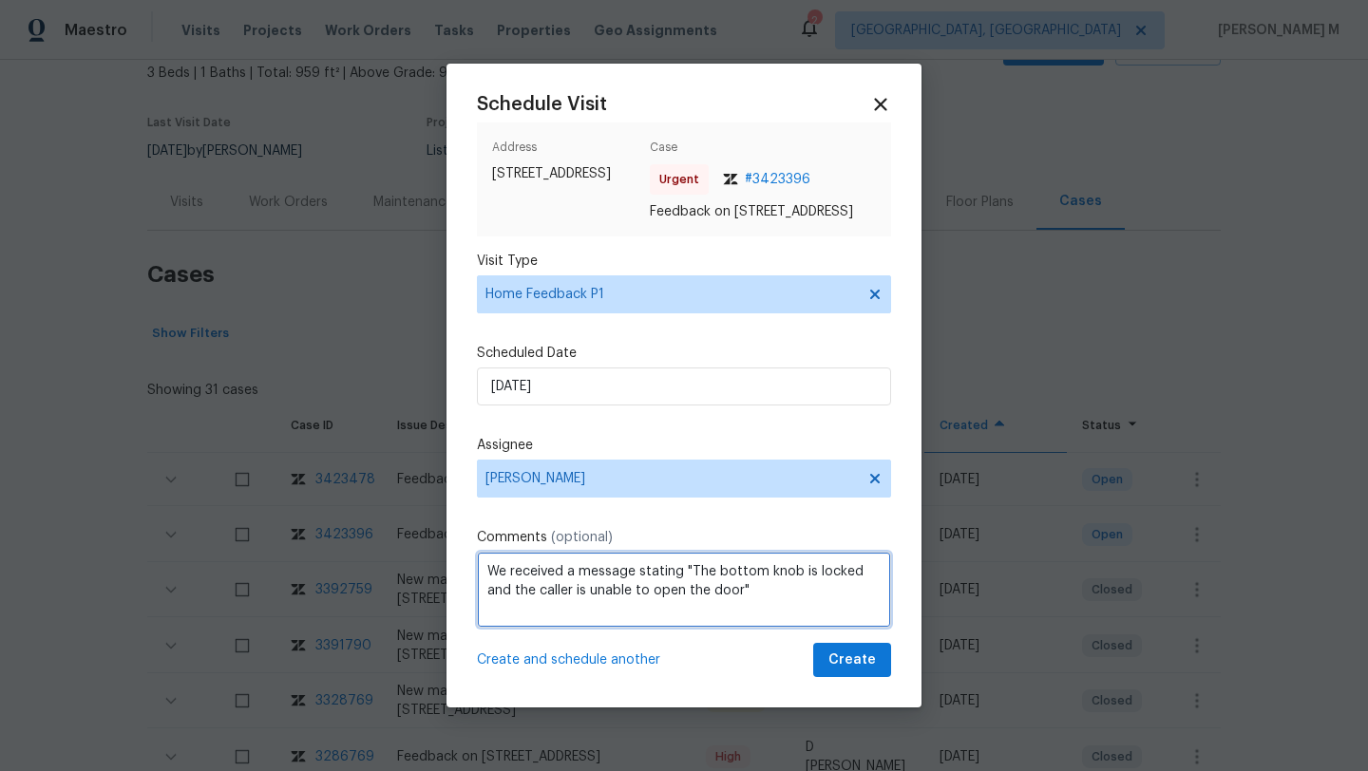
click at [788, 611] on textarea "We received a message stating "The bottom knob is locked and the caller is unab…" at bounding box center [684, 590] width 414 height 76
paste textarea "Kindly complete the visit and update if any WO needs to be created. Thank you"
type textarea "We received a message stating "The bottom knob is locked and the caller is unab…"
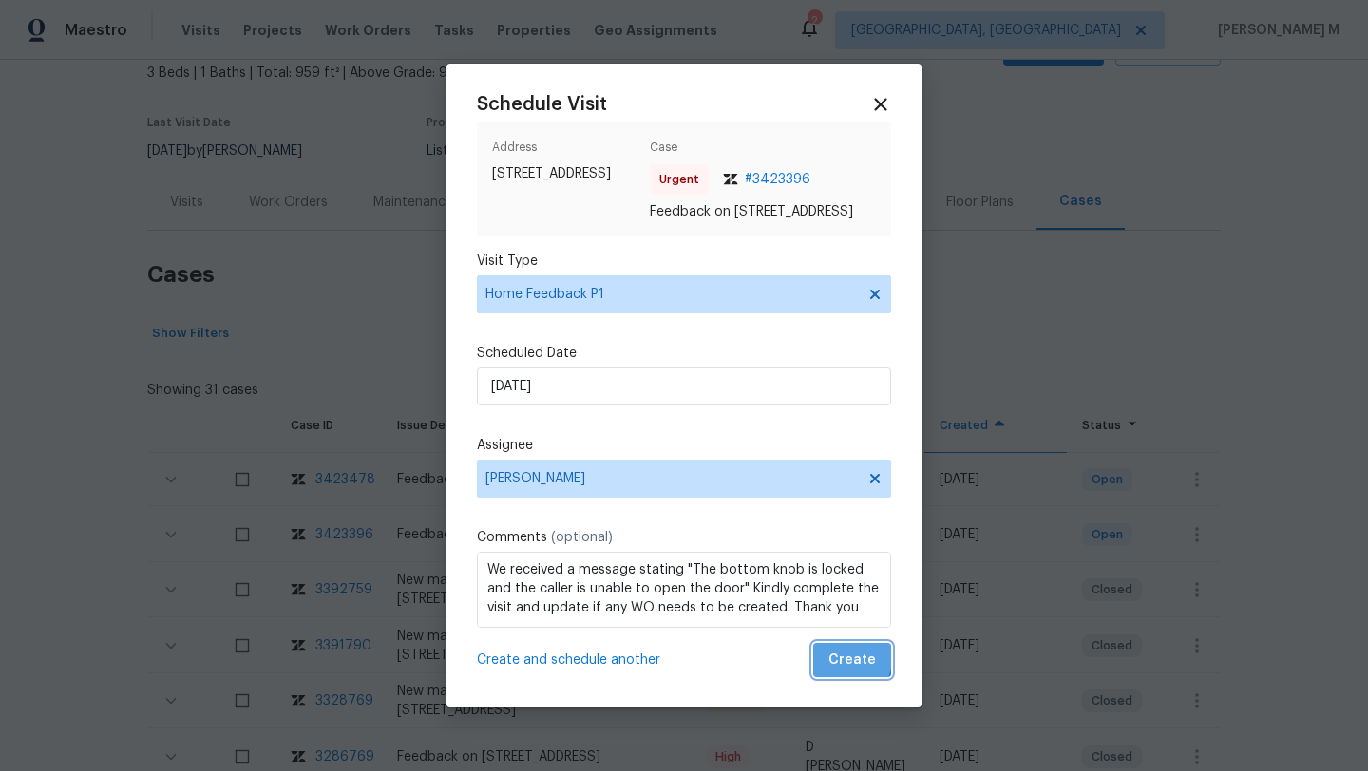
click at [828, 664] on span "Create" at bounding box center [851, 661] width 47 height 24
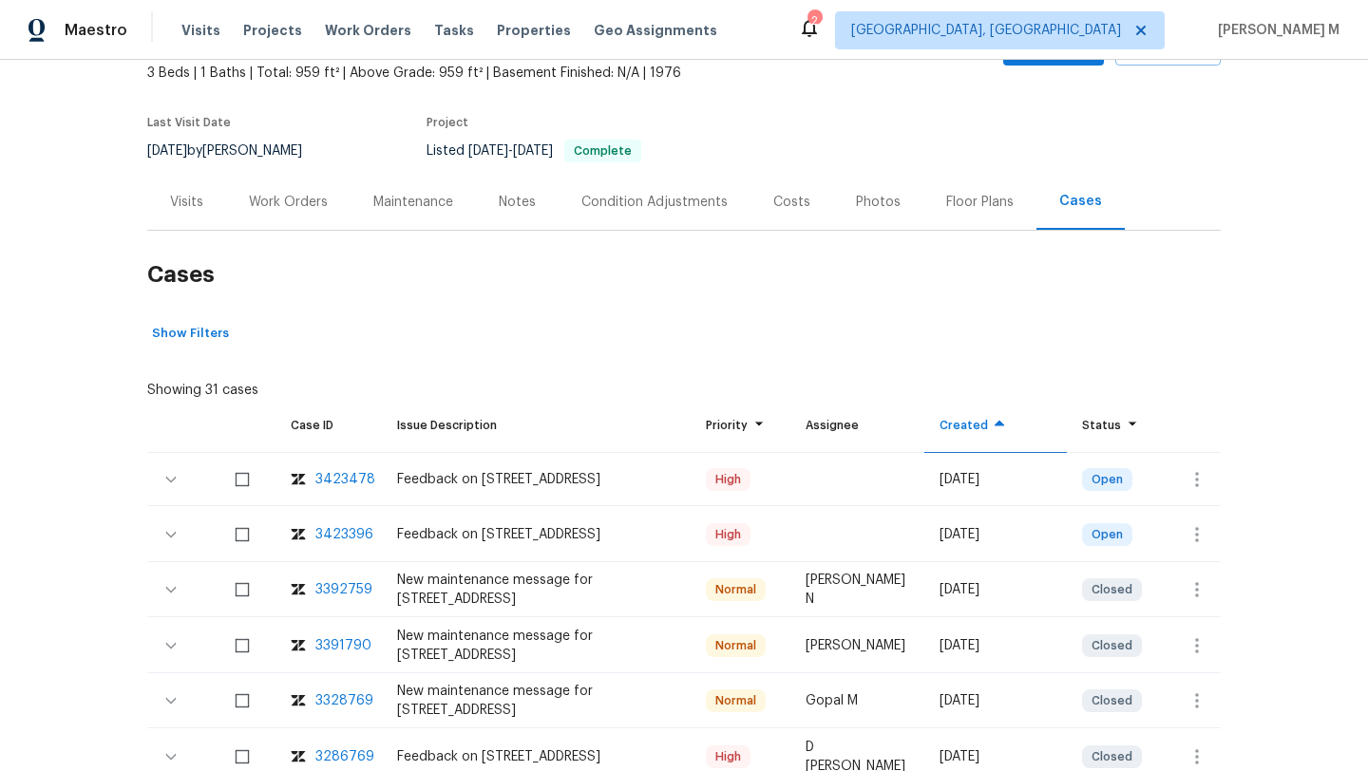
click at [191, 213] on div "Visits" at bounding box center [186, 202] width 79 height 56
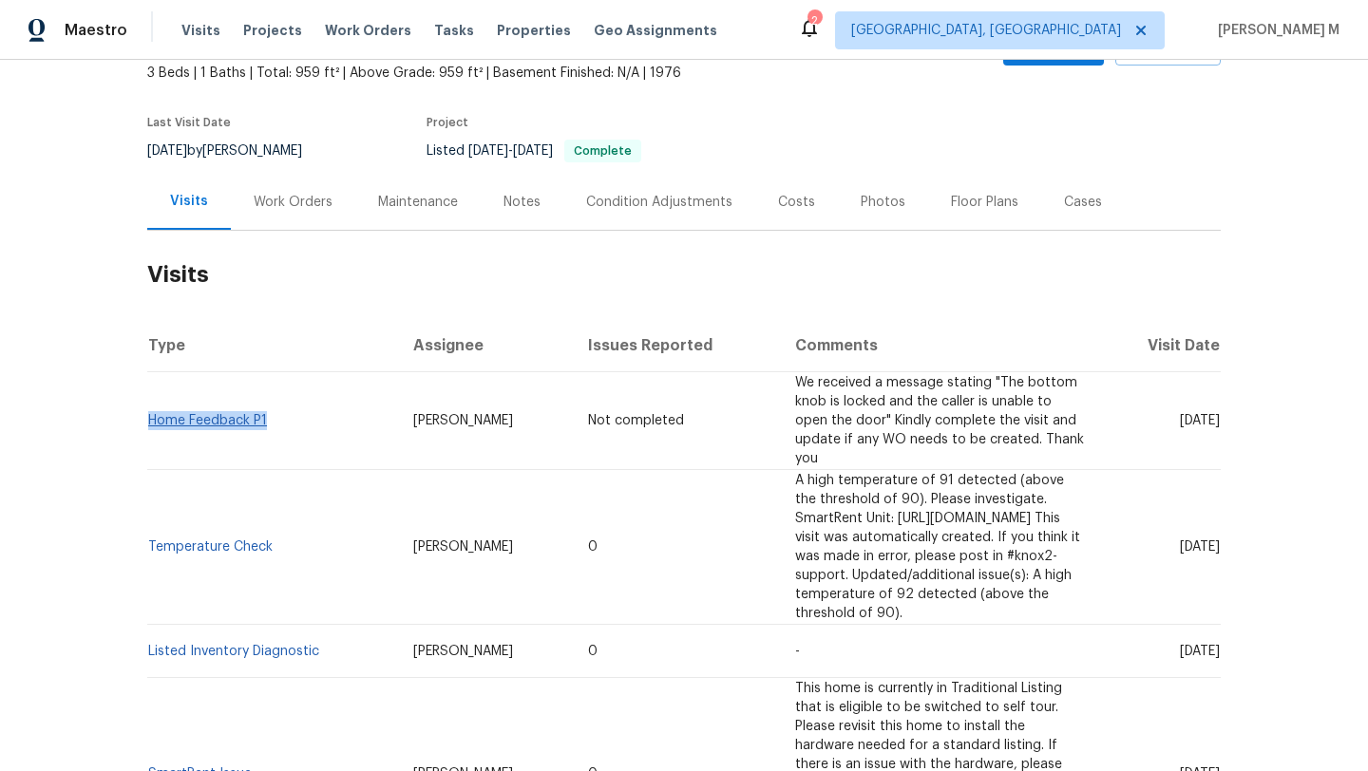
drag, startPoint x: 218, startPoint y: 401, endPoint x: 142, endPoint y: 400, distance: 76.0
click at [147, 400] on td "Home Feedback P1" at bounding box center [272, 421] width 251 height 98
copy link "Home Feedback P1"
drag, startPoint x: 358, startPoint y: 398, endPoint x: 460, endPoint y: 398, distance: 101.6
click at [460, 398] on td "Jaime Angulo" at bounding box center [485, 421] width 175 height 98
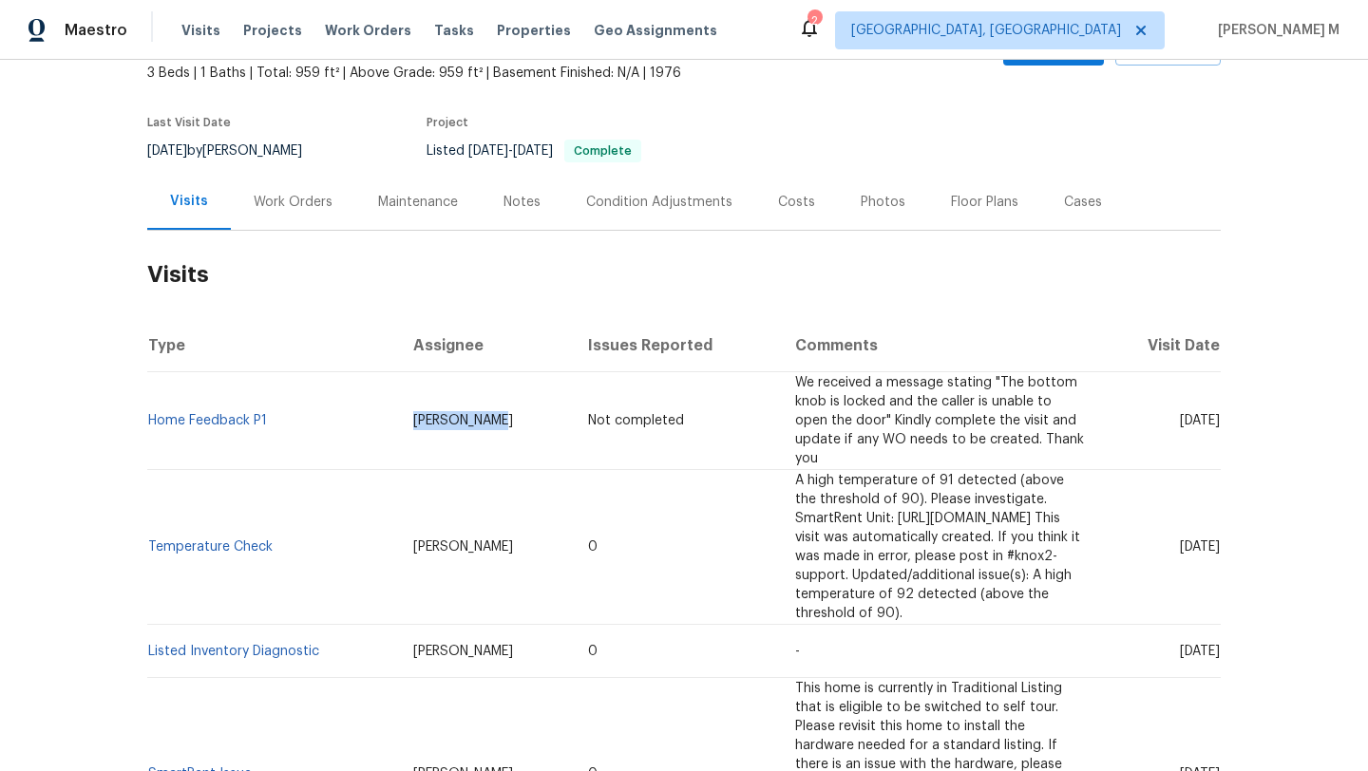
drag, startPoint x: 351, startPoint y: 403, endPoint x: 464, endPoint y: 403, distance: 112.1
click at [464, 403] on td "Jaime Angulo" at bounding box center [485, 421] width 175 height 98
copy span "Jaime Angulo"
drag, startPoint x: 1142, startPoint y: 400, endPoint x: 1178, endPoint y: 401, distance: 36.1
click at [1180, 414] on span "[DATE]" at bounding box center [1200, 420] width 40 height 13
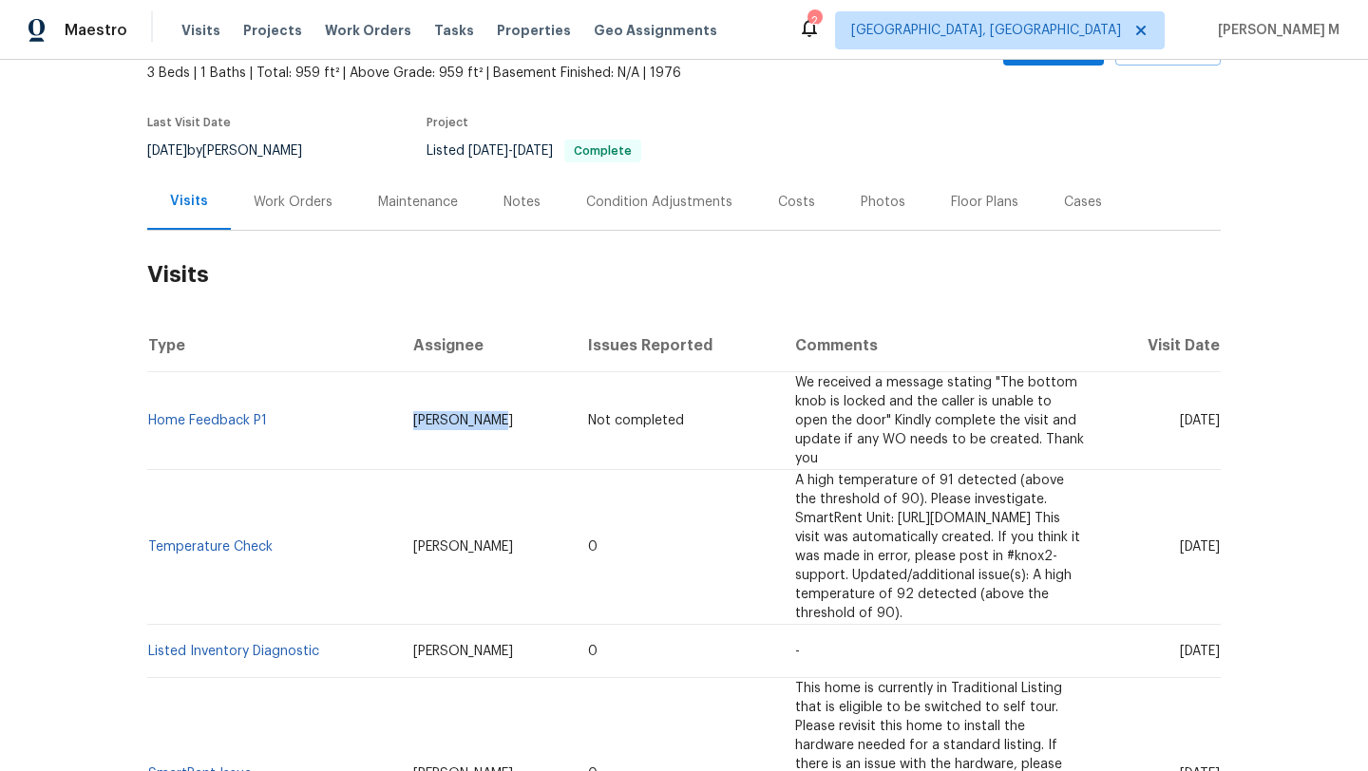
copy span "Aug 18"
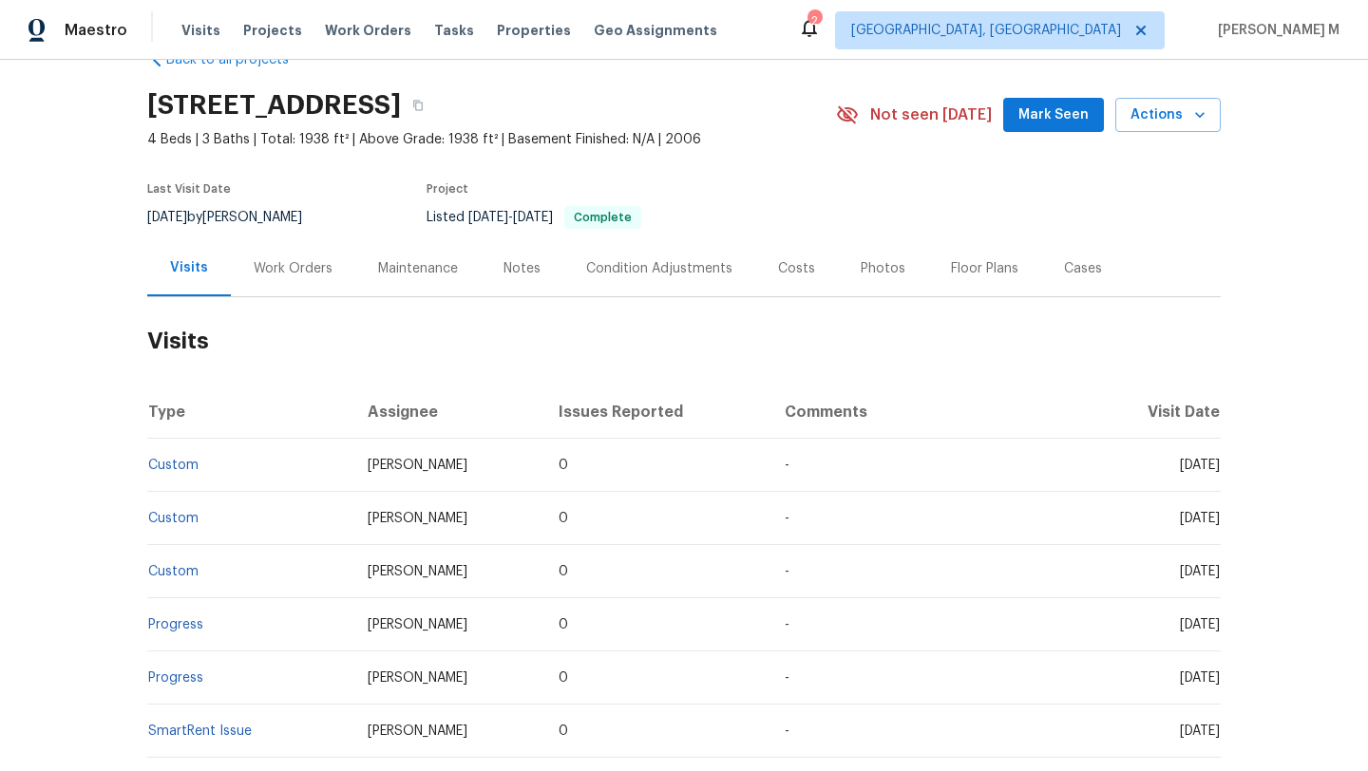
scroll to position [47, 0]
click at [279, 245] on div "Work Orders" at bounding box center [293, 269] width 124 height 56
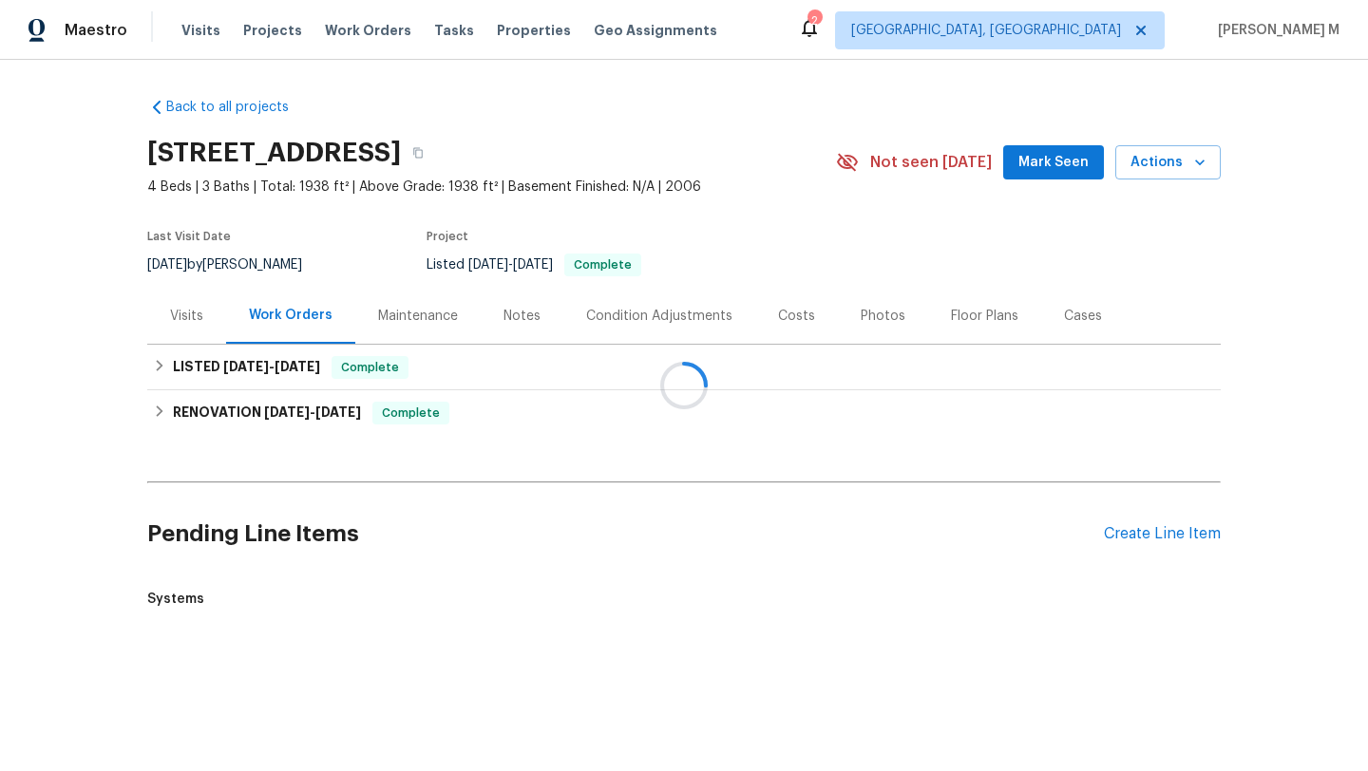
click at [279, 271] on div at bounding box center [684, 385] width 1368 height 771
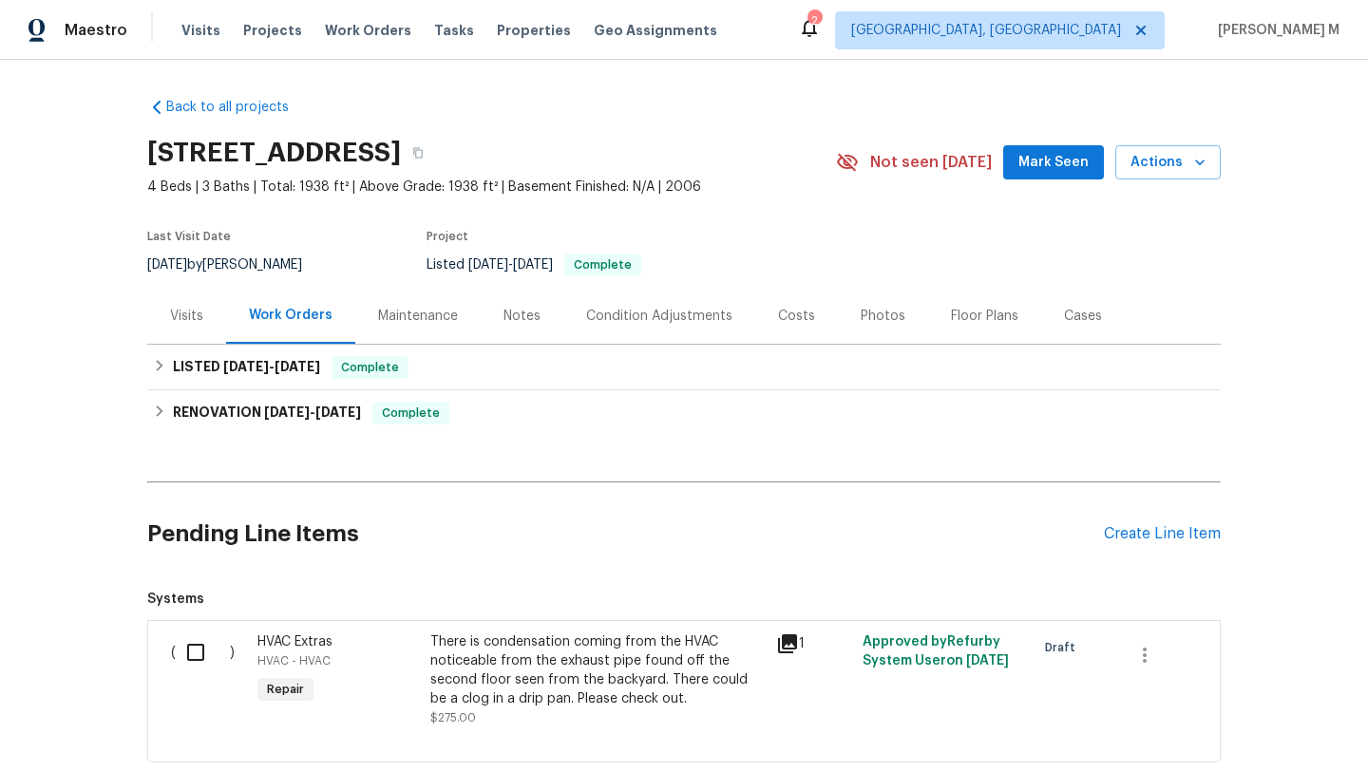
click at [190, 320] on div "Visits" at bounding box center [186, 316] width 33 height 19
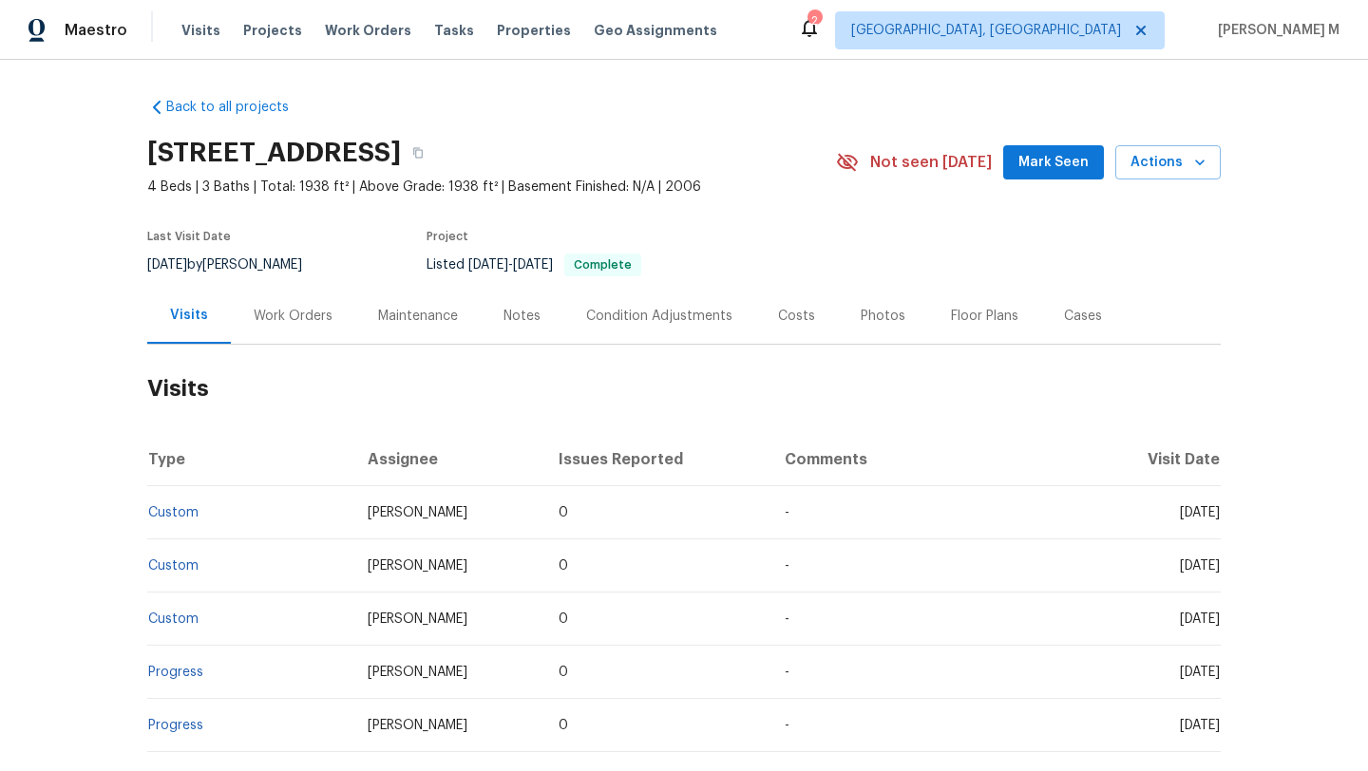
click at [283, 331] on div "Work Orders" at bounding box center [293, 316] width 124 height 56
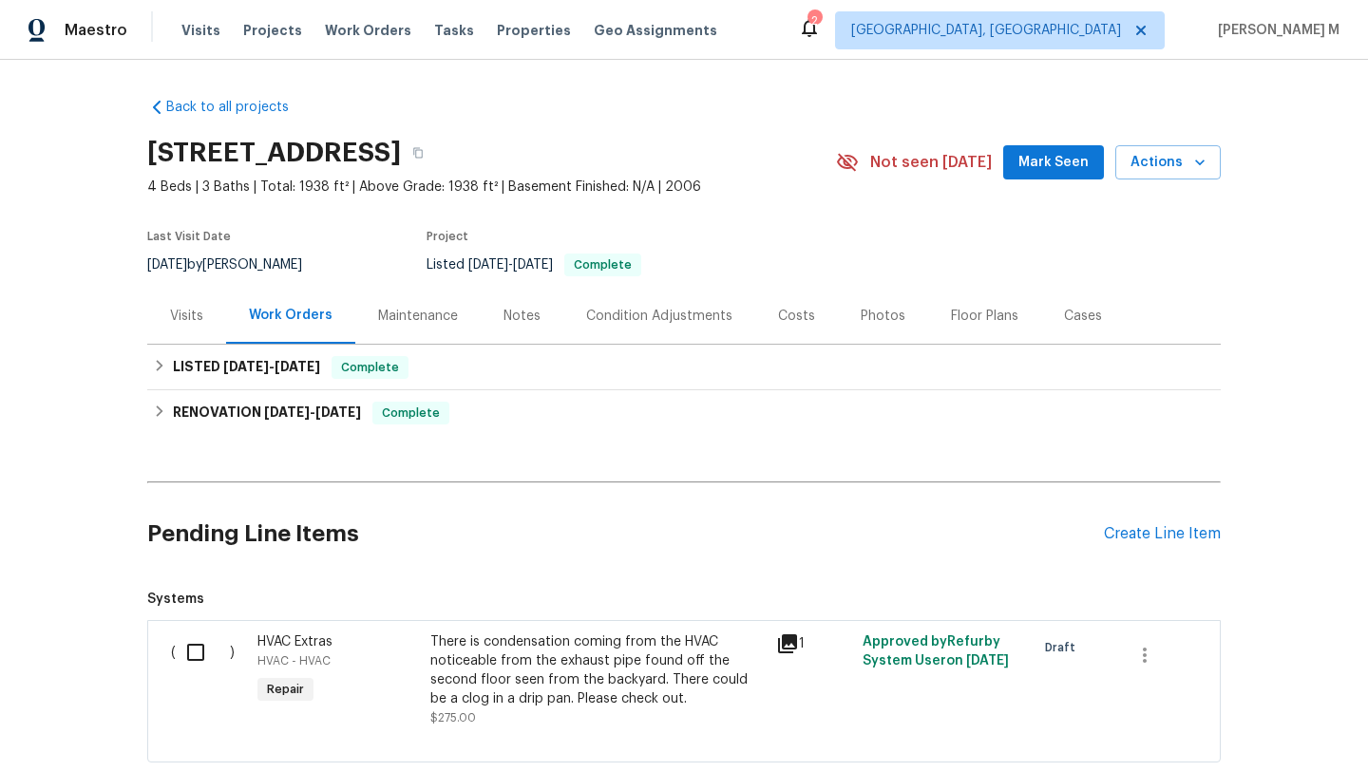
click at [193, 332] on div "Visits" at bounding box center [186, 316] width 79 height 56
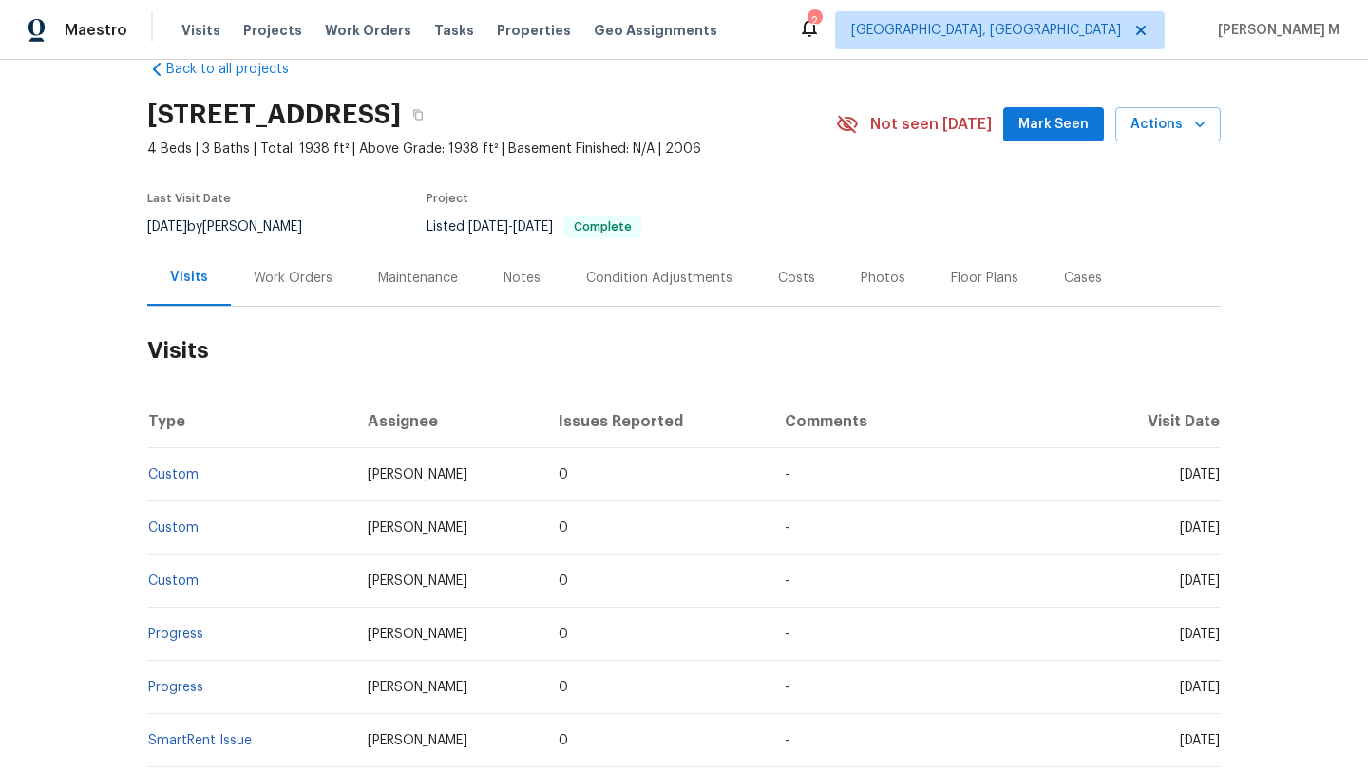
scroll to position [47, 0]
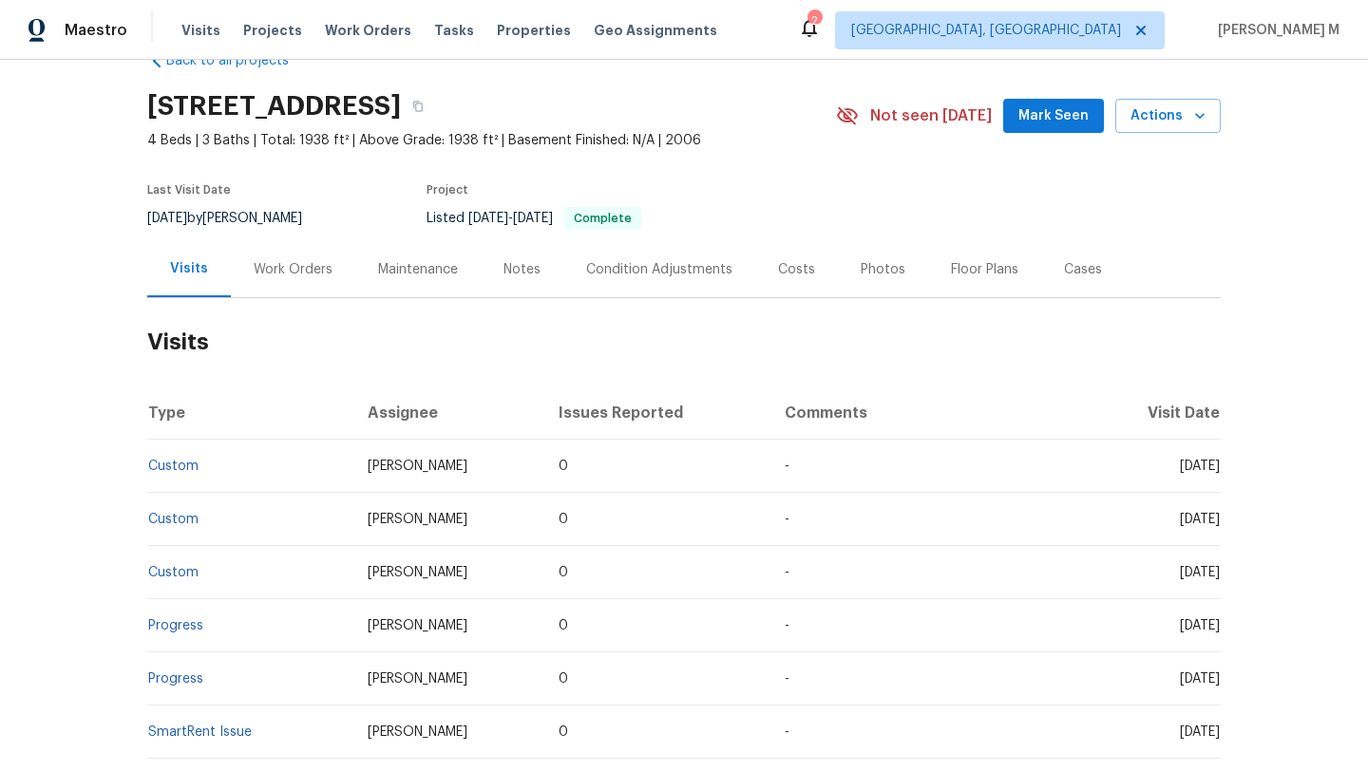
click at [277, 281] on div "Work Orders" at bounding box center [293, 269] width 124 height 56
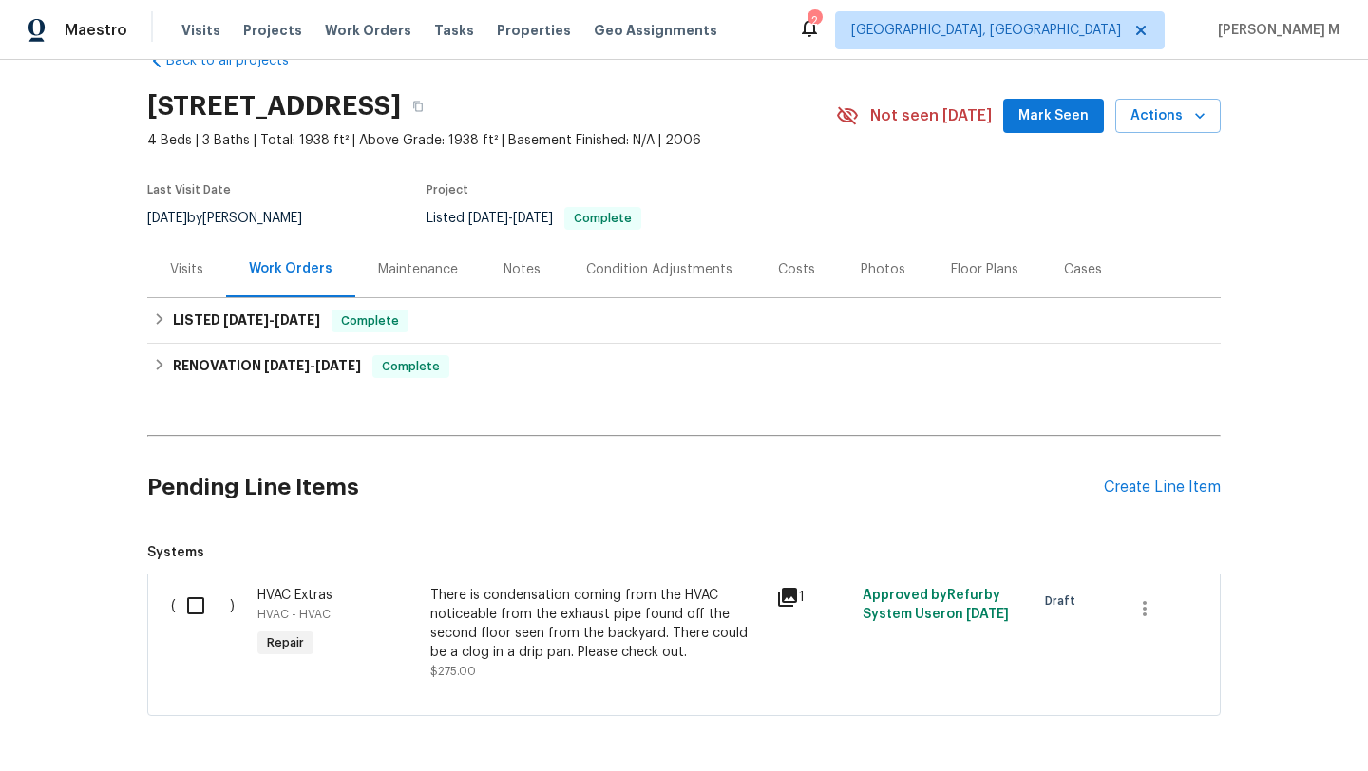
click at [1059, 288] on div "Cases" at bounding box center [1083, 269] width 84 height 56
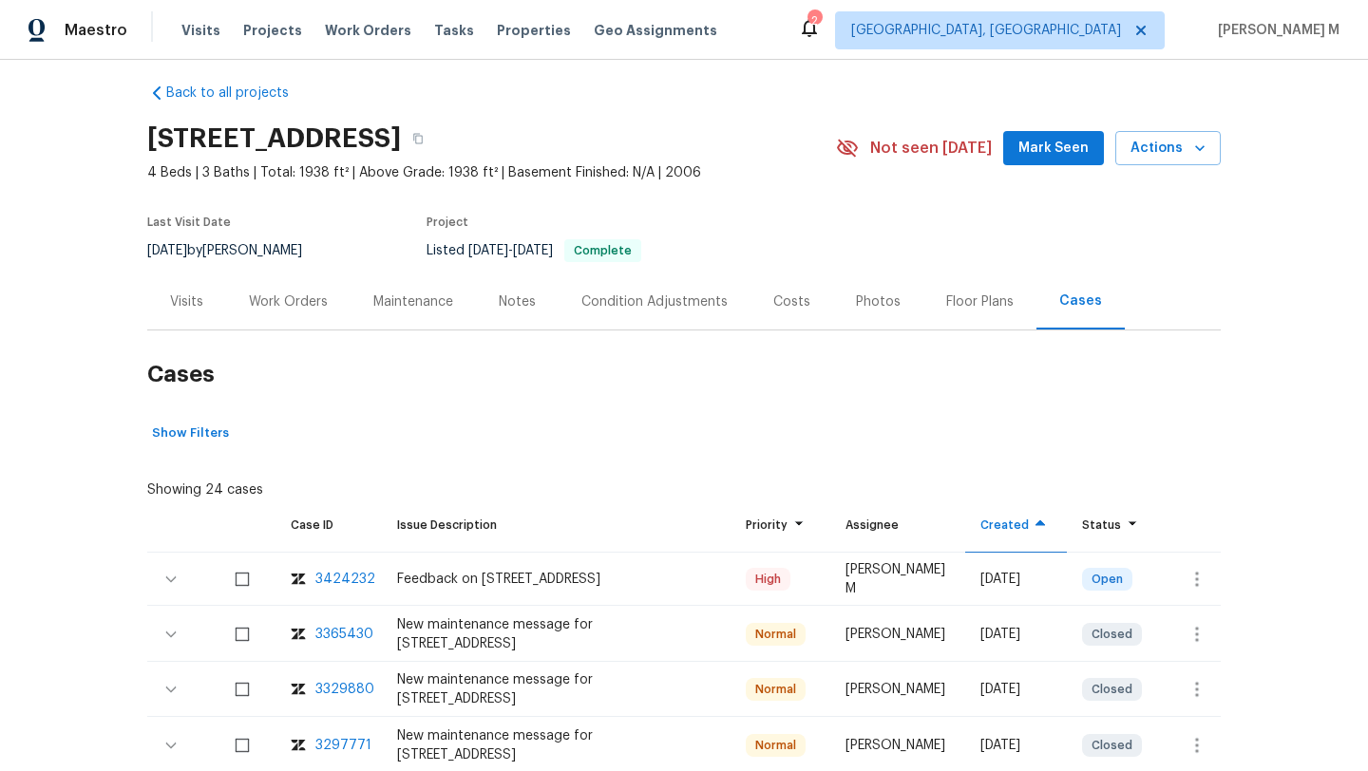
scroll to position [63, 0]
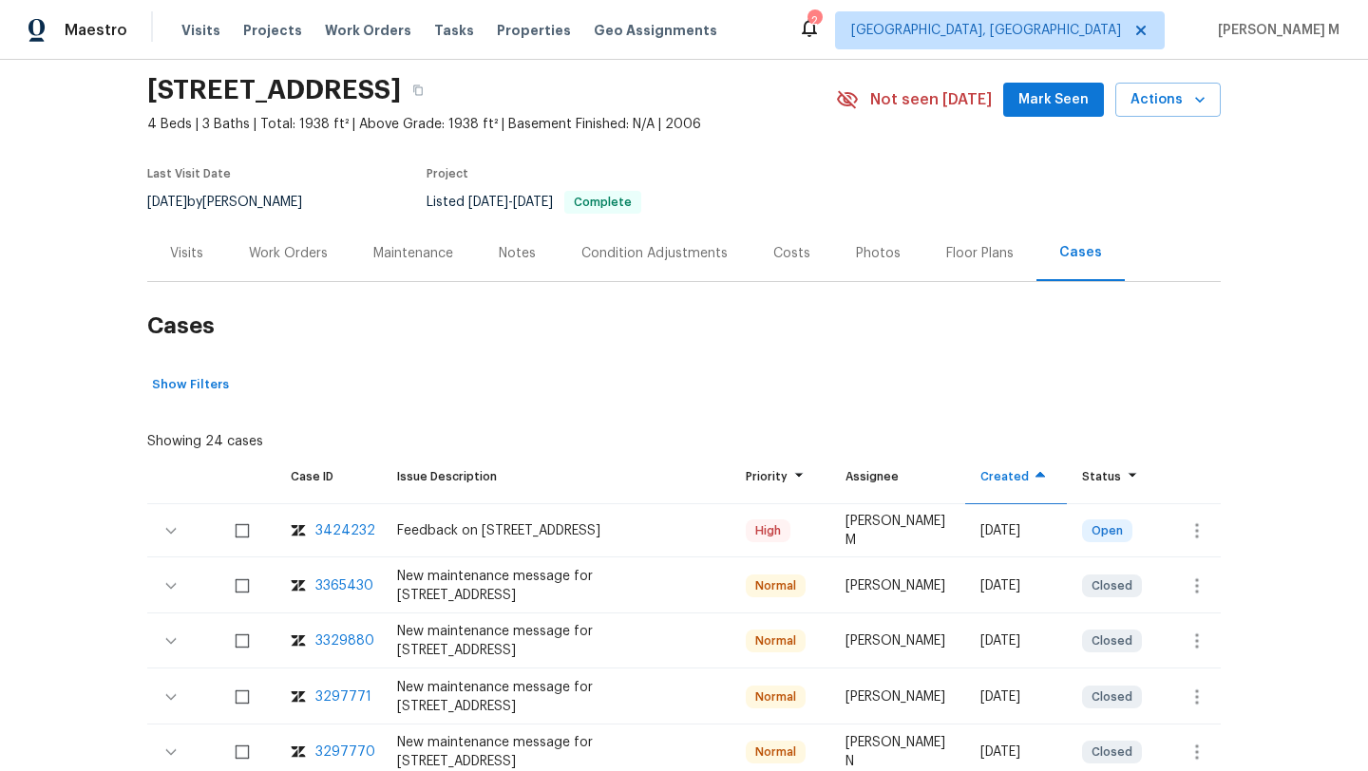
click at [191, 259] on div "Visits" at bounding box center [186, 253] width 33 height 19
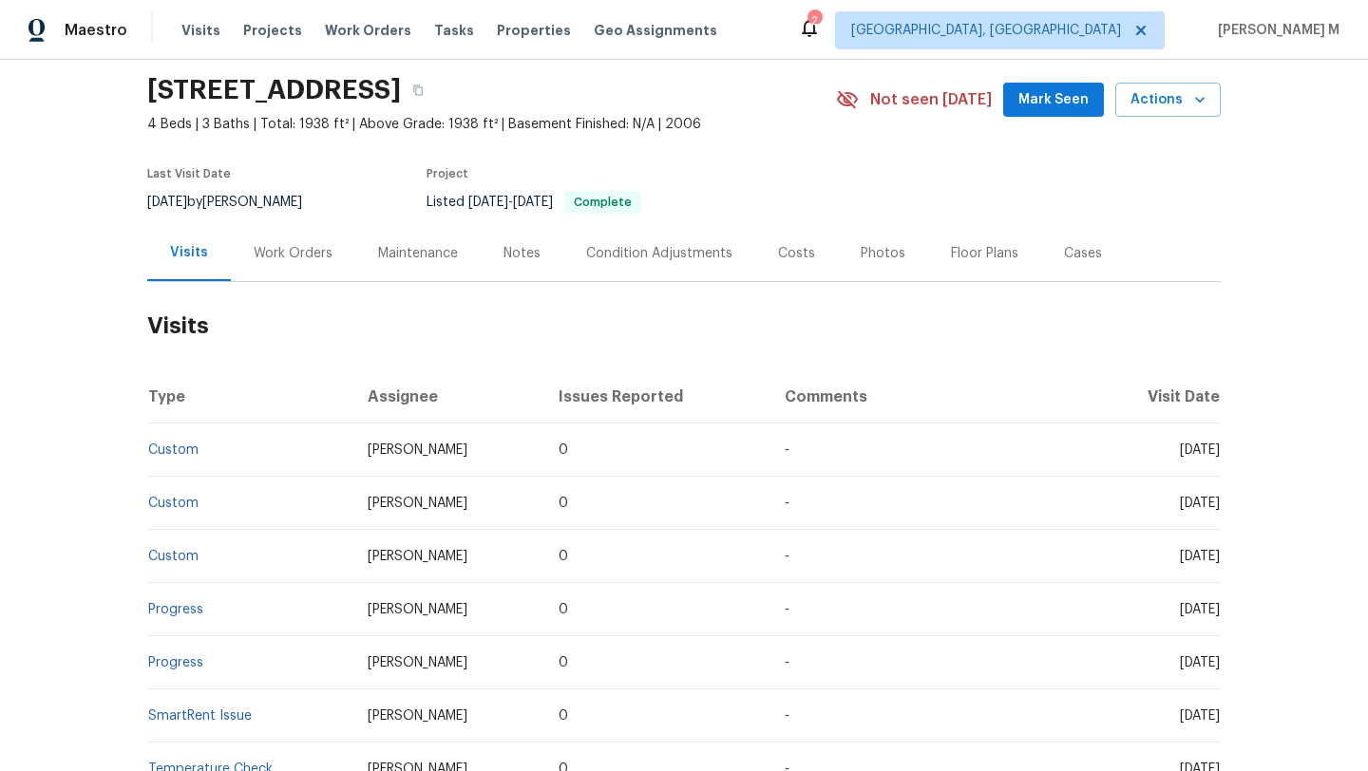
drag, startPoint x: 1139, startPoint y: 452, endPoint x: 1178, endPoint y: 451, distance: 39.0
click at [1180, 451] on span "[DATE]" at bounding box center [1200, 450] width 40 height 13
copy span "[DATE]"
click at [291, 269] on div "Work Orders" at bounding box center [293, 253] width 124 height 56
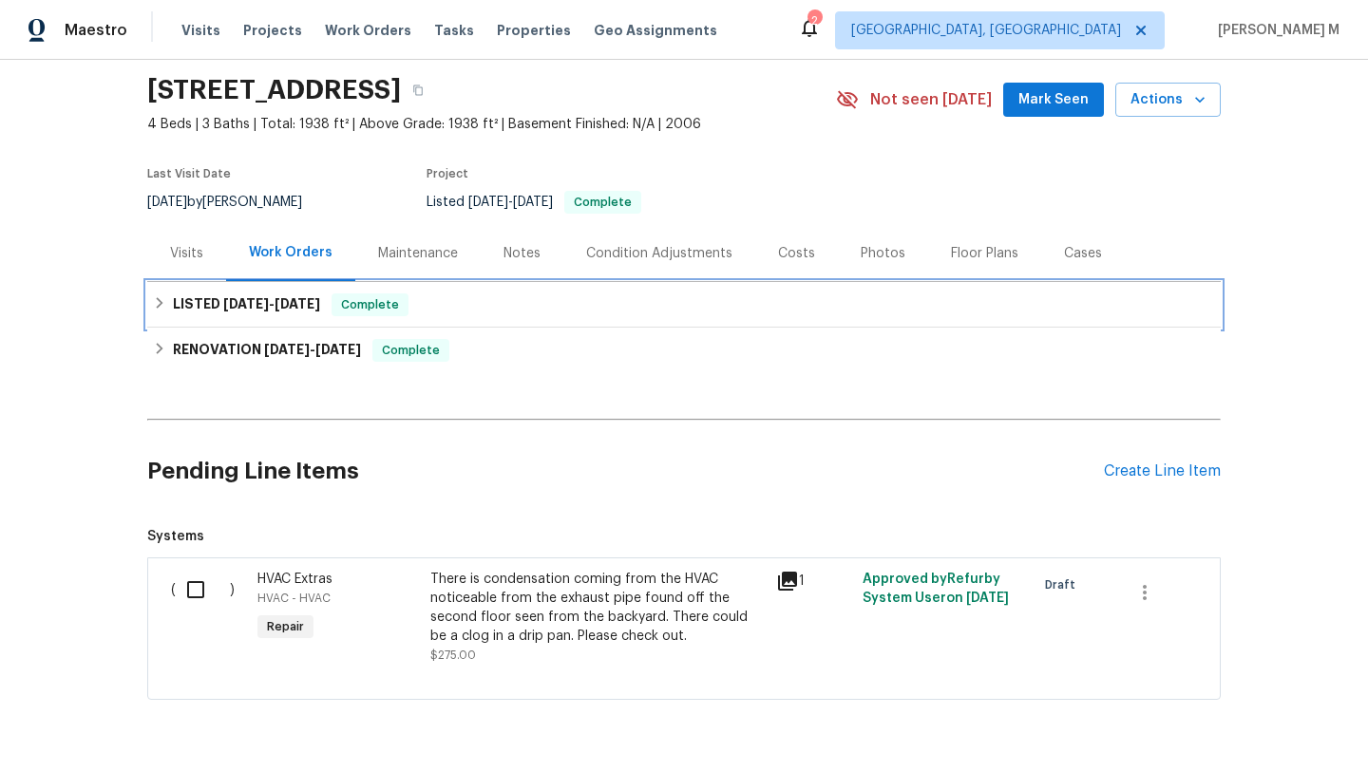
click at [251, 319] on div "LISTED 6/3/25 - 6/4/25 Complete" at bounding box center [683, 305] width 1073 height 46
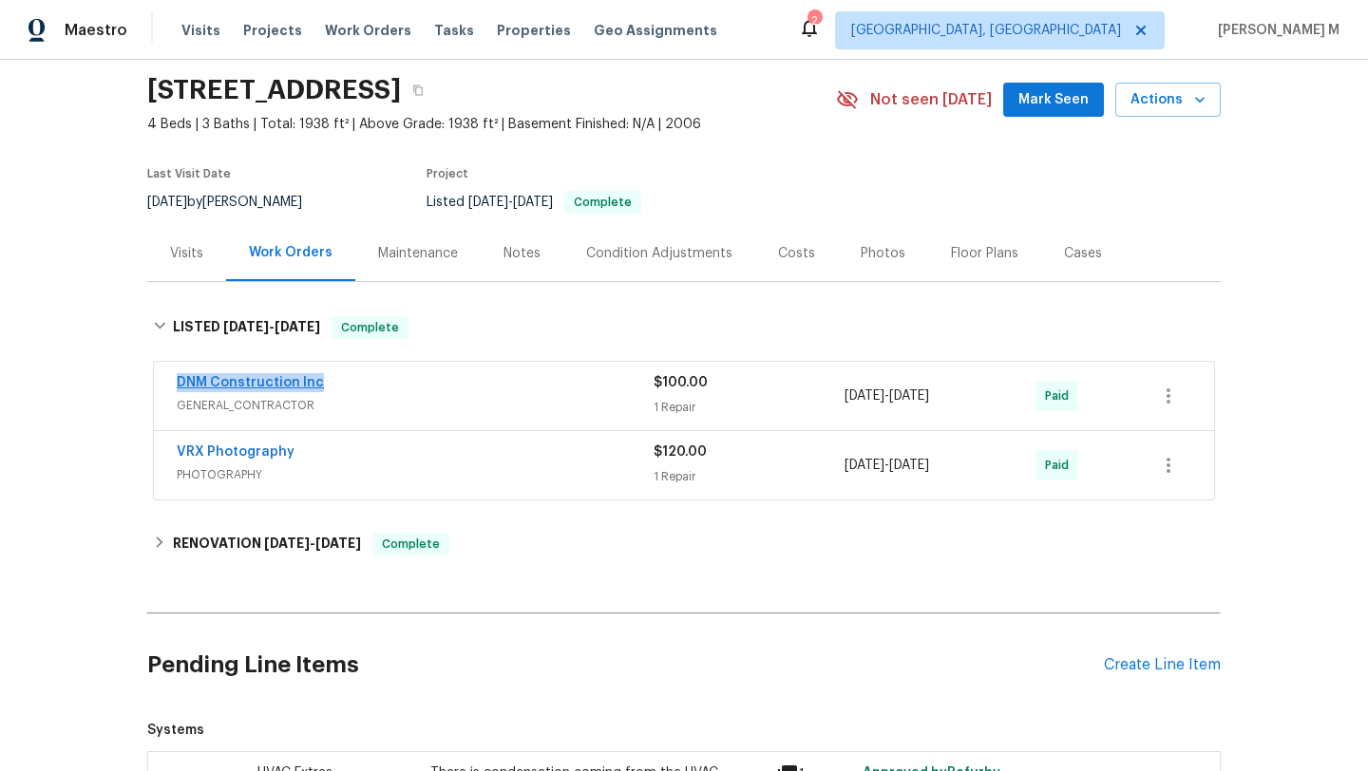
drag, startPoint x: 156, startPoint y: 391, endPoint x: 171, endPoint y: 389, distance: 15.5
click at [171, 389] on div "DNM Construction Inc GENERAL_CONTRACTOR $100.00 1 Repair 6/3/2025 - 6/4/2025 Pa…" at bounding box center [684, 396] width 1060 height 68
copy link "DNM Construction Inc"
copy span "6/3/2025 - 6/4/2025"
drag, startPoint x: 837, startPoint y: 399, endPoint x: 959, endPoint y: 400, distance: 122.5
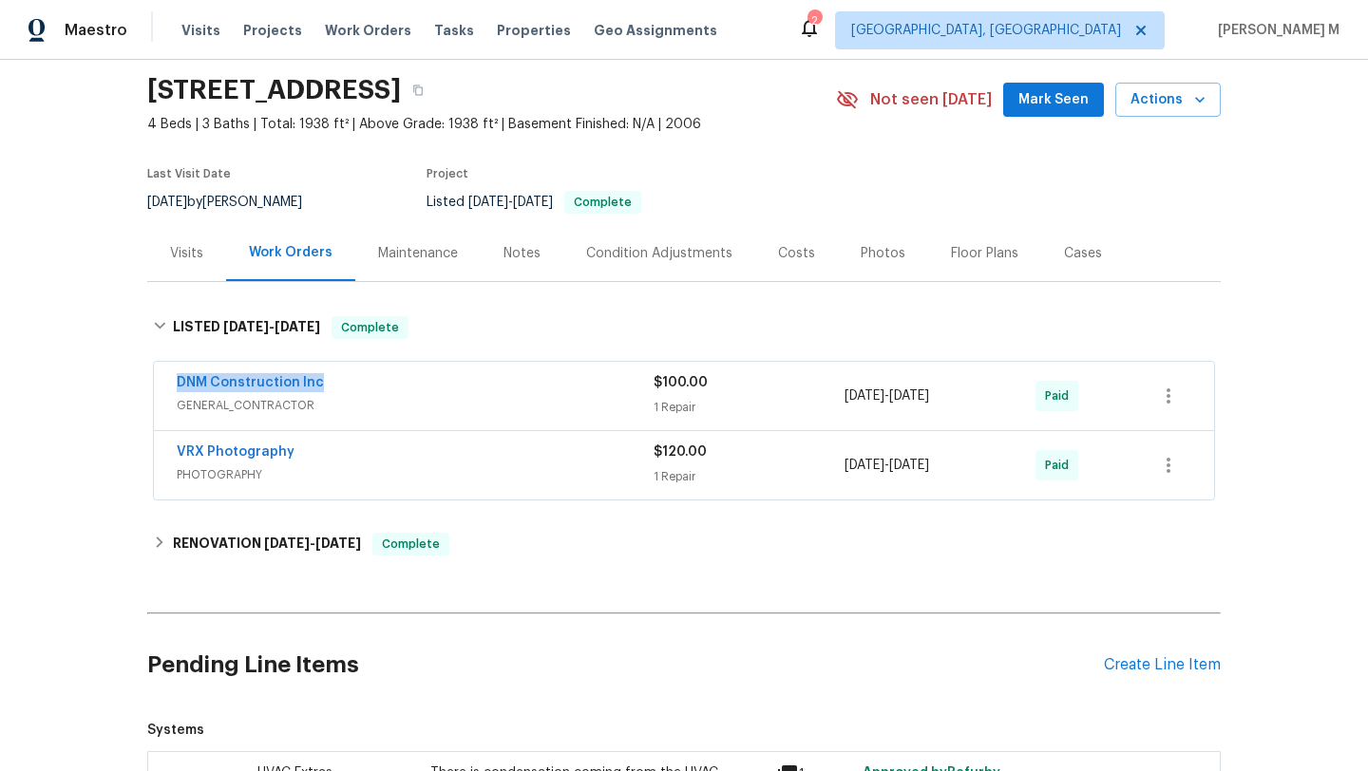
click at [929, 400] on span "6/3/2025 - 6/4/2025" at bounding box center [886, 396] width 85 height 19
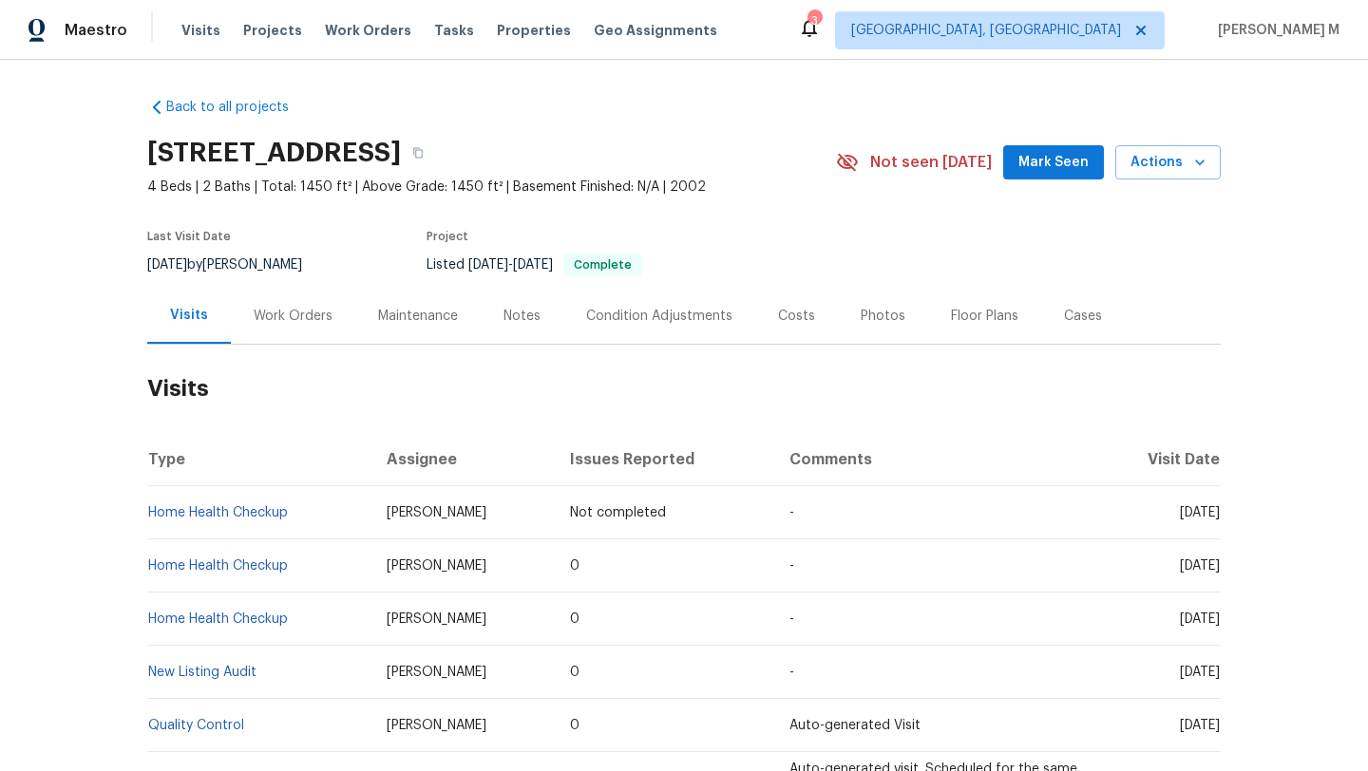
drag, startPoint x: 1152, startPoint y: 513, endPoint x: 1177, endPoint y: 512, distance: 24.7
click at [1180, 512] on span "[DATE]" at bounding box center [1200, 512] width 40 height 13
copy span "[DATE]"
click at [273, 312] on div "Work Orders" at bounding box center [293, 316] width 79 height 19
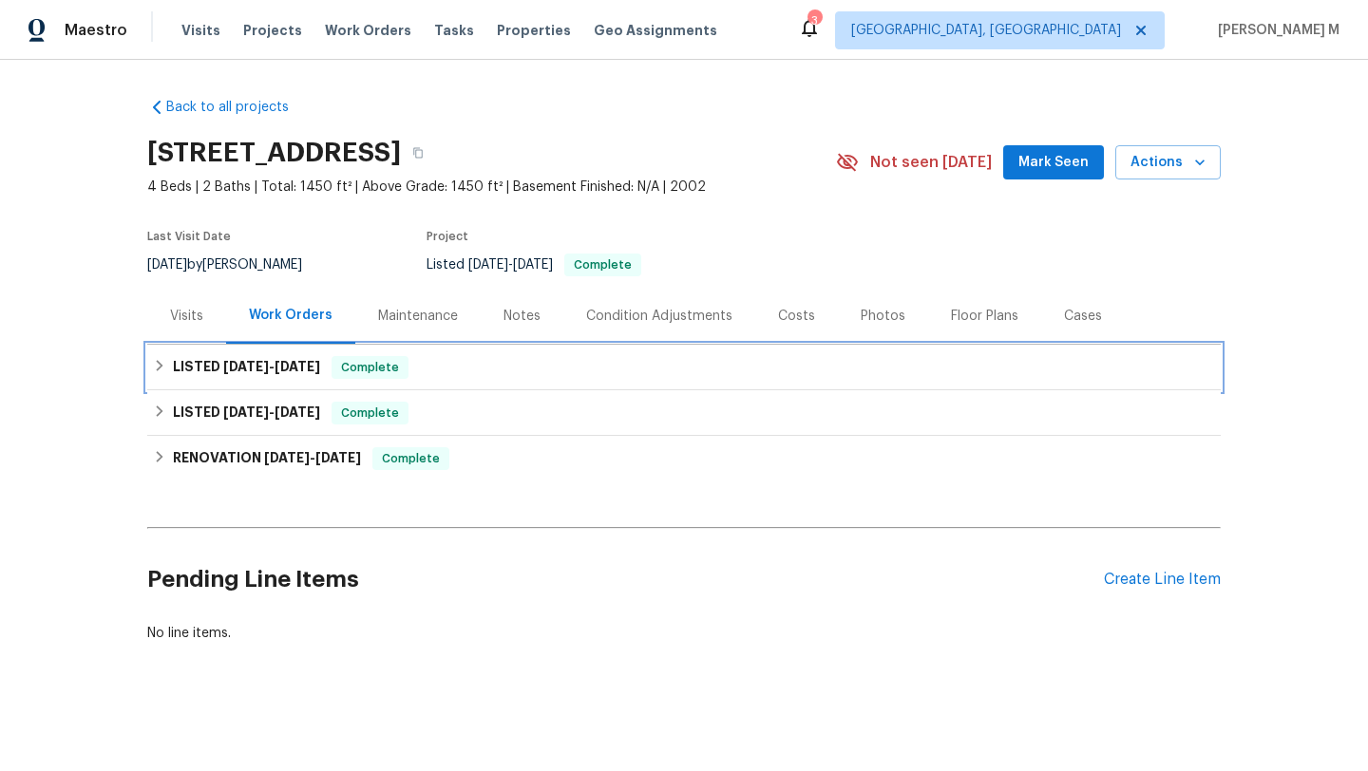
click at [288, 363] on span "[DATE]" at bounding box center [298, 366] width 46 height 13
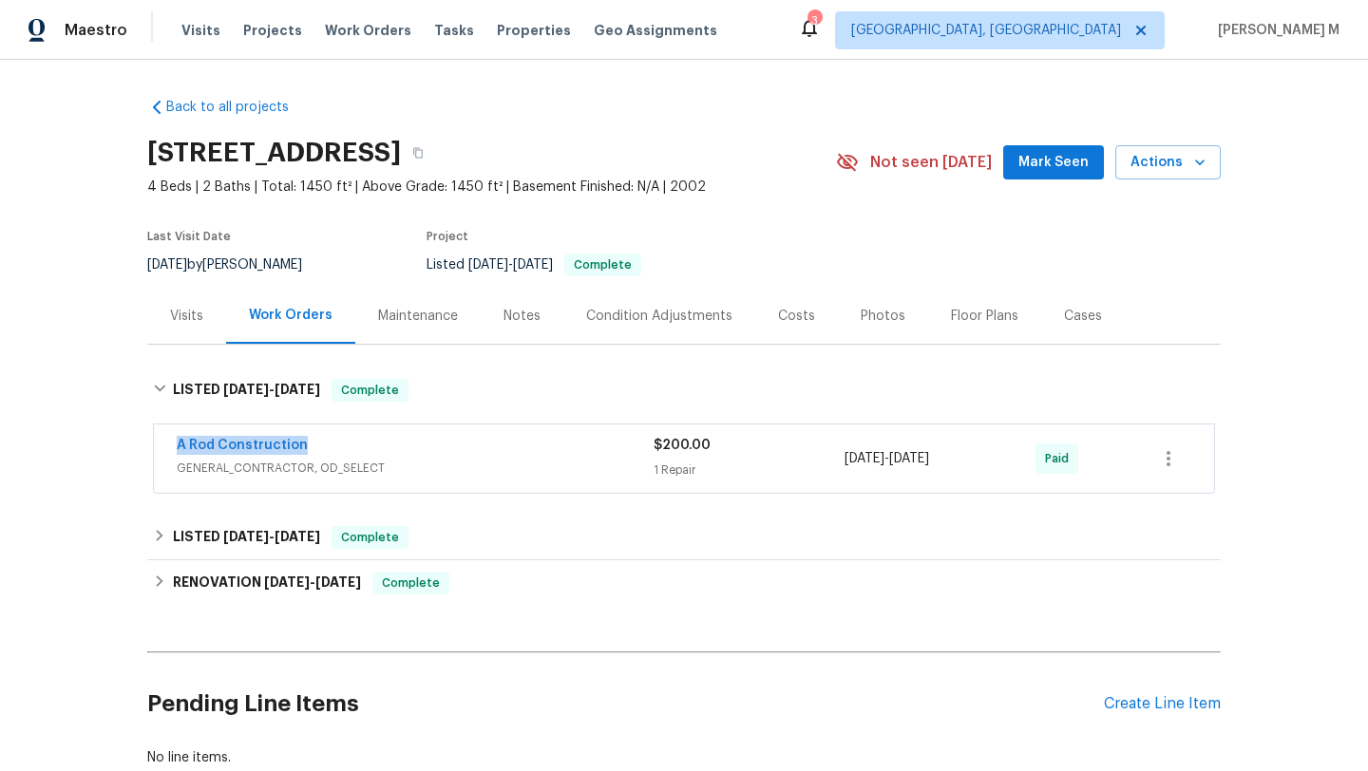
drag, startPoint x: 163, startPoint y: 445, endPoint x: 353, endPoint y: 445, distance: 190.0
click at [353, 445] on div "A Rod Construction GENERAL_CONTRACTOR, OD_SELECT $200.00 1 Repair [DATE] - [DAT…" at bounding box center [684, 459] width 1060 height 68
copy link "A Rod Construction"
click at [515, 457] on div "A Rod Construction" at bounding box center [415, 447] width 477 height 23
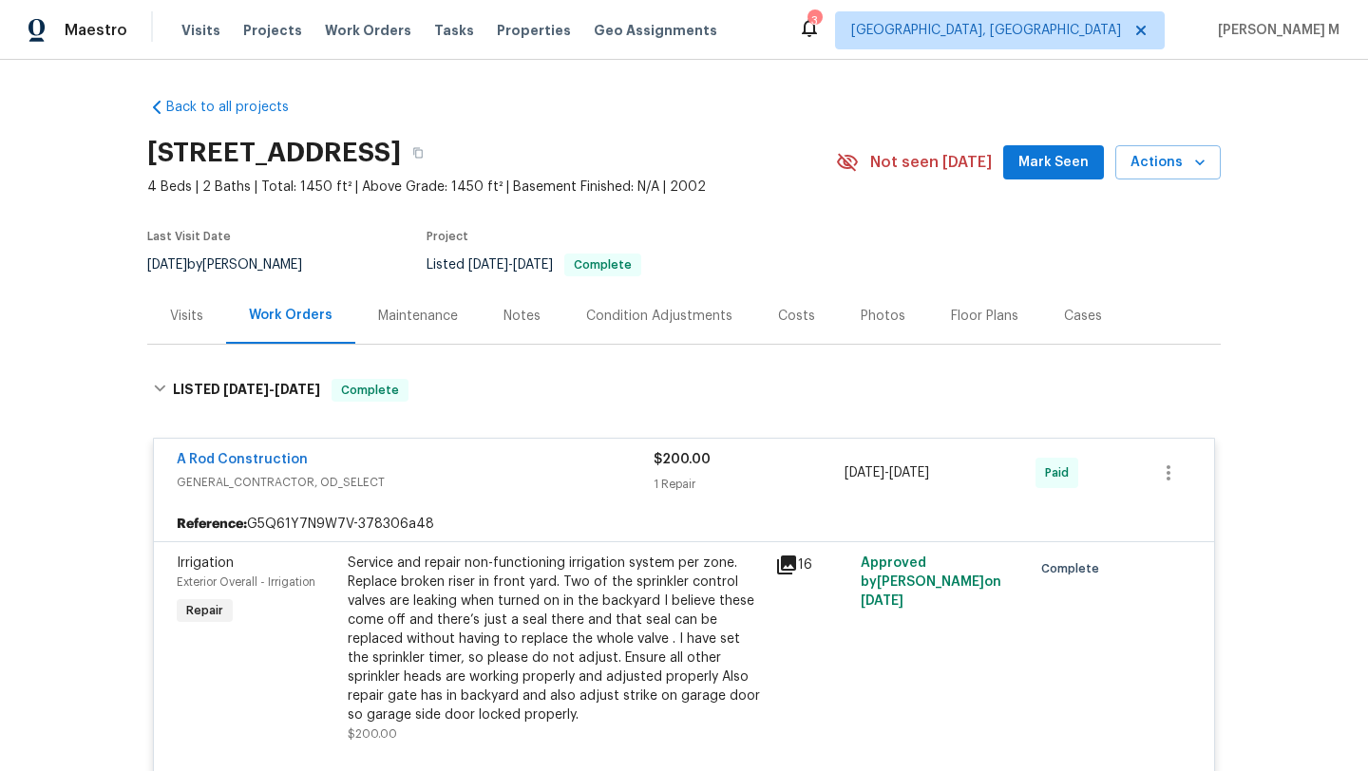
copy span "[DATE] - [DATE]"
drag, startPoint x: 837, startPoint y: 475, endPoint x: 965, endPoint y: 475, distance: 128.2
click at [929, 475] on span "[DATE] - [DATE]" at bounding box center [886, 473] width 85 height 19
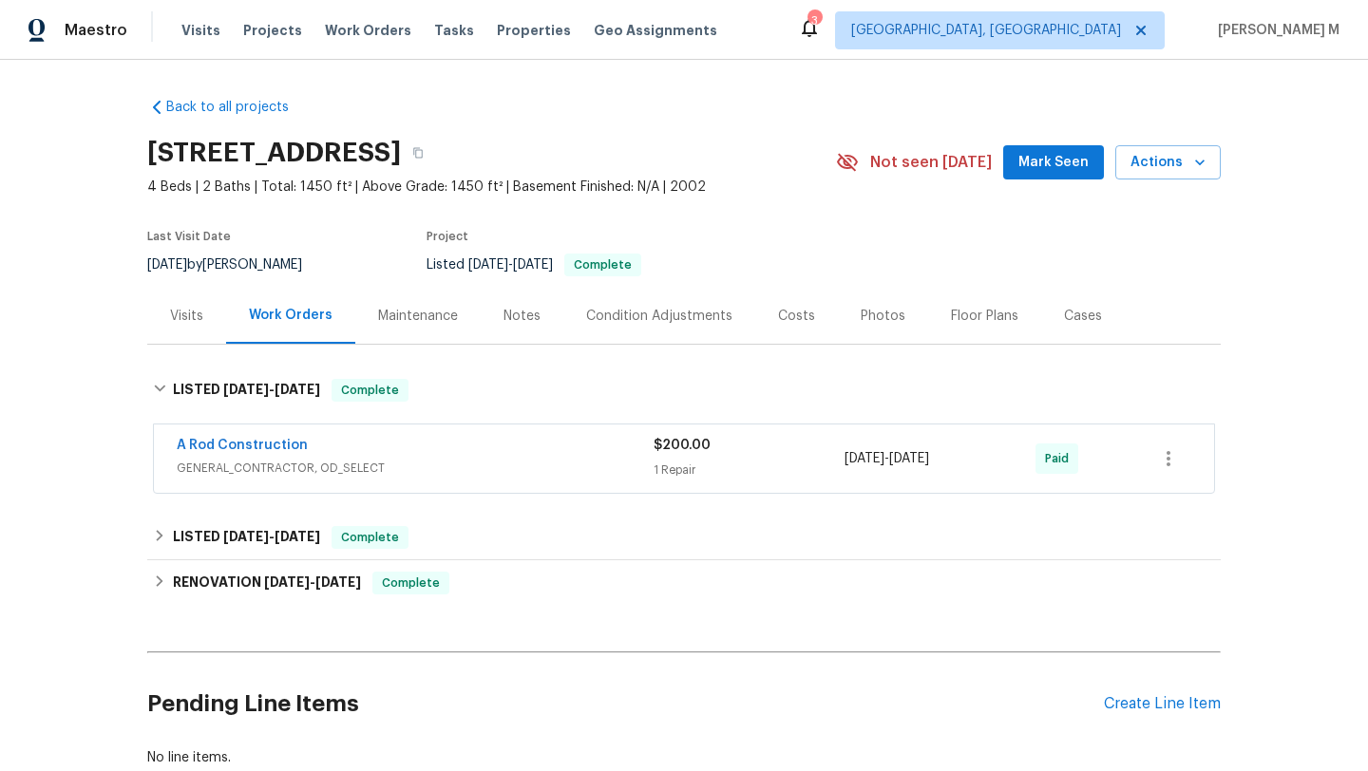
click at [1064, 322] on div "Cases" at bounding box center [1083, 316] width 38 height 19
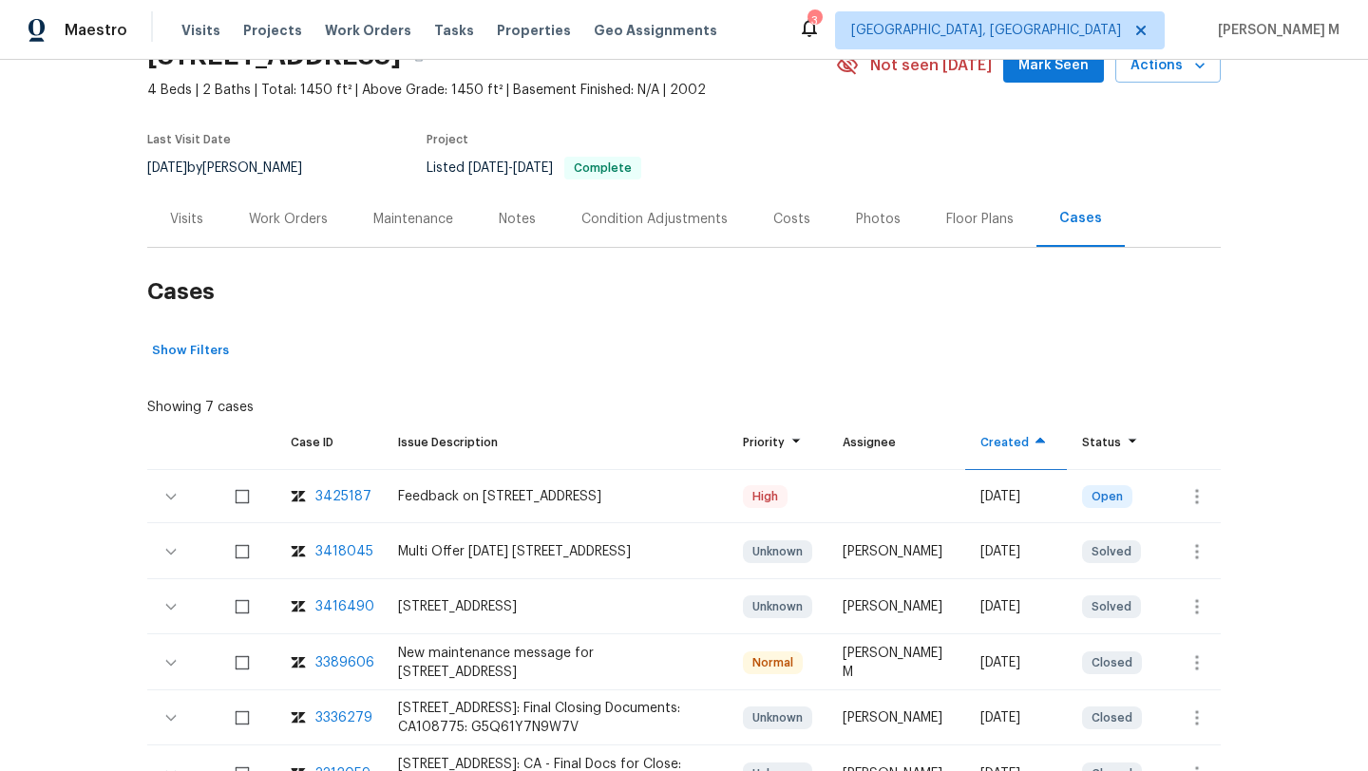
scroll to position [120, 0]
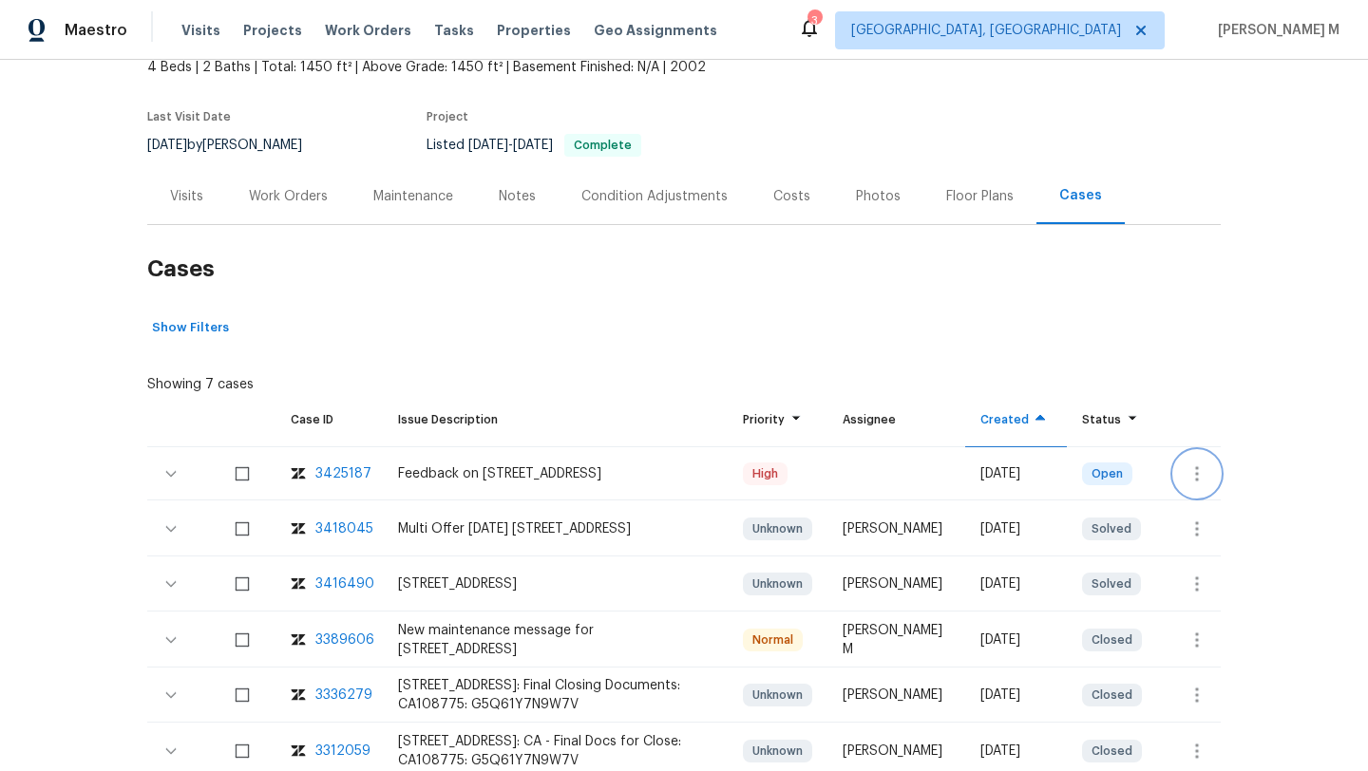
click at [1185, 481] on icon "button" at bounding box center [1196, 474] width 23 height 23
click at [1197, 481] on li "Create a visit" at bounding box center [1256, 473] width 197 height 31
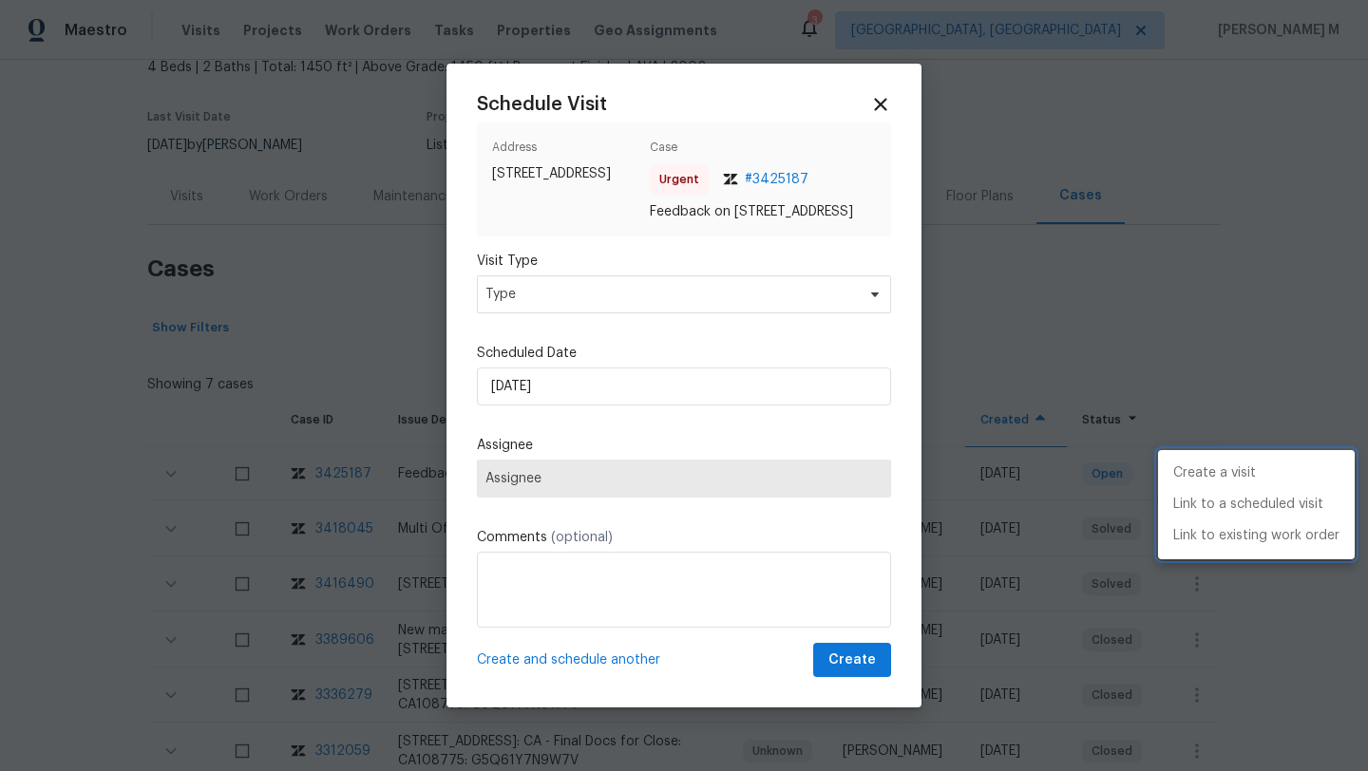
click at [720, 295] on div at bounding box center [684, 385] width 1368 height 771
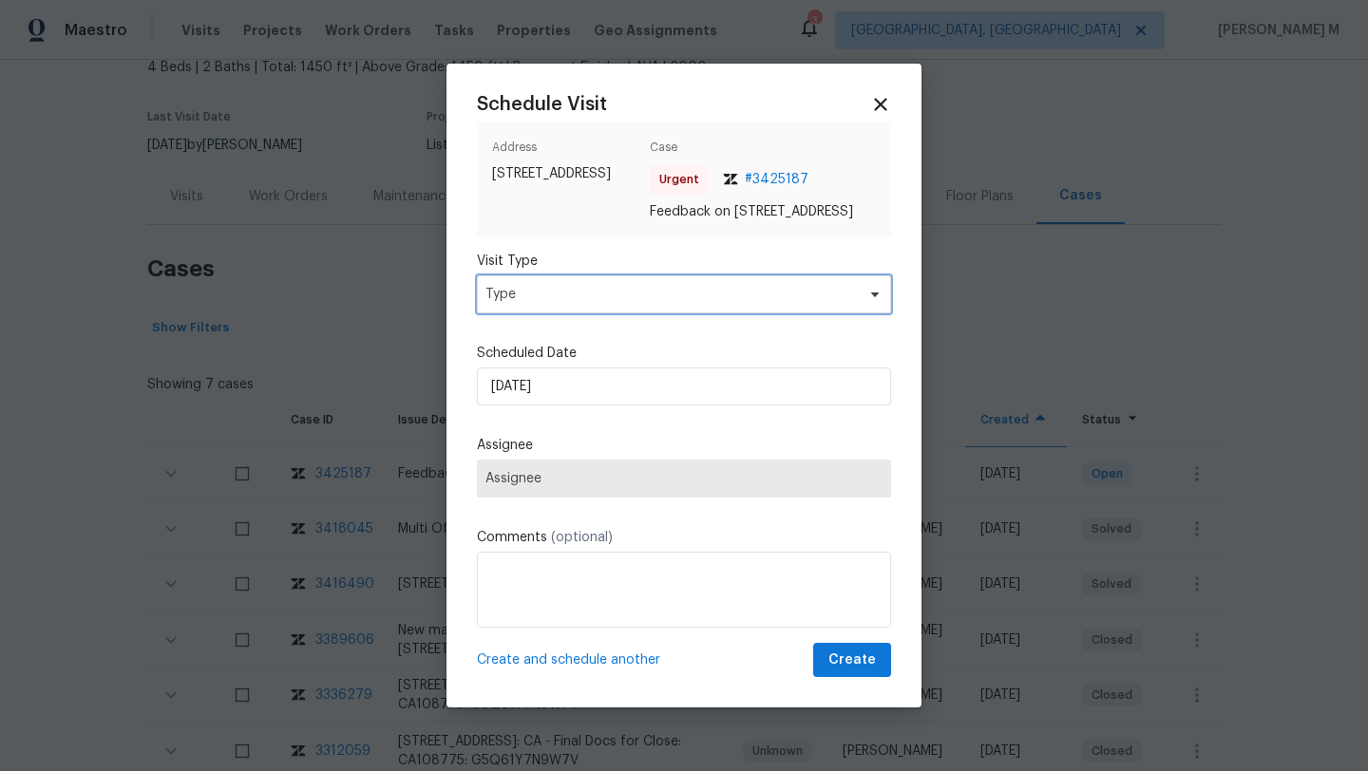
click at [720, 302] on span "Type" at bounding box center [670, 294] width 370 height 19
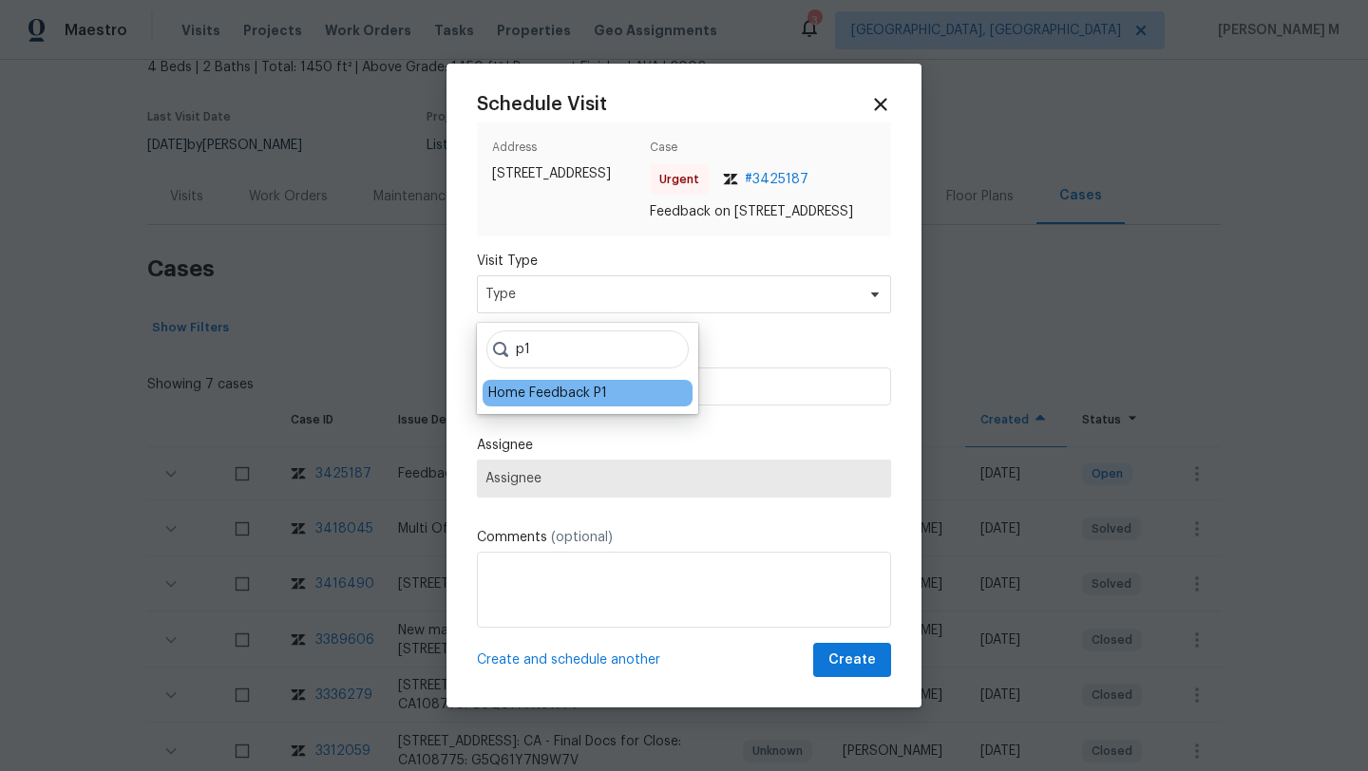
type input "p1"
click at [579, 403] on div "Home Feedback P1" at bounding box center [588, 393] width 210 height 27
click at [582, 395] on div "Home Feedback P1" at bounding box center [547, 393] width 119 height 19
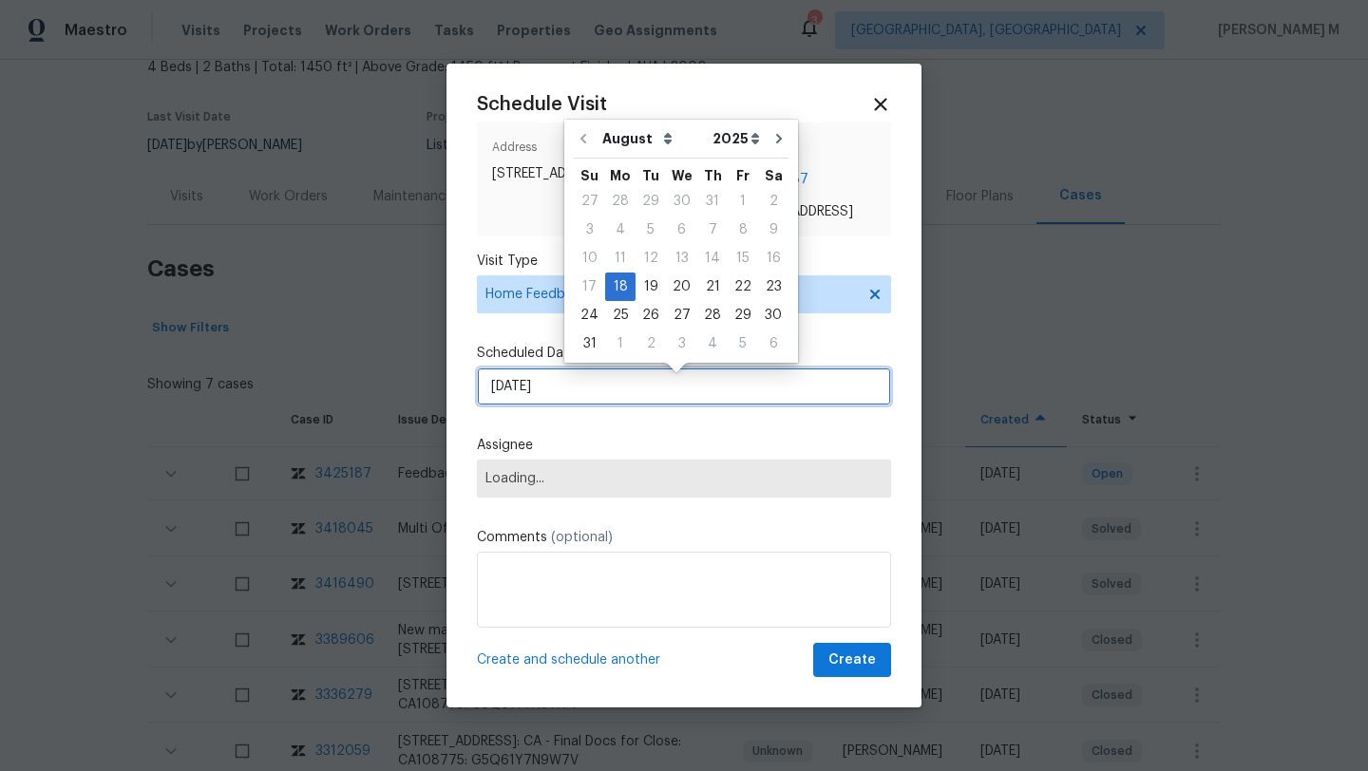
click at [582, 395] on input "18/08/2025" at bounding box center [684, 387] width 414 height 38
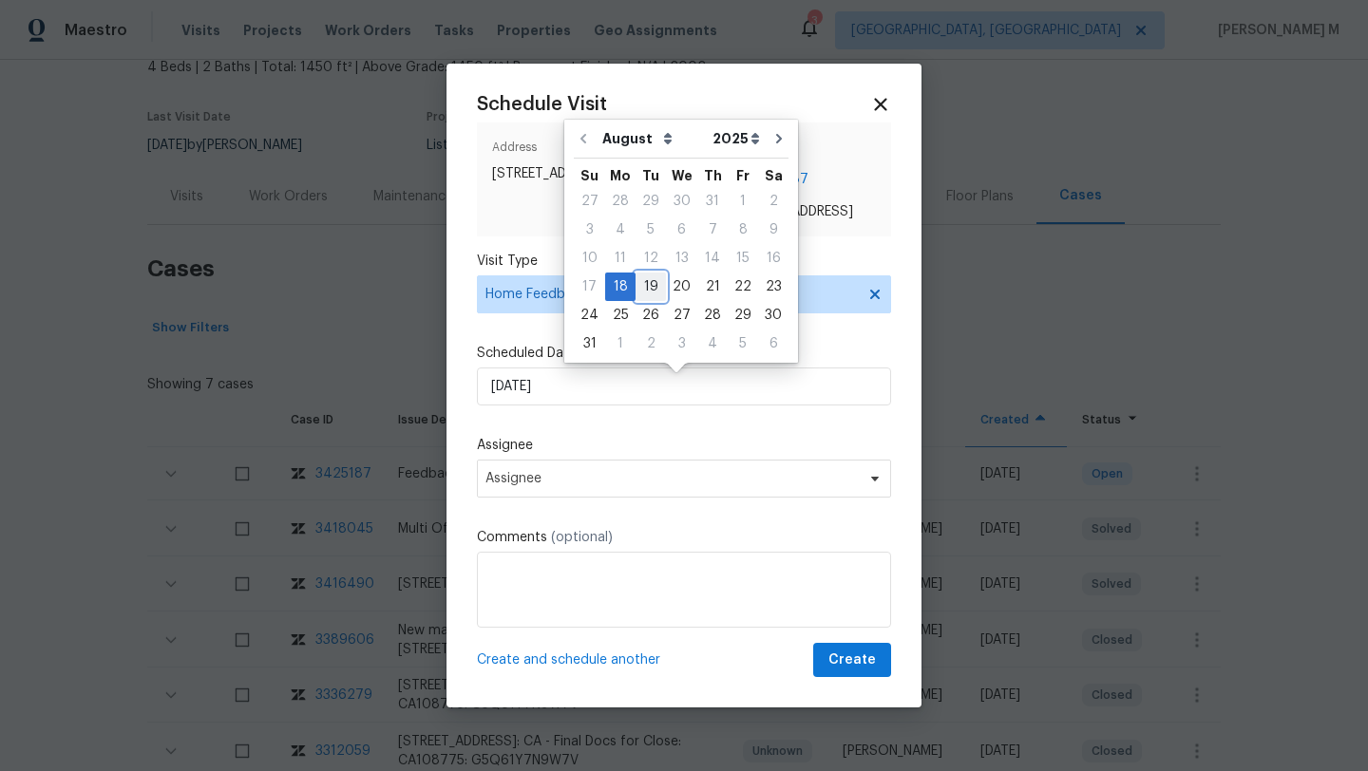
click at [647, 290] on div "19" at bounding box center [650, 287] width 30 height 27
type input "19/08/2025"
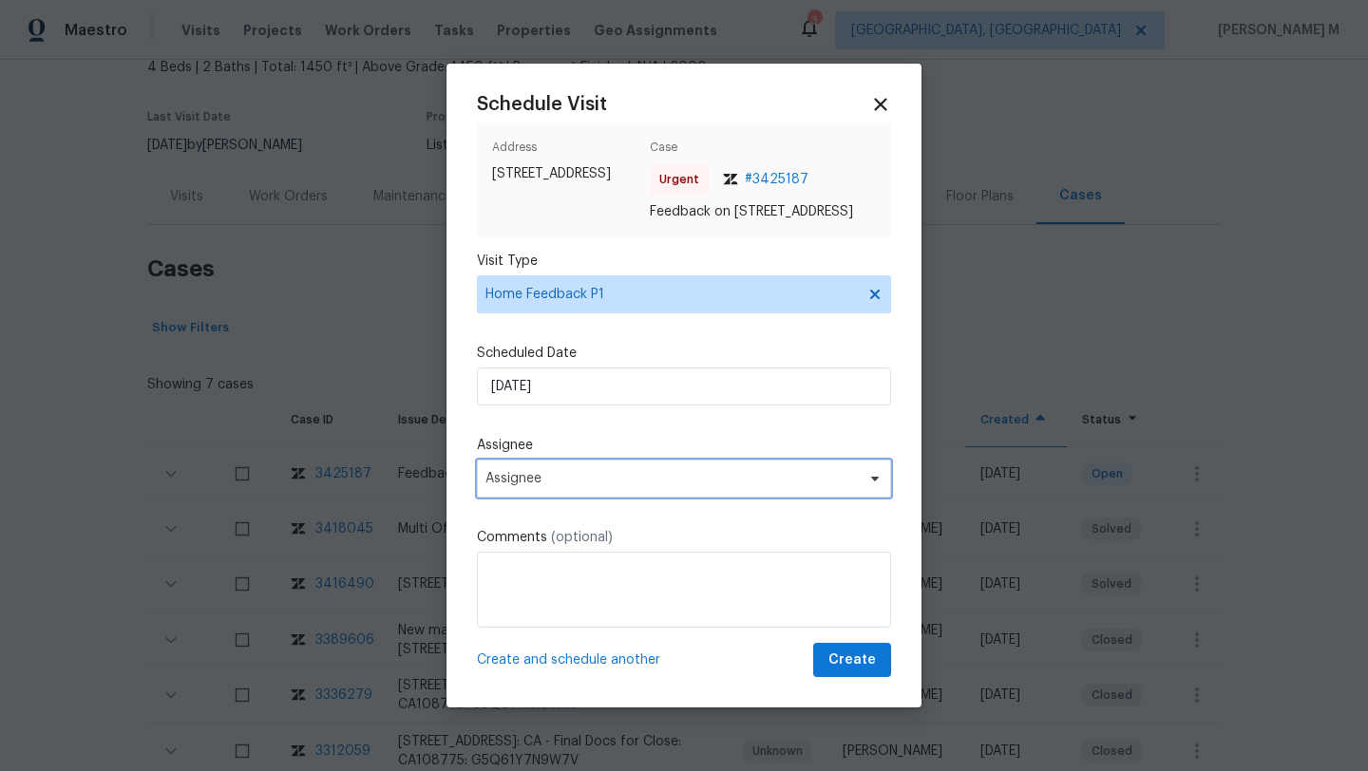
click at [570, 486] on span "Assignee" at bounding box center [671, 478] width 372 height 15
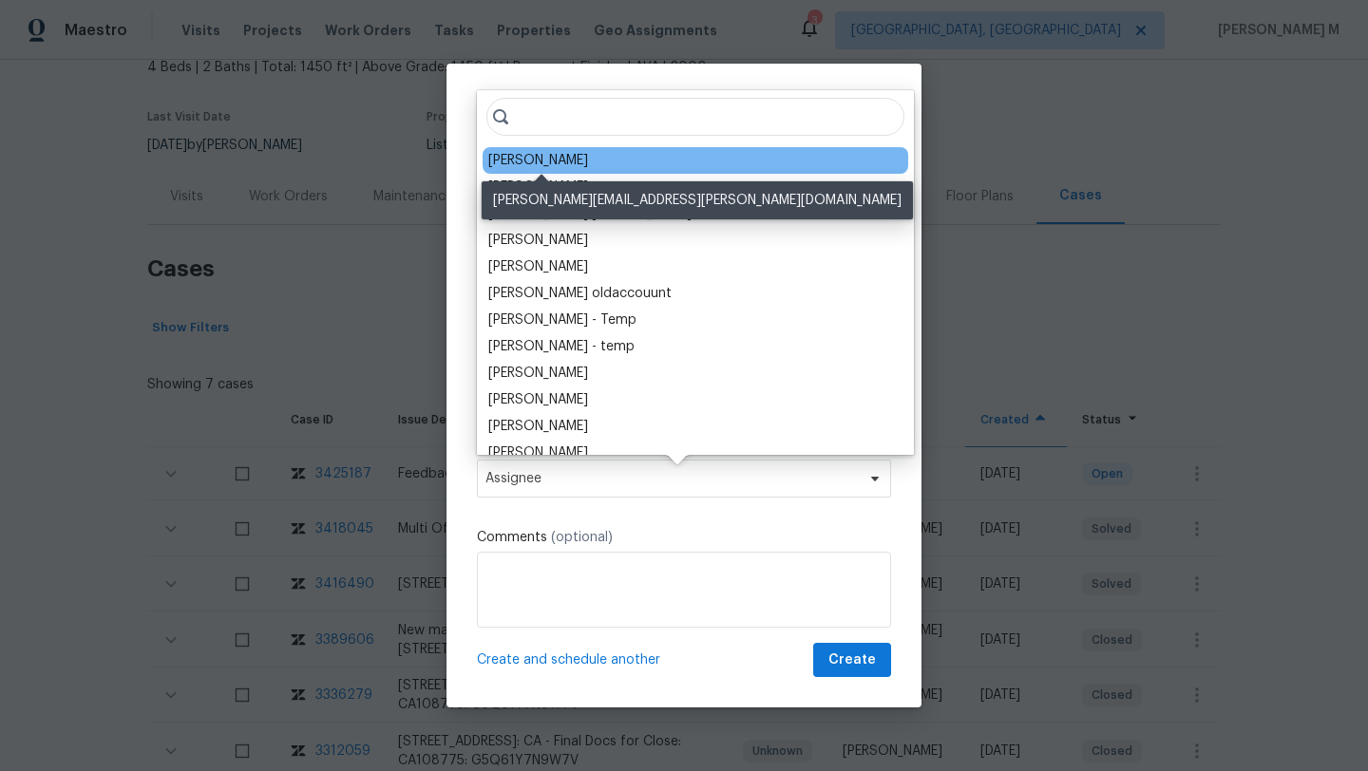
click at [565, 161] on div "[PERSON_NAME]" at bounding box center [538, 160] width 100 height 19
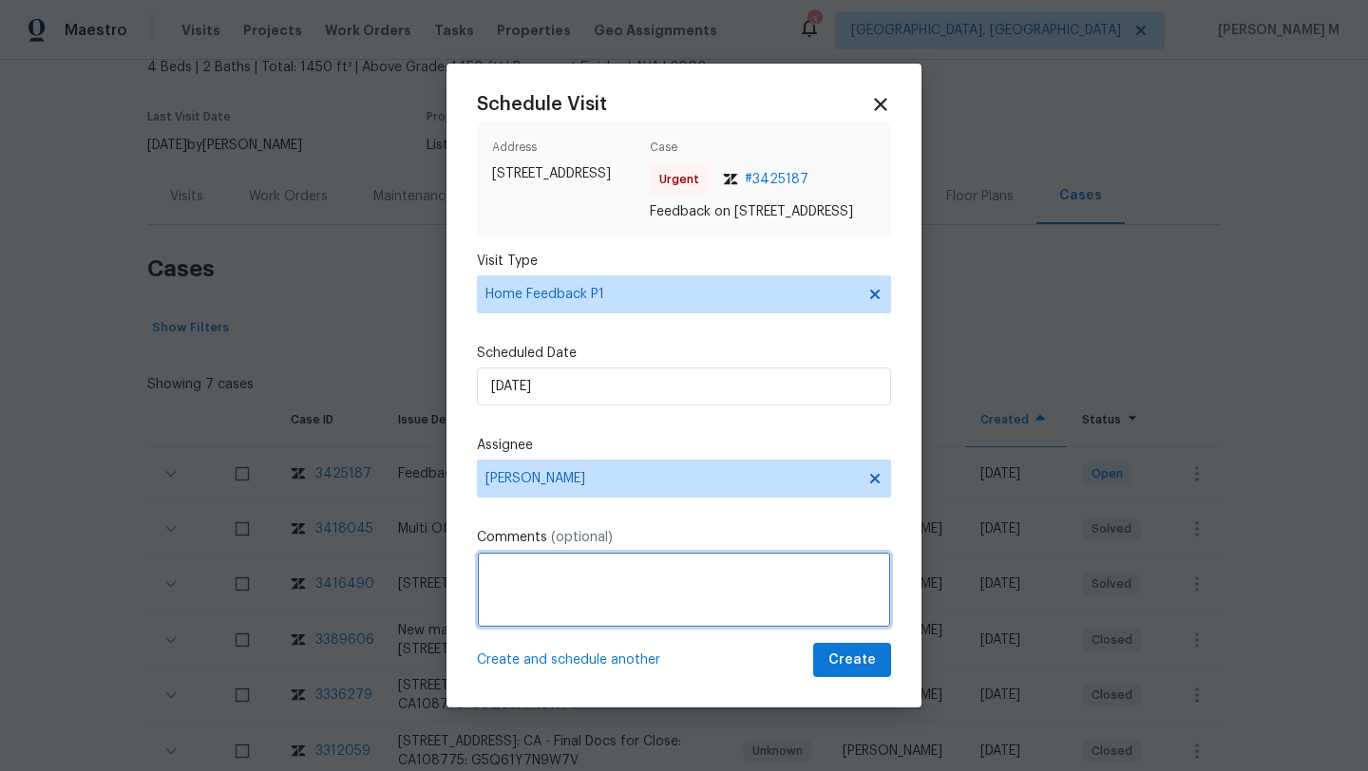
click at [574, 576] on textarea at bounding box center [684, 590] width 414 height 76
paste textarea "THE VICTIM OF RS WASNT ABLE TO SECURE THE BACKDOOR TO THE PROPERTY"
type textarea "We received a feedback stating "THE VICTIM OF RS WASNT ABLE TO SECURE THE BACKD…"
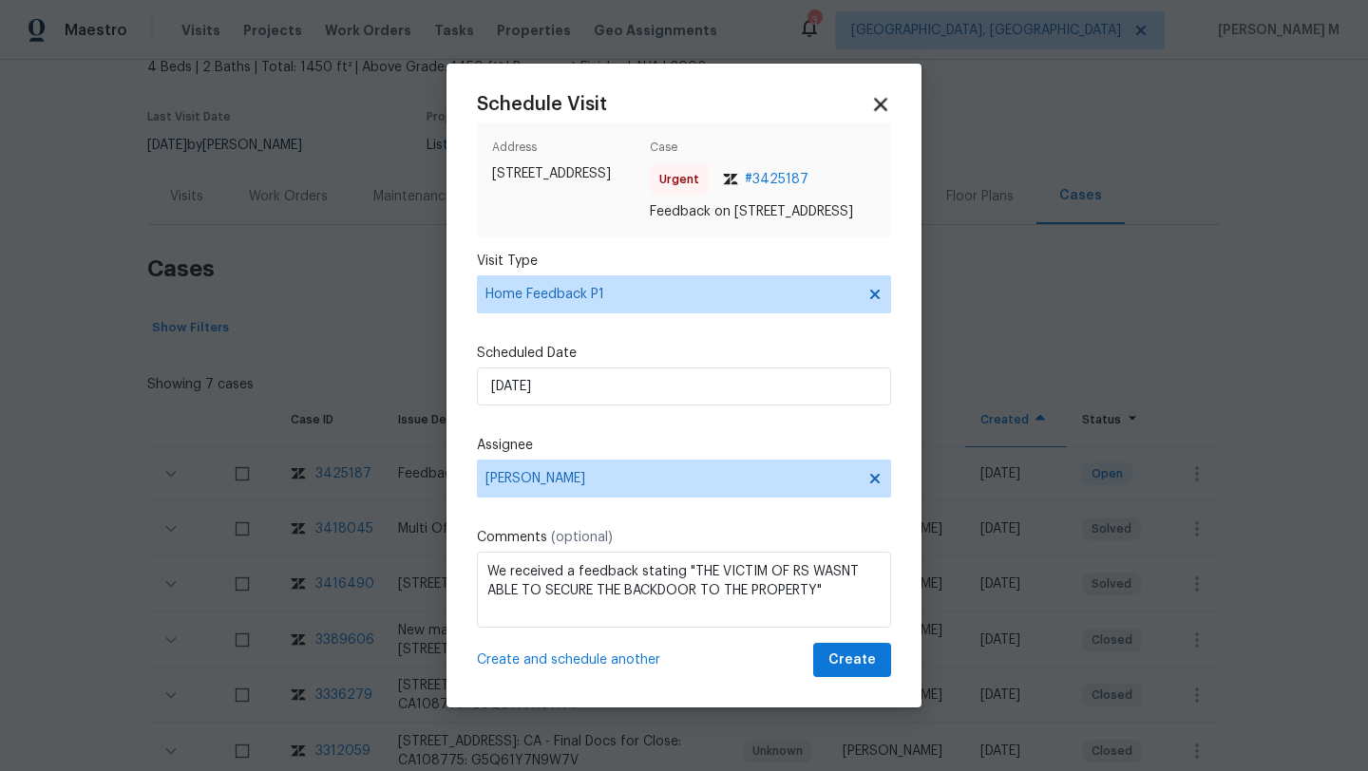
click at [872, 95] on icon at bounding box center [880, 104] width 22 height 22
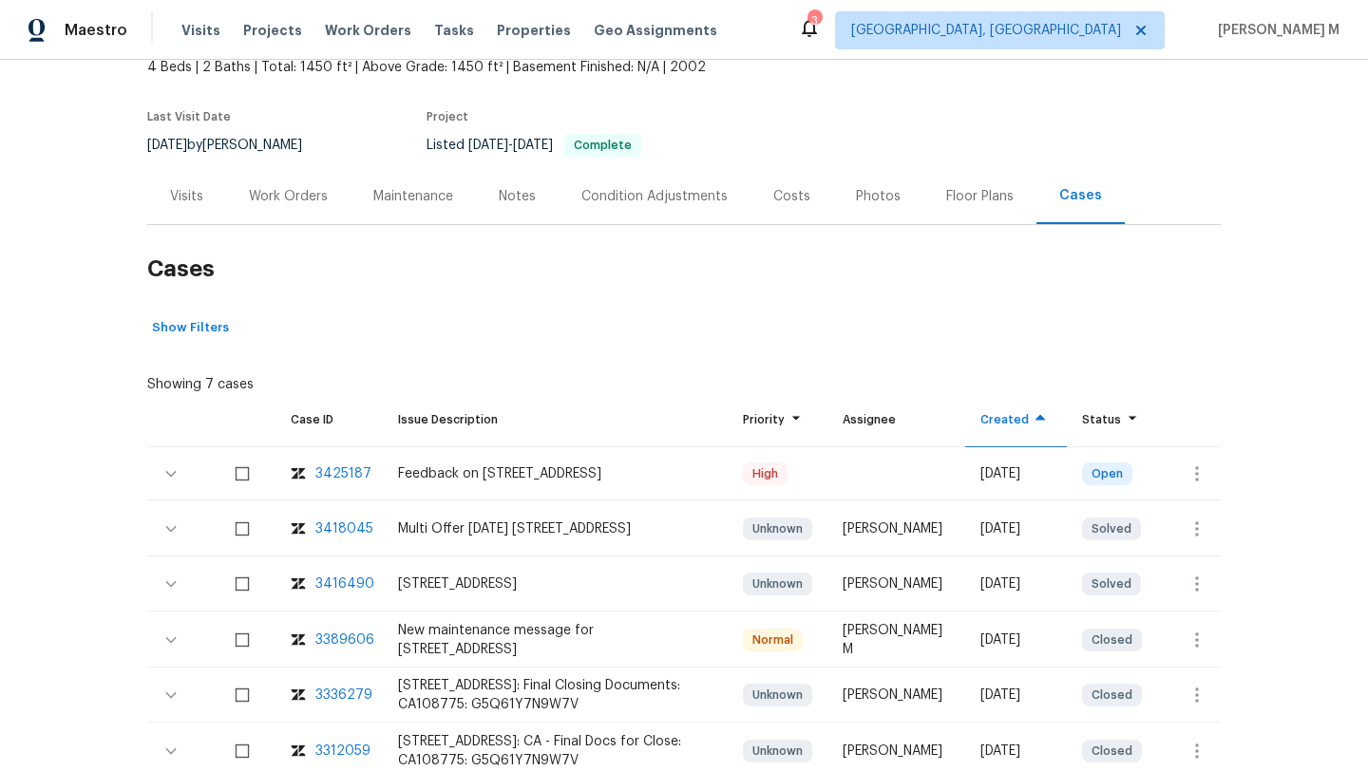
click at [196, 203] on div "Visits" at bounding box center [186, 196] width 79 height 56
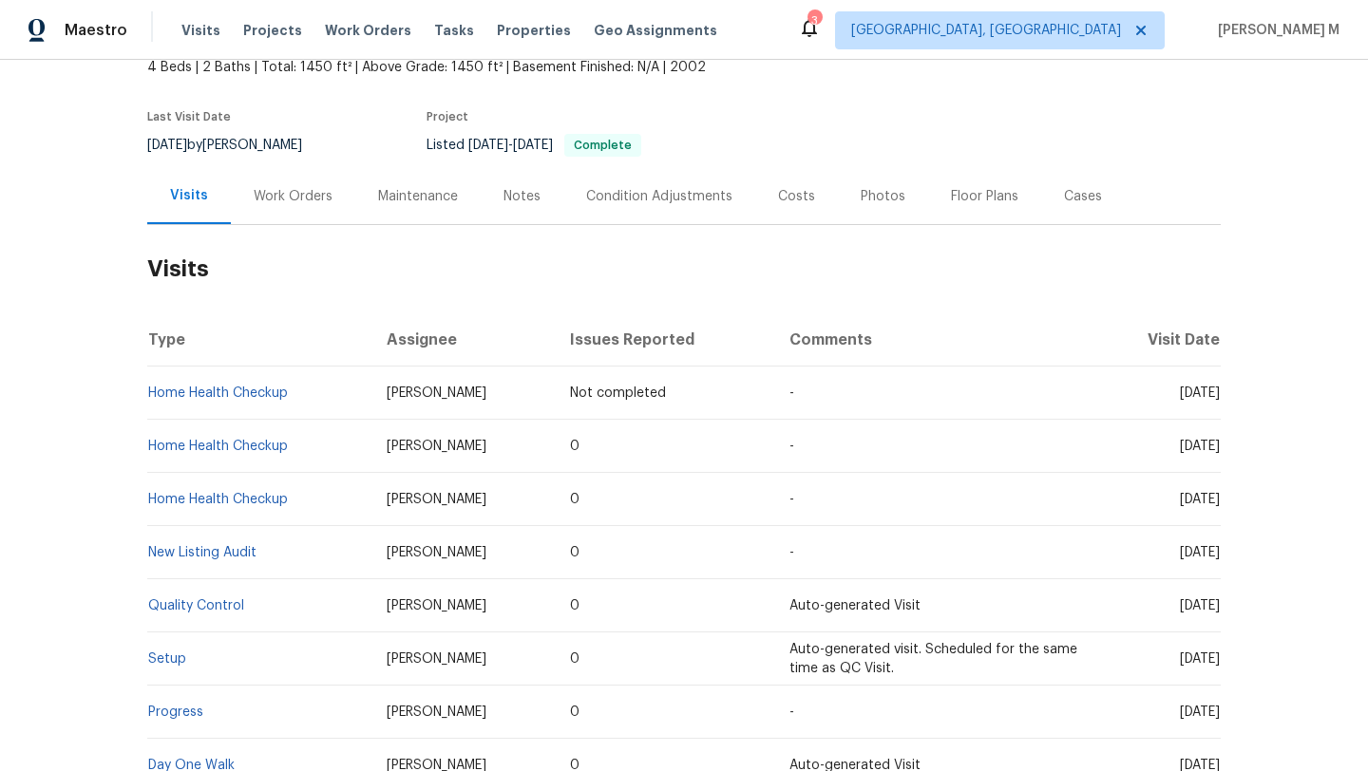
drag, startPoint x: 361, startPoint y: 389, endPoint x: 470, endPoint y: 389, distance: 109.2
click at [470, 389] on td "[PERSON_NAME]" at bounding box center [463, 393] width 184 height 53
copy span "[PERSON_NAME]"
click at [305, 395] on td "Home Health Checkup" at bounding box center [259, 393] width 224 height 53
drag, startPoint x: 294, startPoint y: 397, endPoint x: 143, endPoint y: 394, distance: 150.1
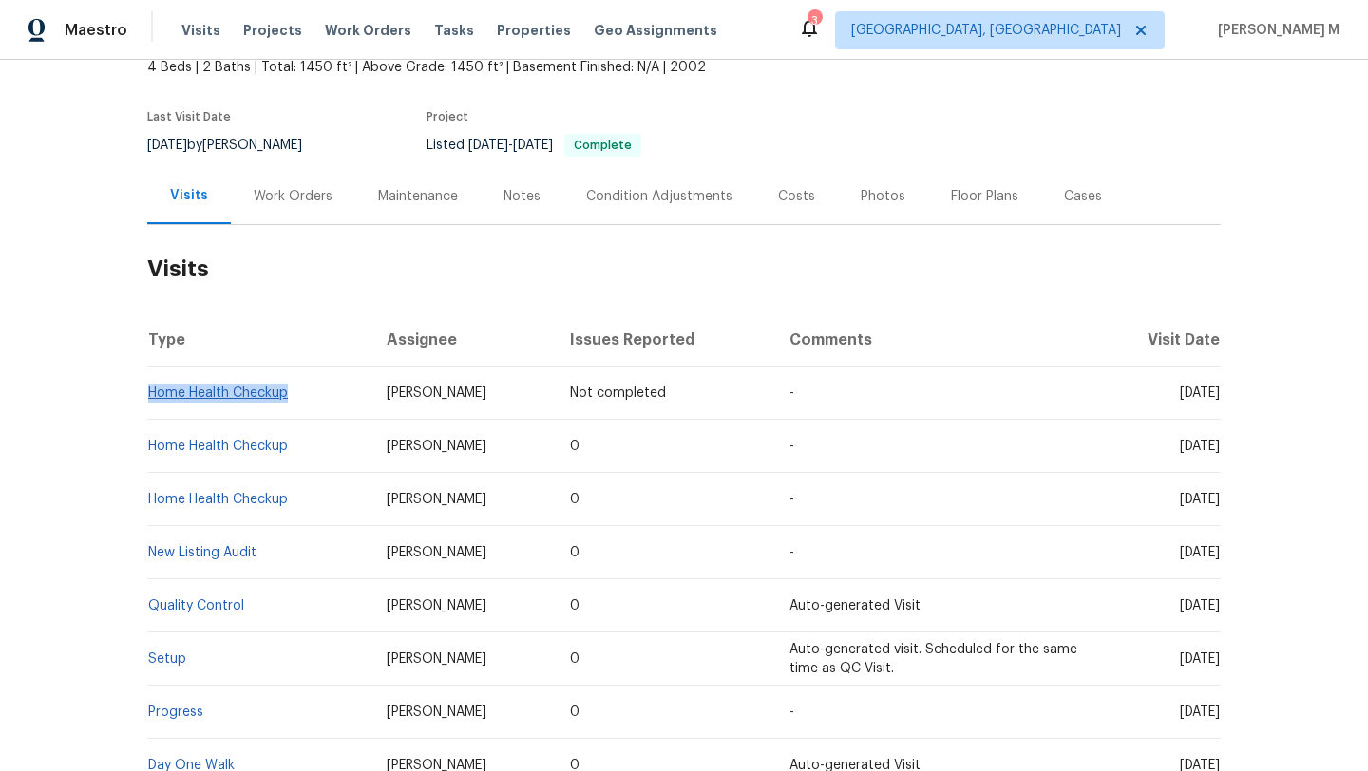
click at [147, 394] on td "Home Health Checkup" at bounding box center [259, 393] width 224 height 53
copy link "Home Health Checkup"
